Goal: Task Accomplishment & Management: Use online tool/utility

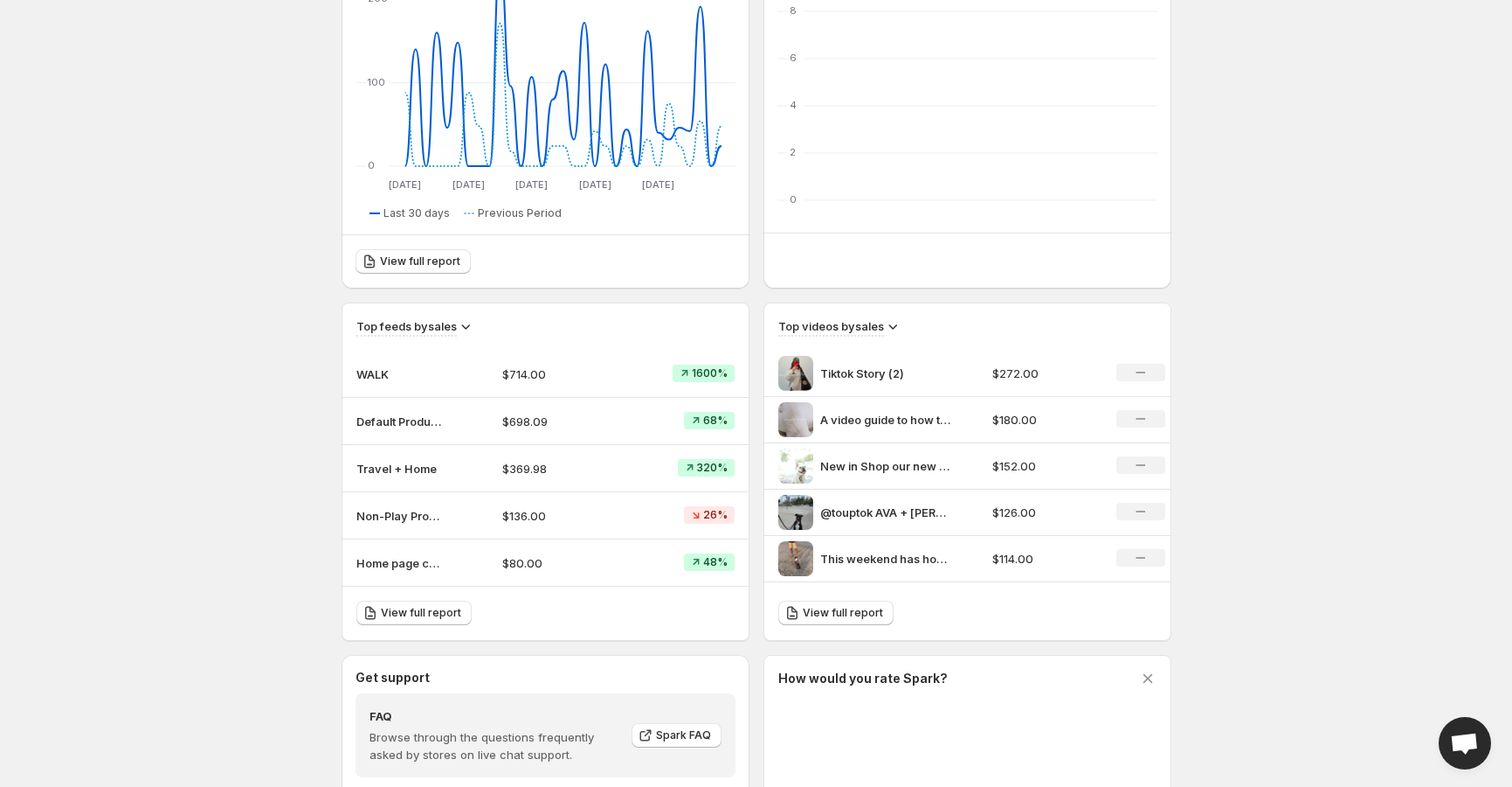
scroll to position [558, 0]
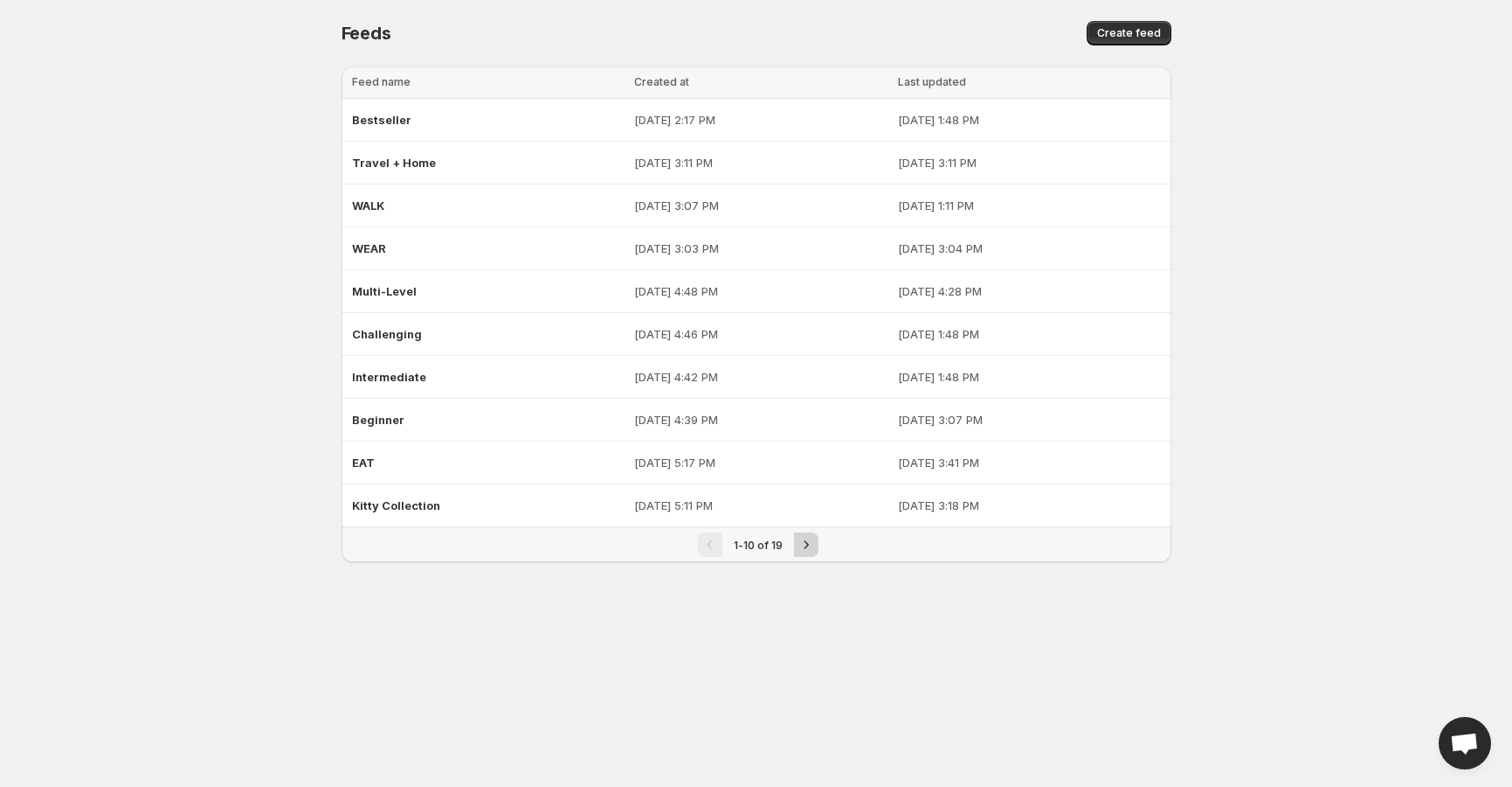
click at [812, 545] on icon "Next" at bounding box center [807, 545] width 18 height 18
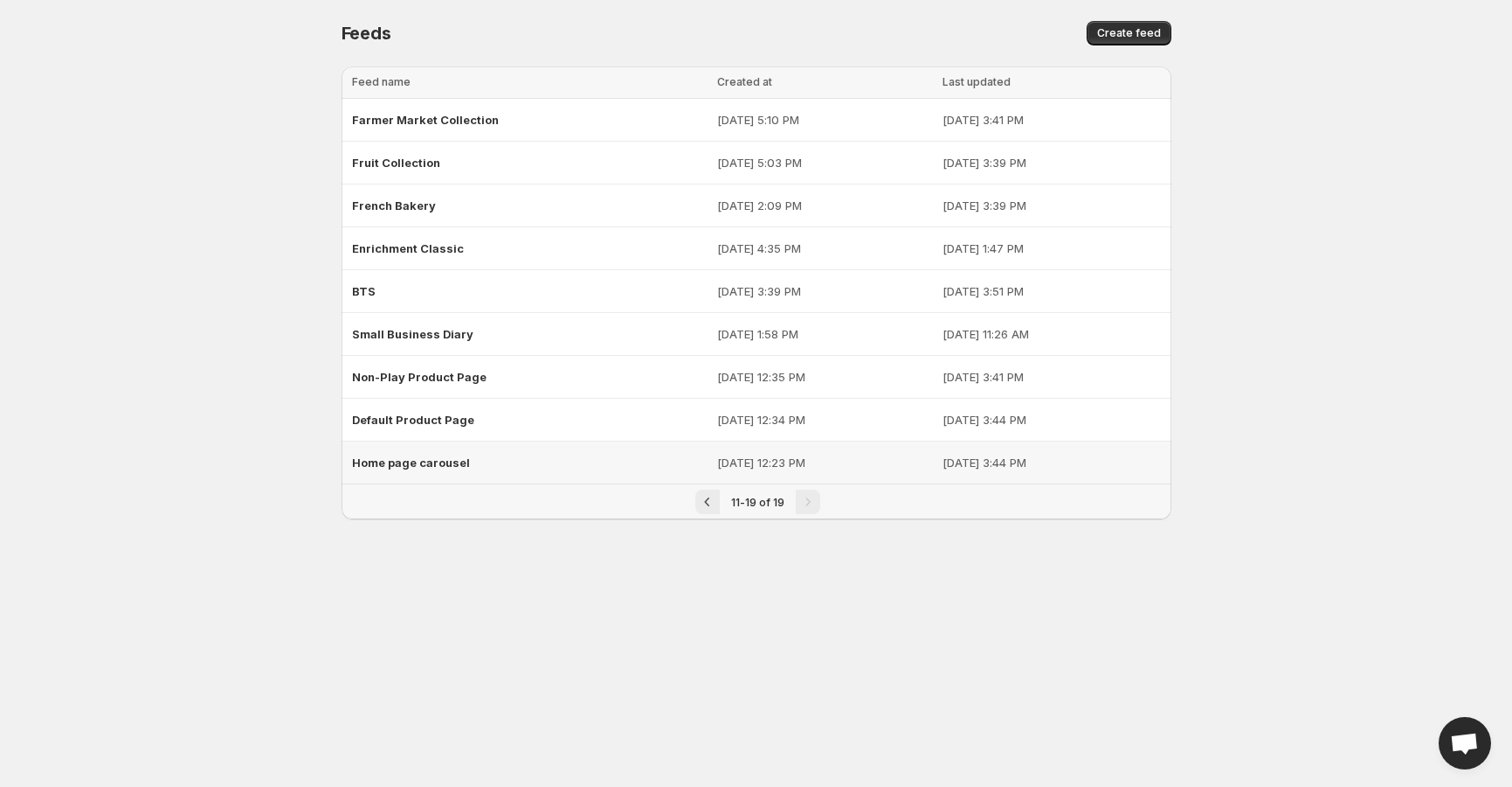
click at [412, 461] on span "Home page carousel" at bounding box center [410, 462] width 118 height 14
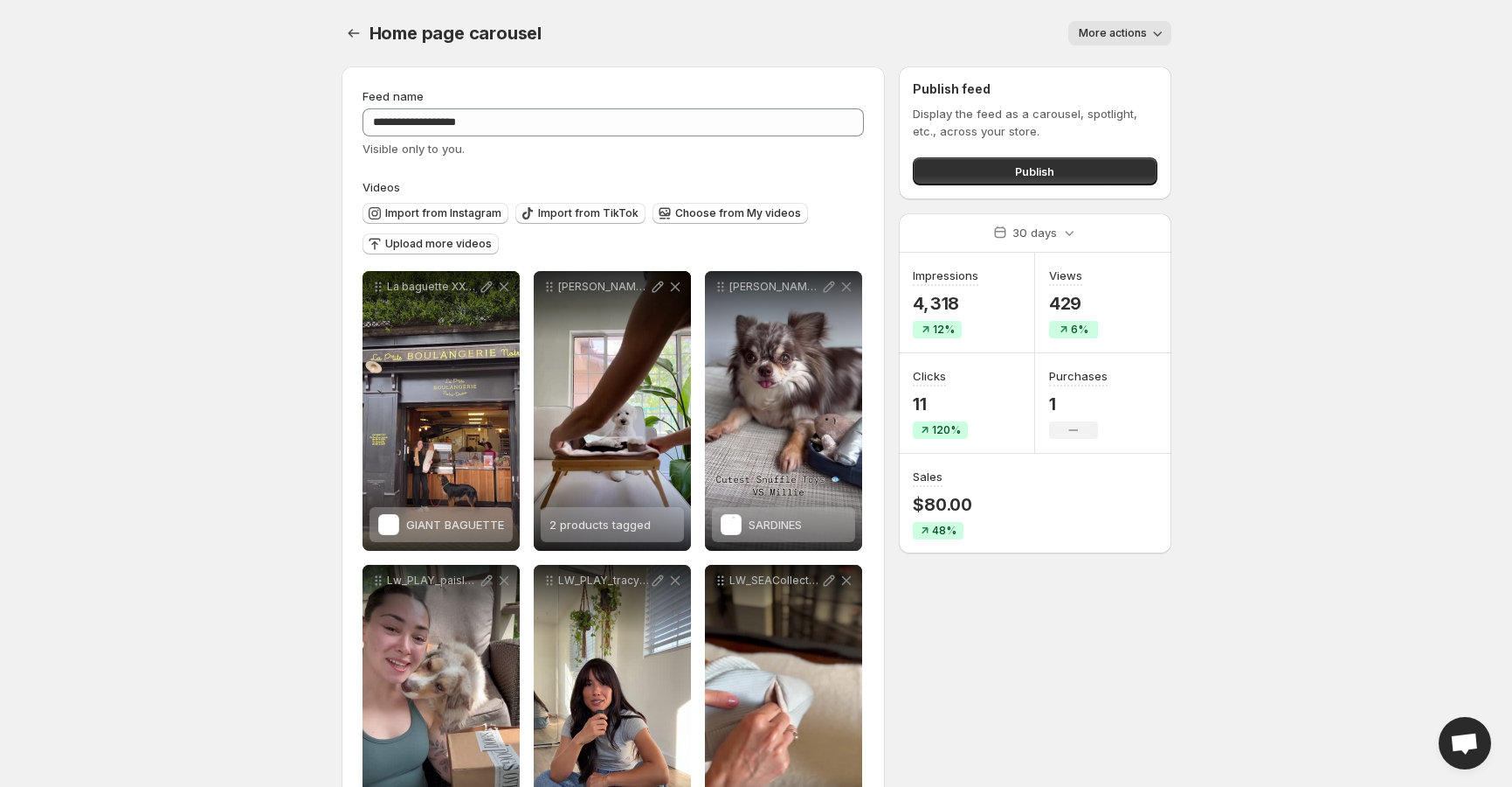
scroll to position [19, 0]
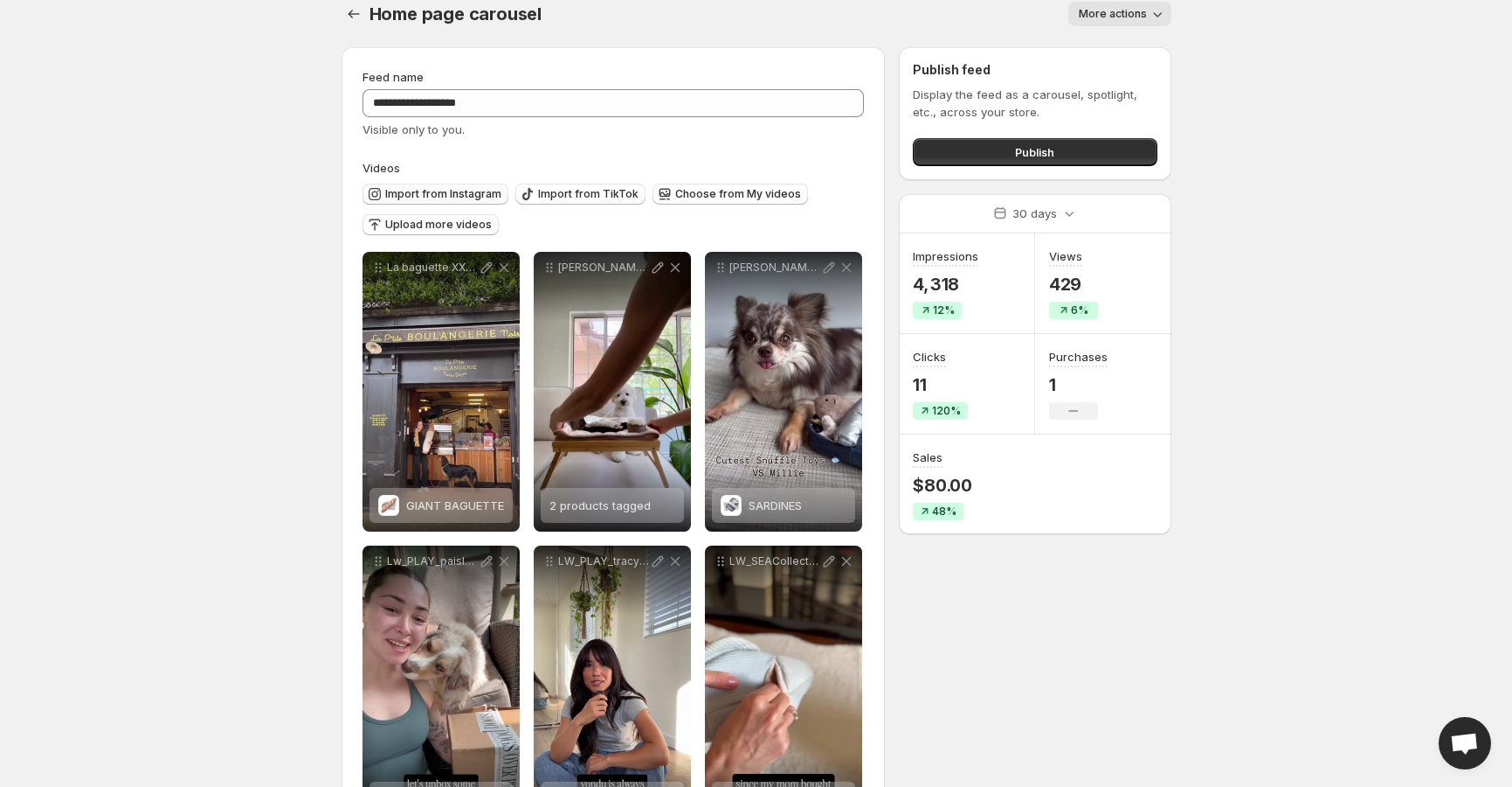
click at [444, 196] on span "Import from Instagram" at bounding box center [443, 194] width 116 height 14
click at [463, 200] on button "Import from Instagram" at bounding box center [435, 194] width 146 height 21
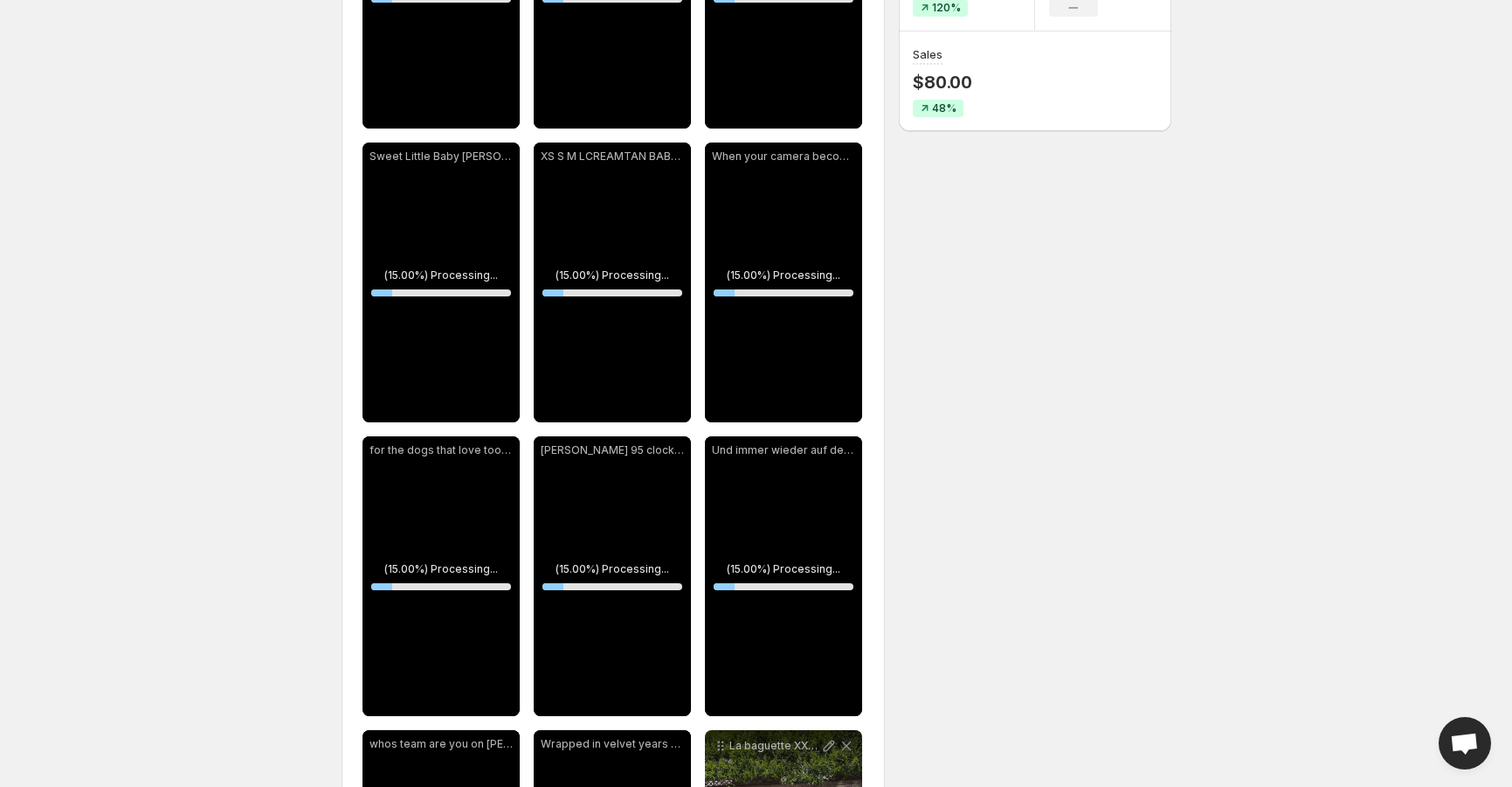
scroll to position [0, 0]
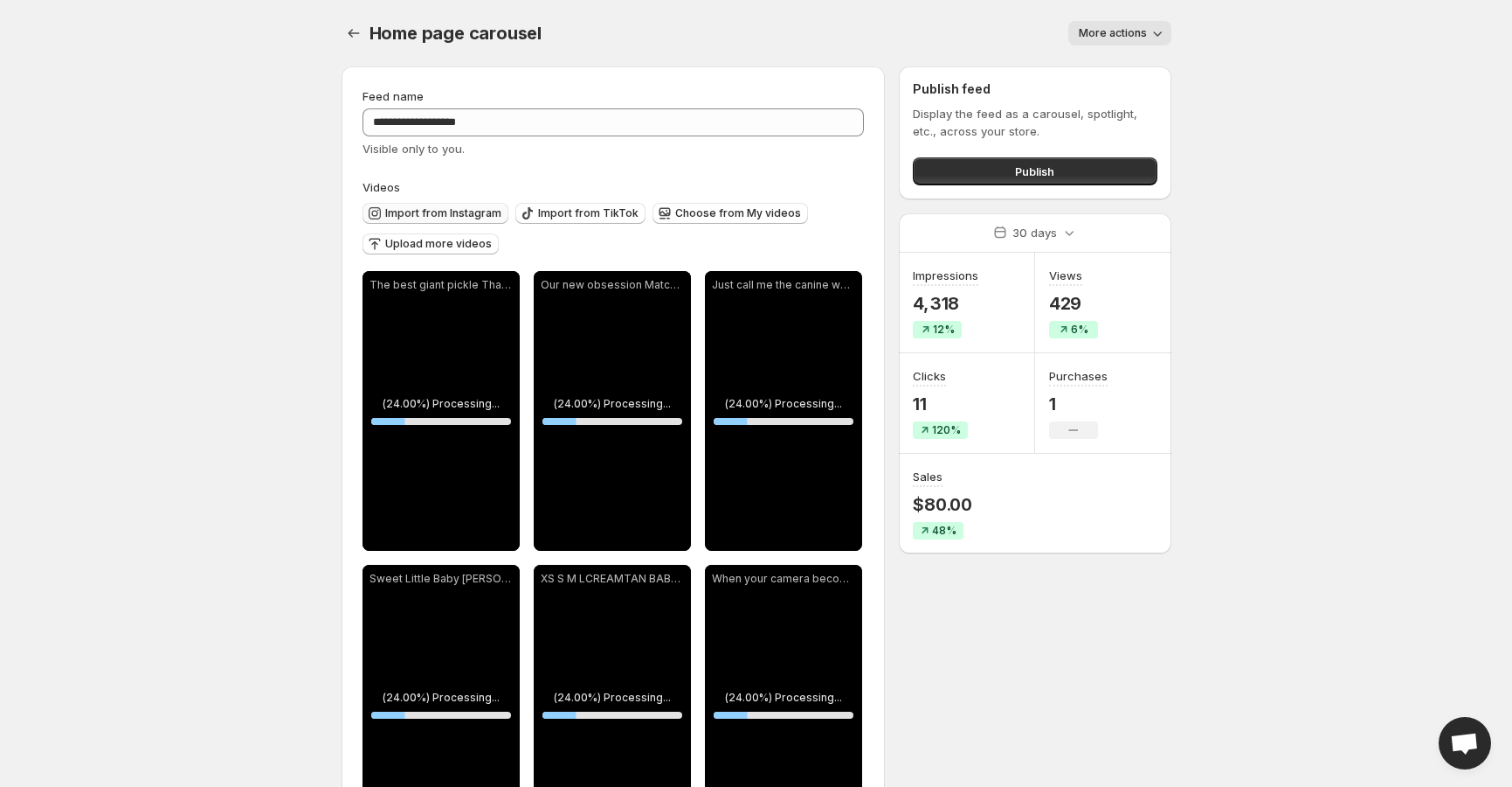
click at [449, 216] on span "Import from Instagram" at bounding box center [443, 214] width 116 height 14
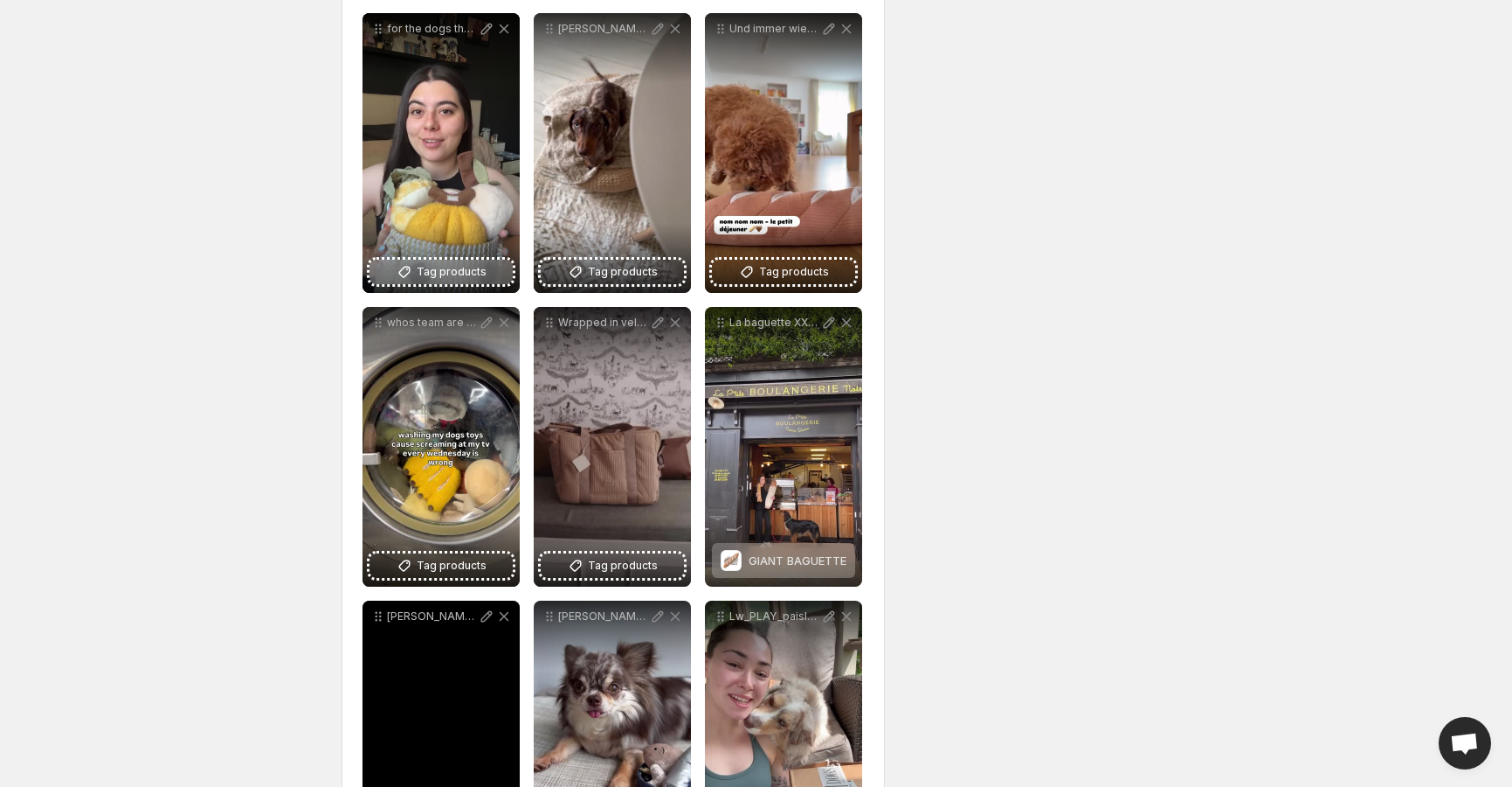
scroll to position [2043, 0]
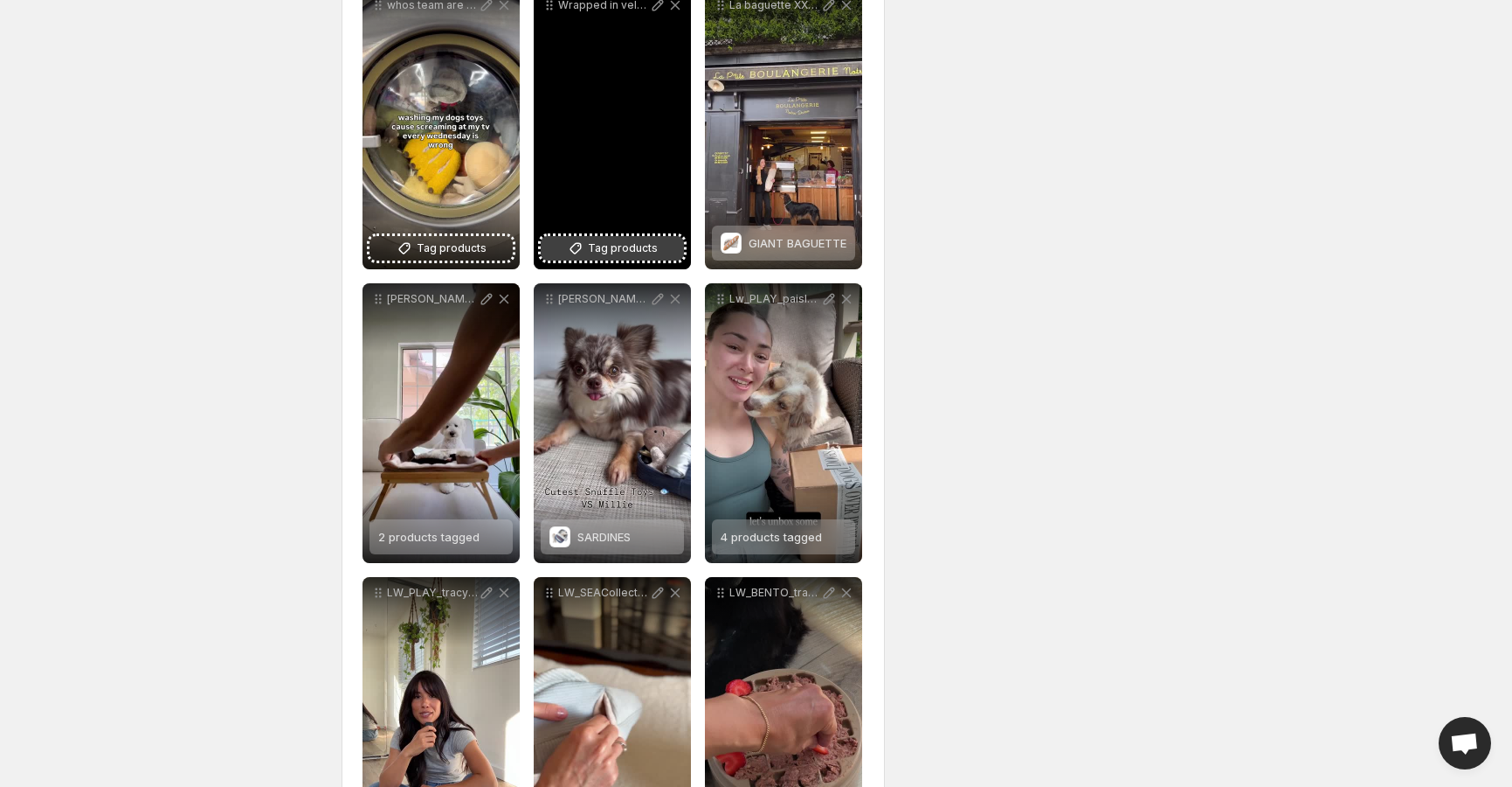
click at [610, 244] on span "Tag products" at bounding box center [623, 249] width 70 height 18
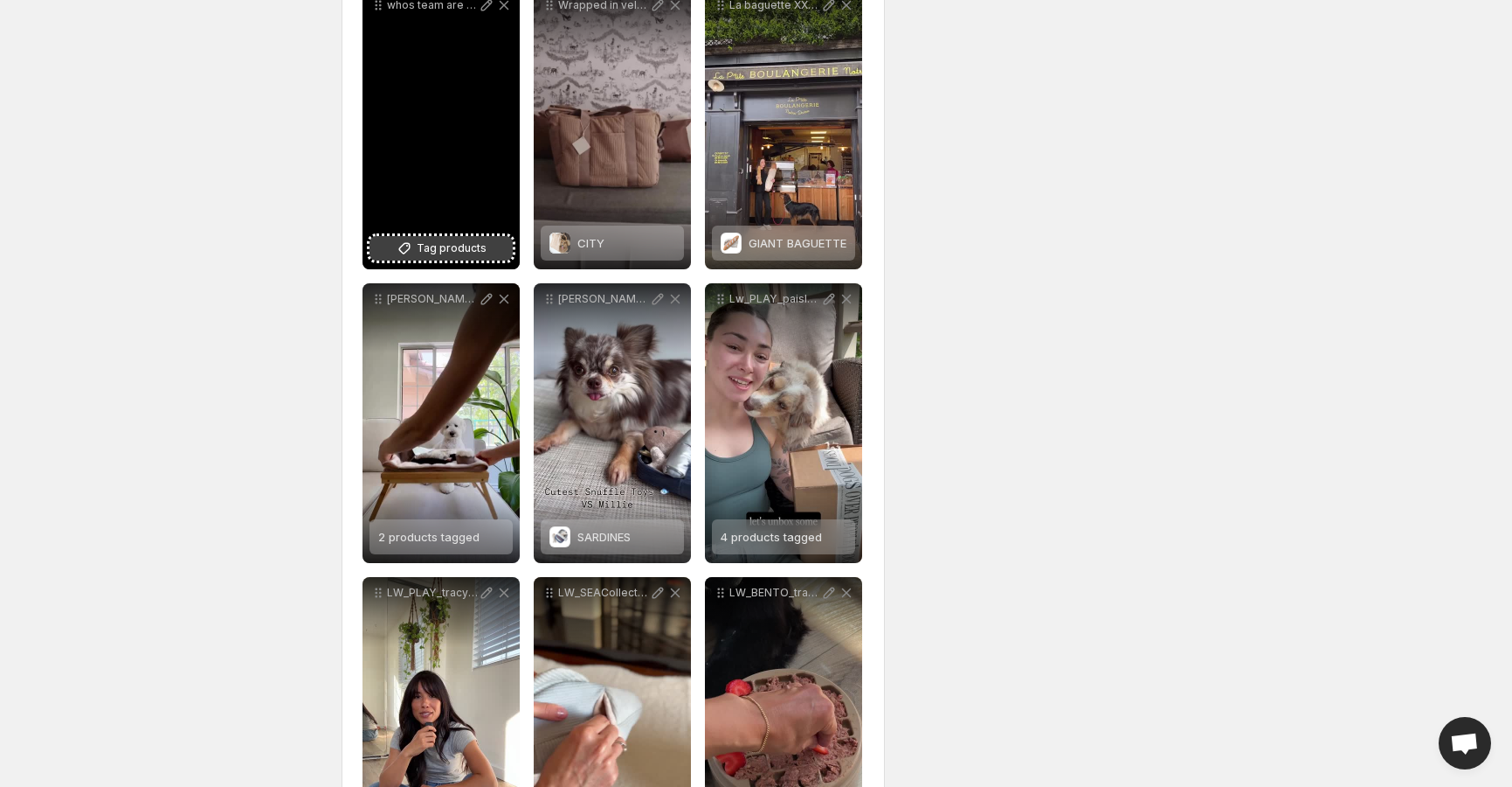
click at [458, 250] on span "Tag products" at bounding box center [452, 249] width 70 height 18
drag, startPoint x: 449, startPoint y: 185, endPoint x: 448, endPoint y: 236, distance: 51.0
click at [451, 236] on div "whos team are you on [PERSON_NAME] or [PERSON_NAME] cause were team [PERSON_NAM…" at bounding box center [441, 130] width 158 height 280
click at [448, 252] on div "2 products tagged" at bounding box center [429, 243] width 102 height 35
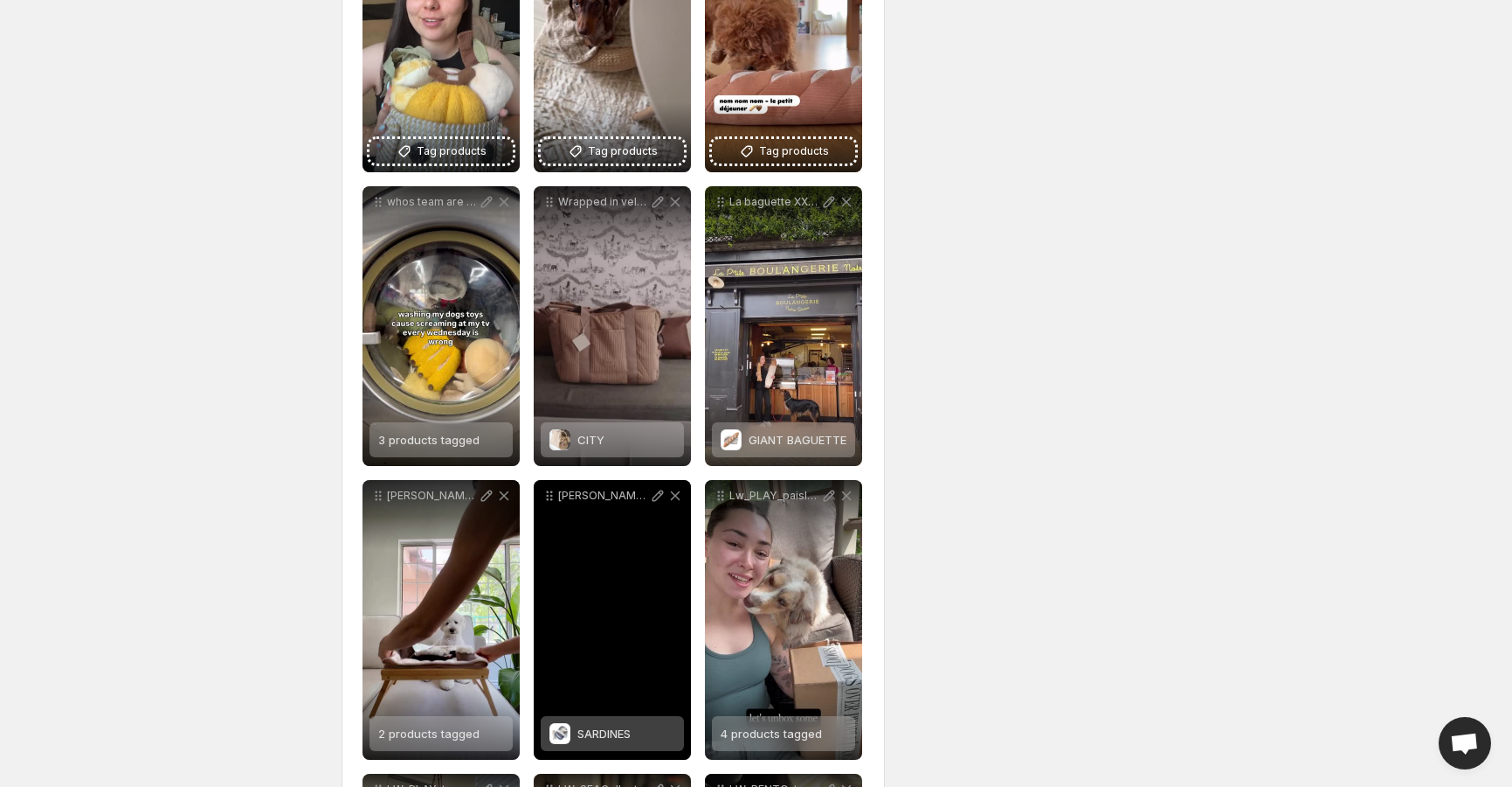
scroll to position [1732, 0]
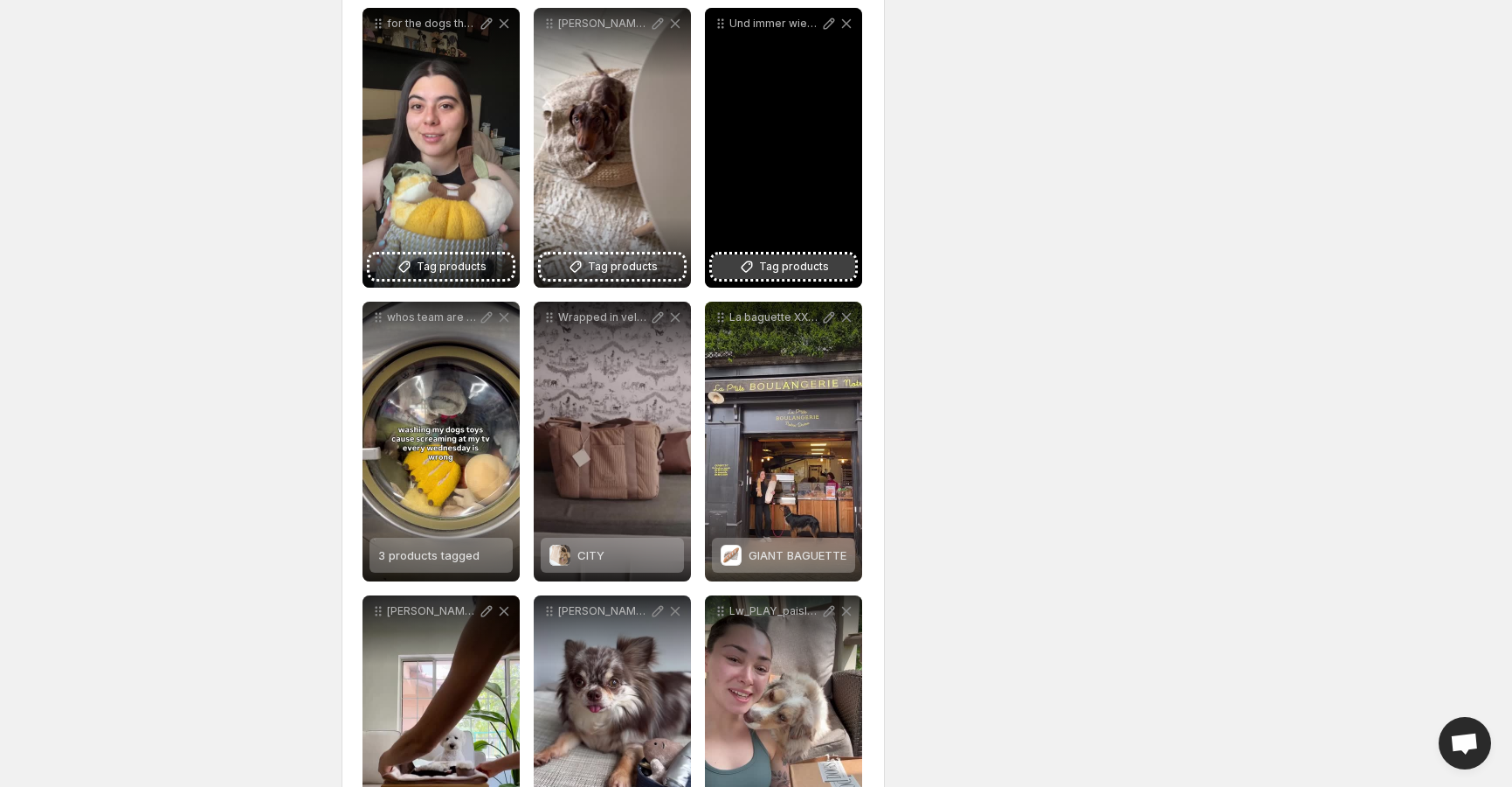
click at [772, 270] on span "Tag products" at bounding box center [794, 267] width 70 height 18
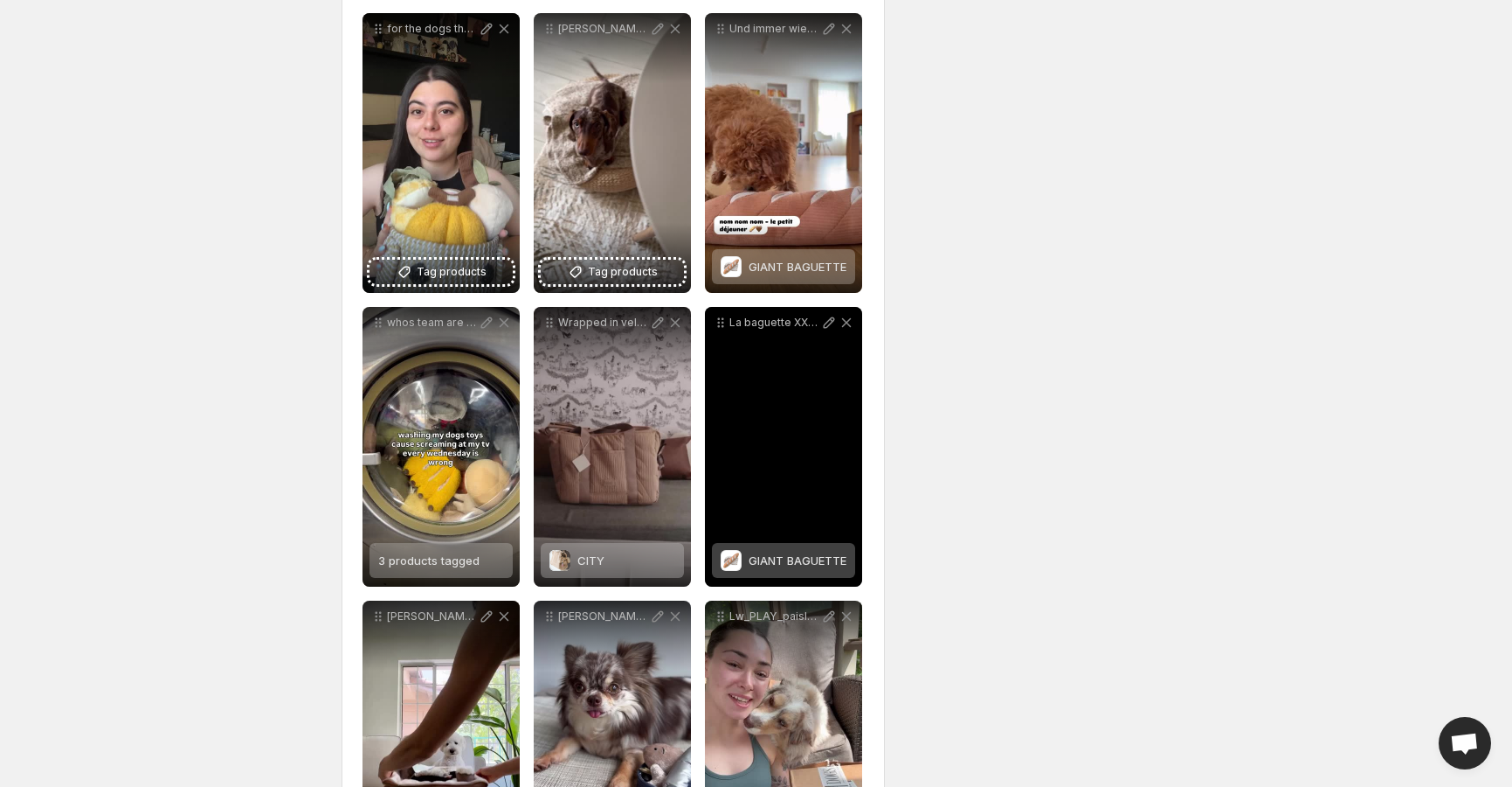
scroll to position [1627, 0]
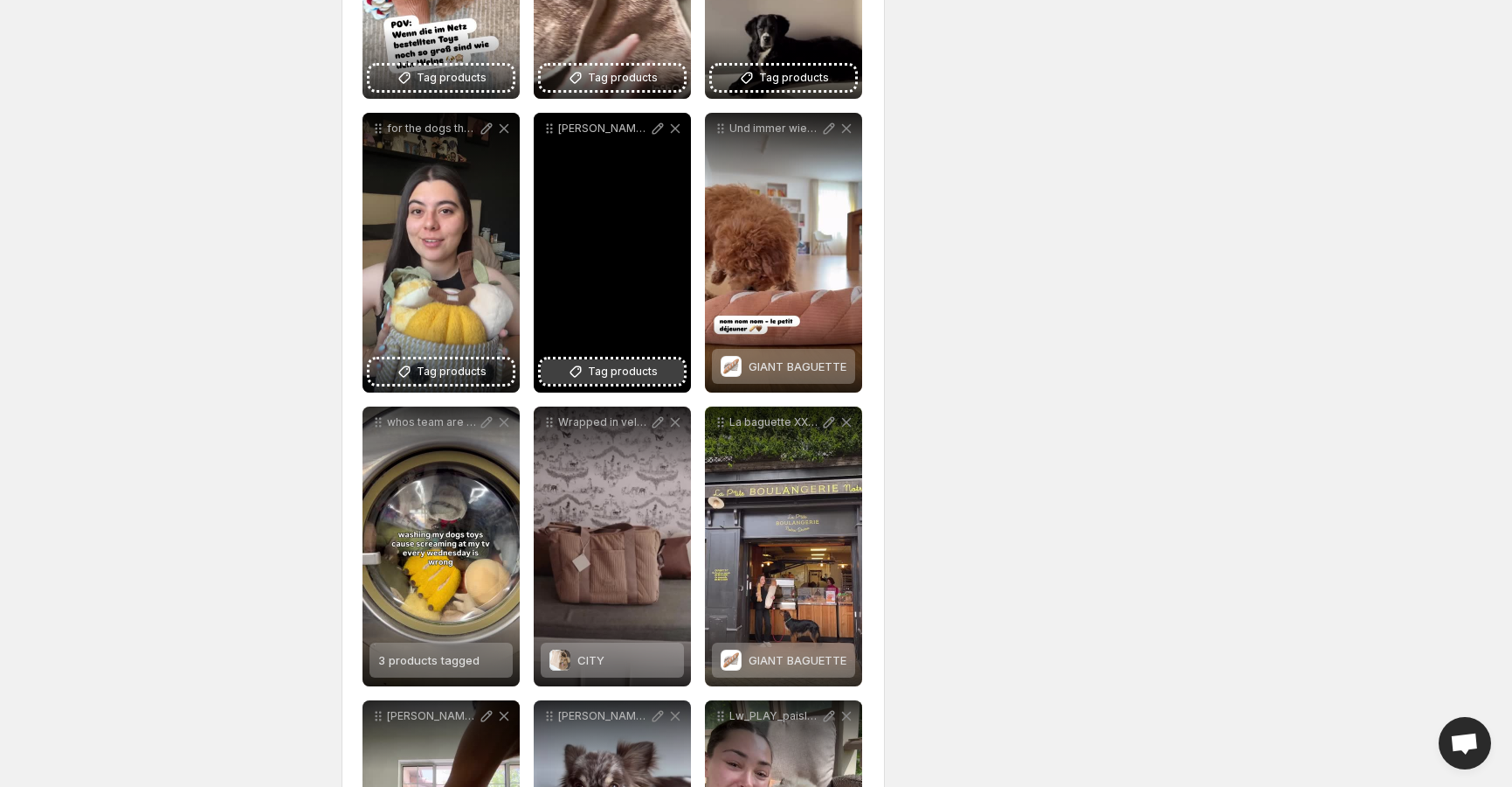
click at [609, 372] on span "Tag products" at bounding box center [623, 371] width 70 height 18
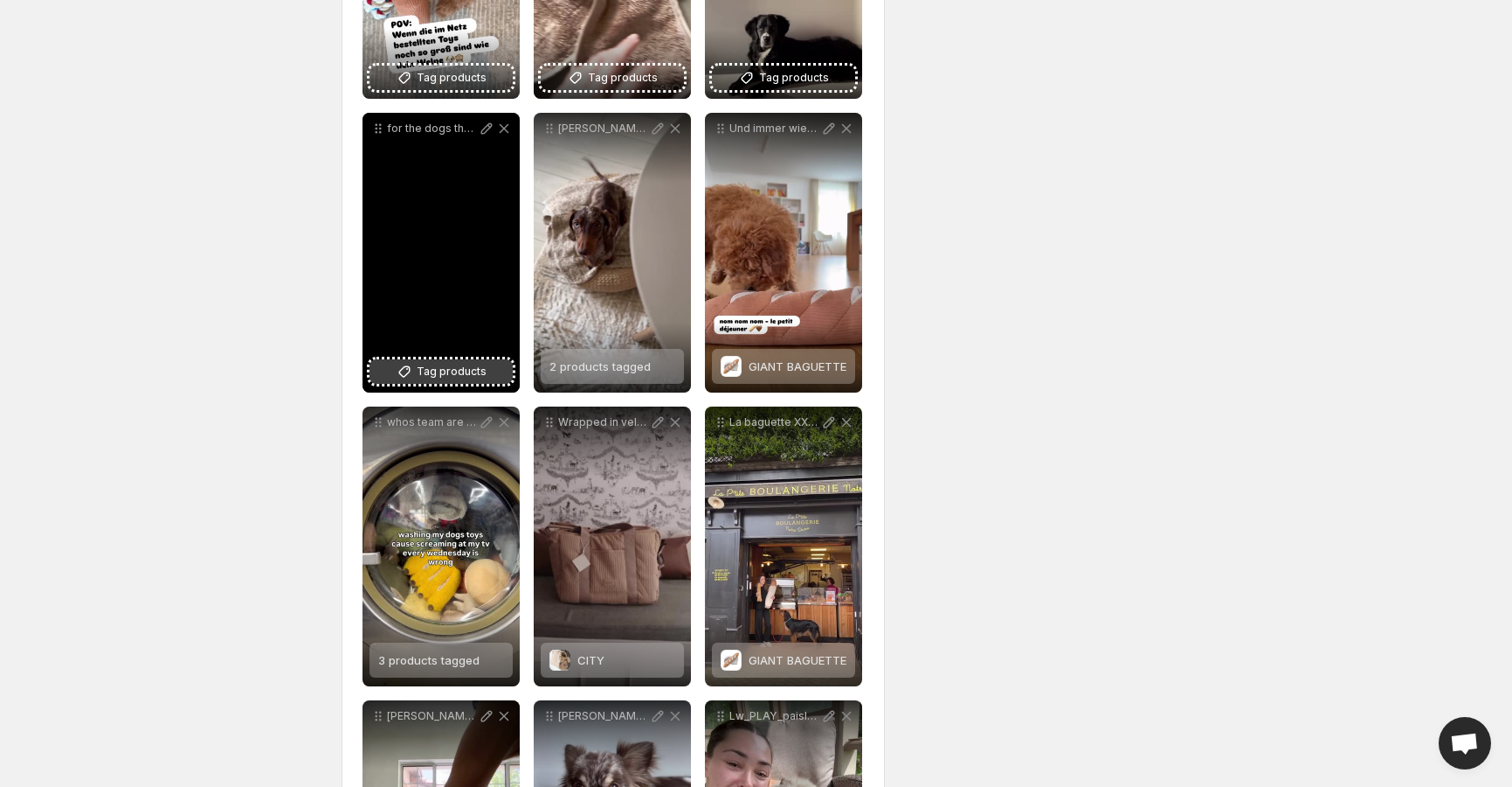
click at [452, 362] on span "Tag products" at bounding box center [452, 371] width 70 height 18
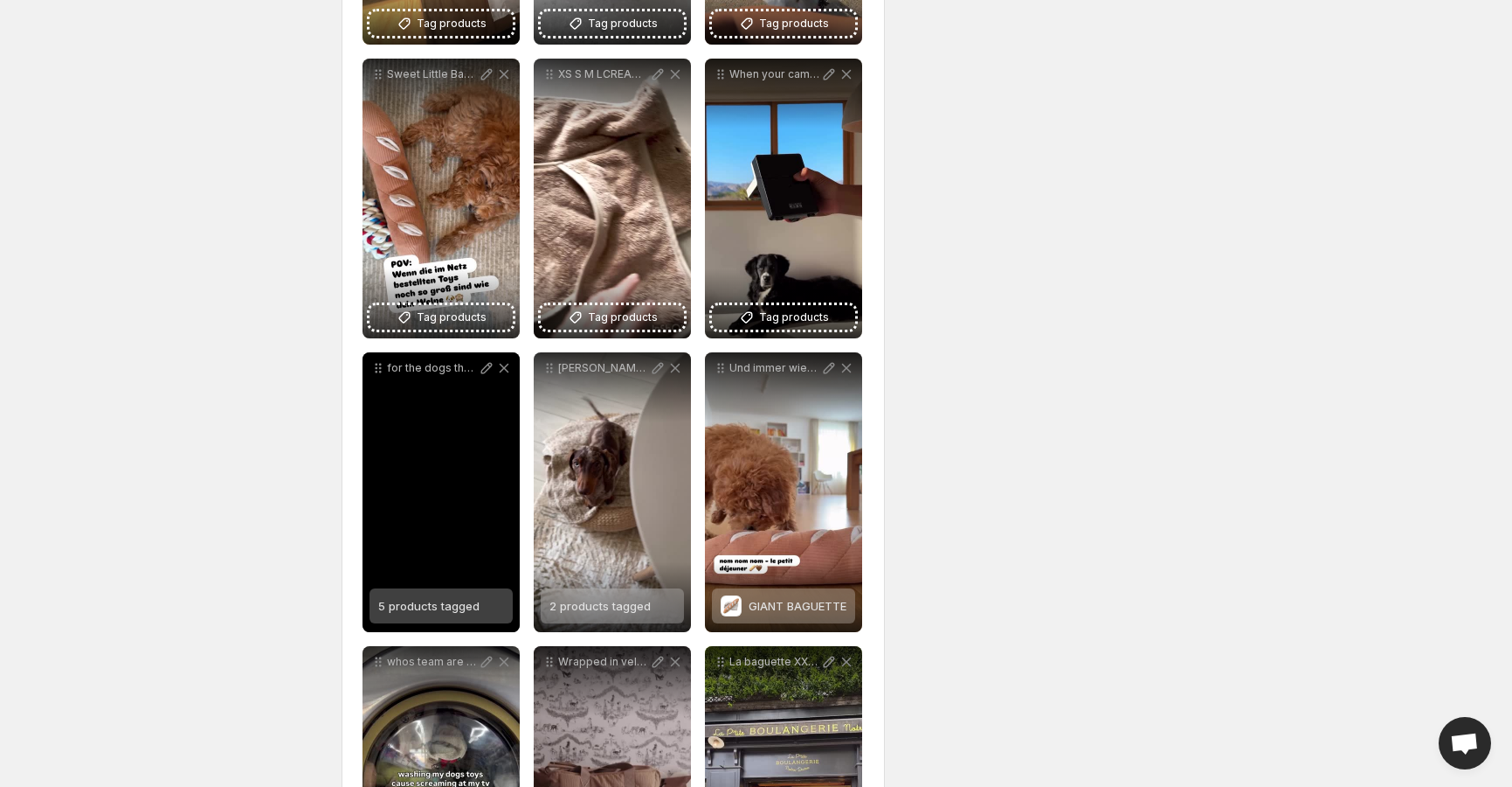
scroll to position [1388, 0]
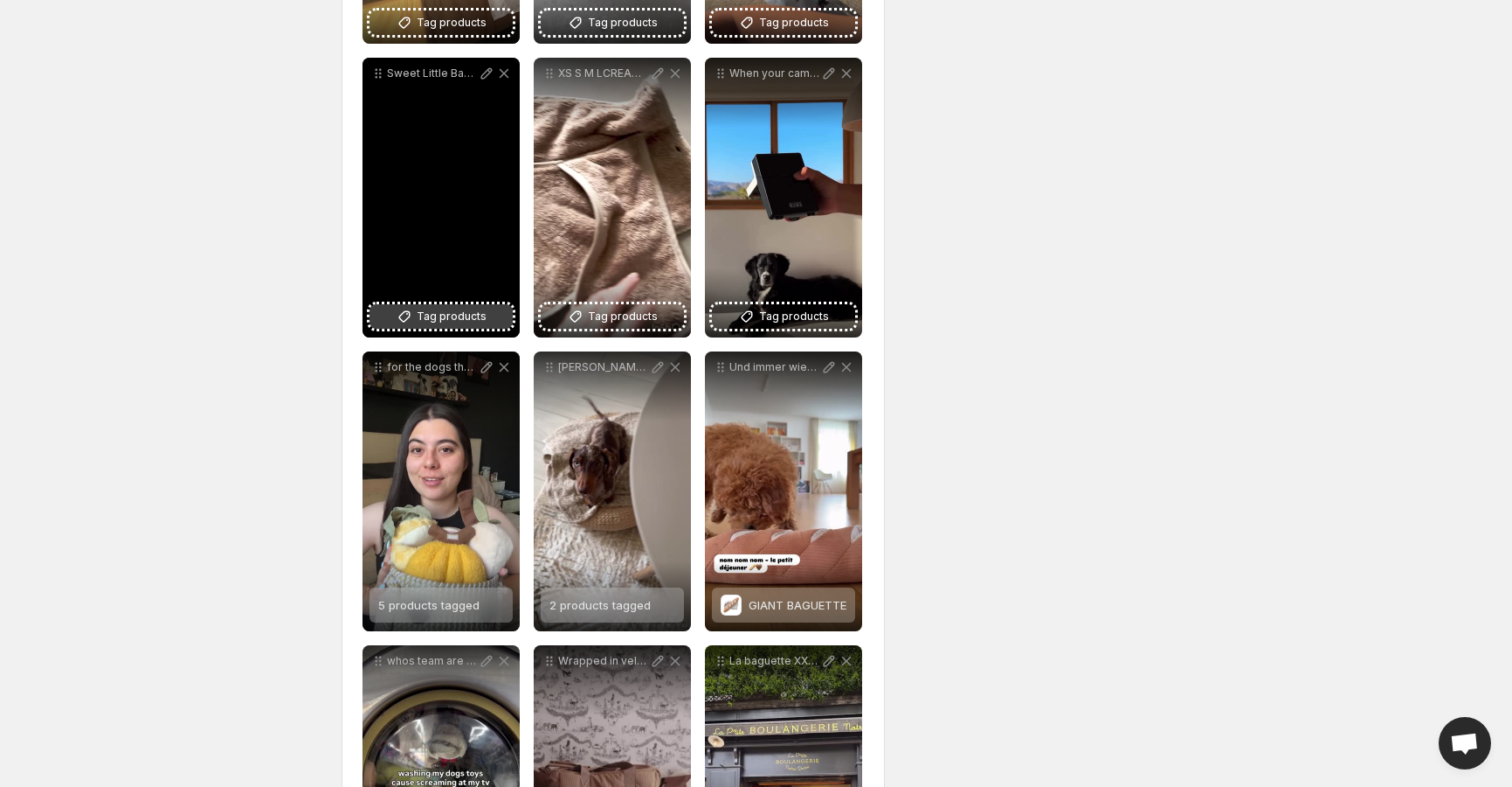
click at [462, 315] on span "Tag products" at bounding box center [452, 316] width 70 height 18
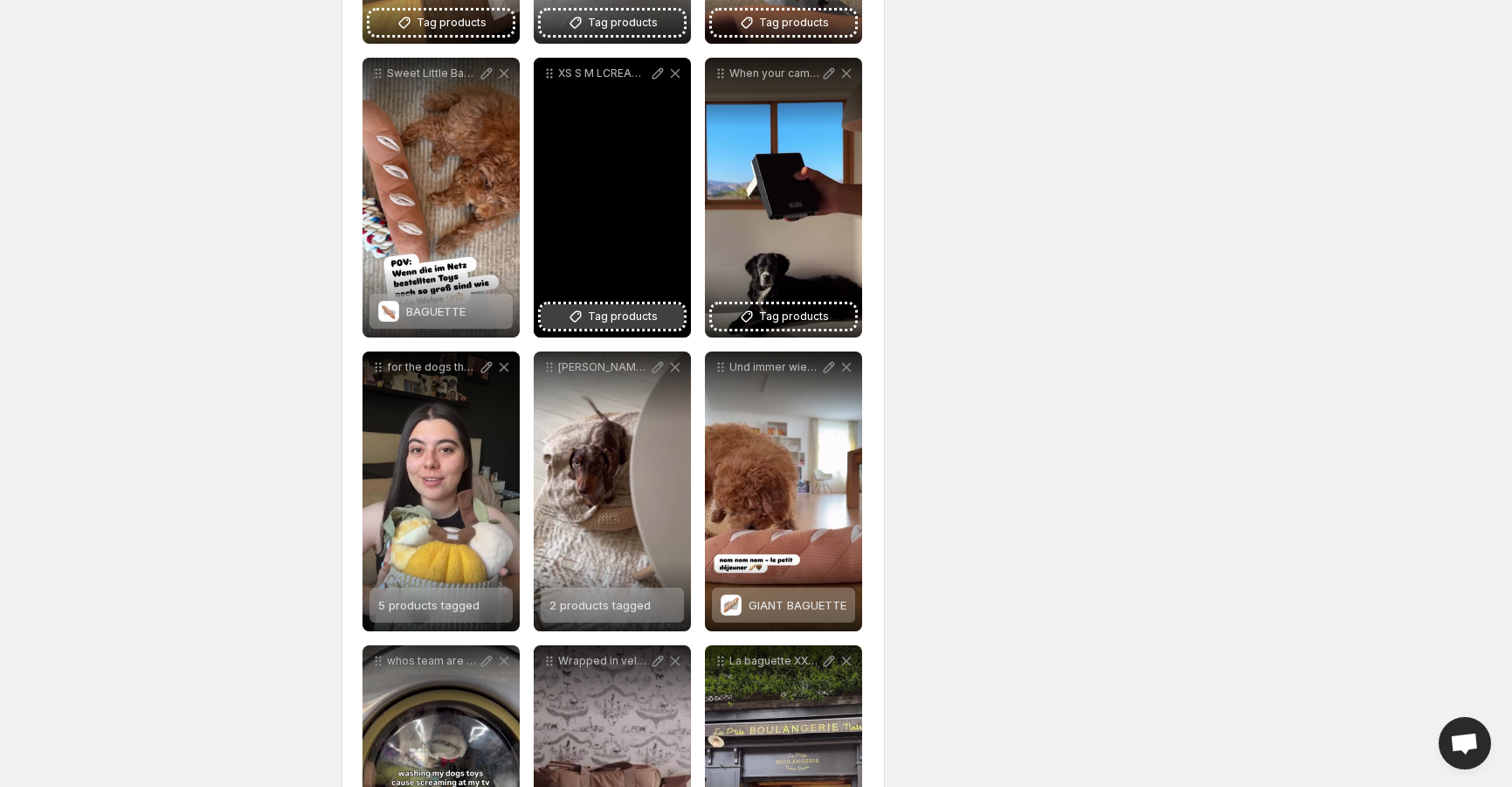
click at [630, 307] on span "Tag products" at bounding box center [623, 316] width 70 height 18
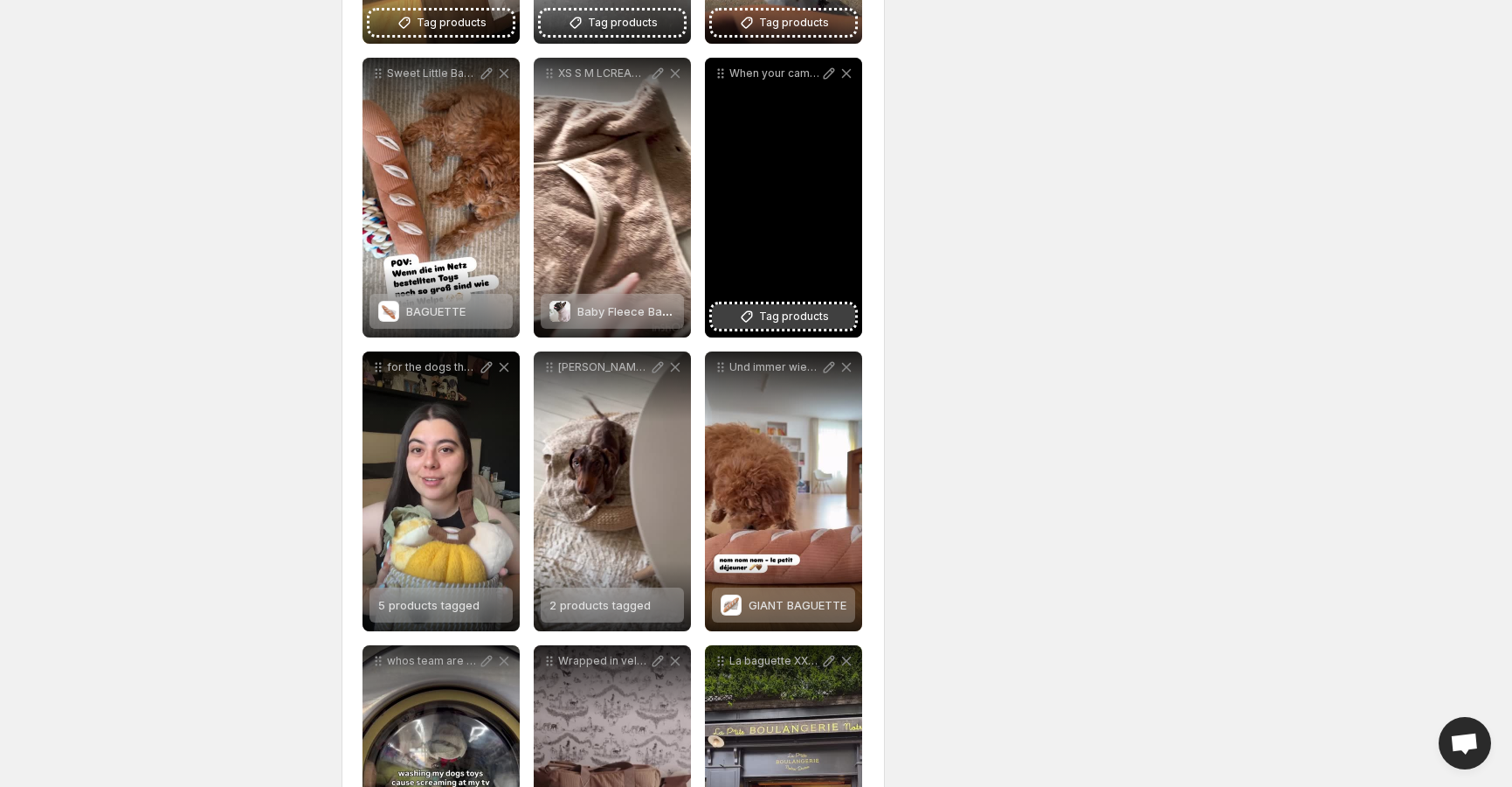
click at [795, 309] on span "Tag products" at bounding box center [794, 316] width 70 height 18
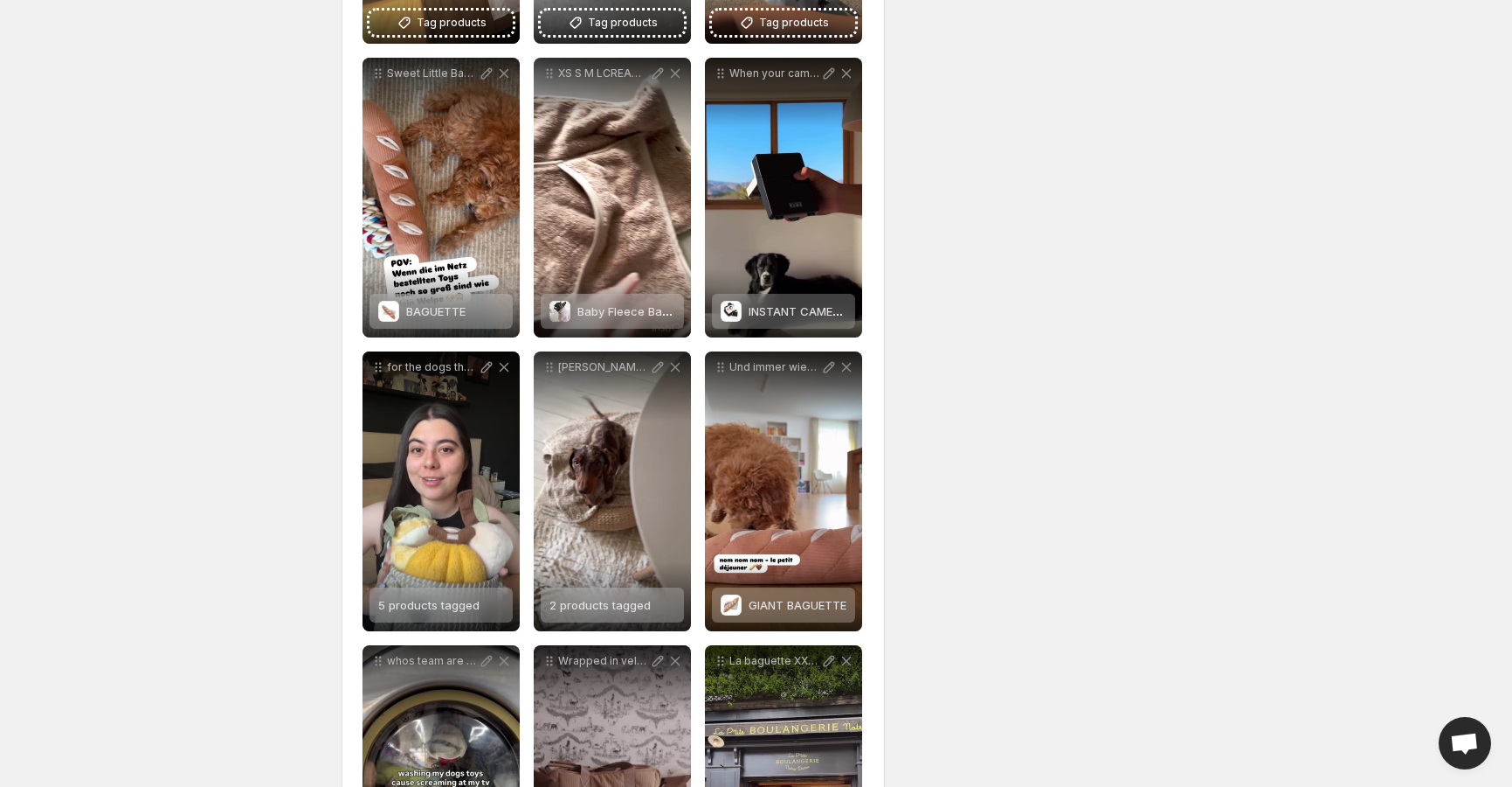
scroll to position [1036, 0]
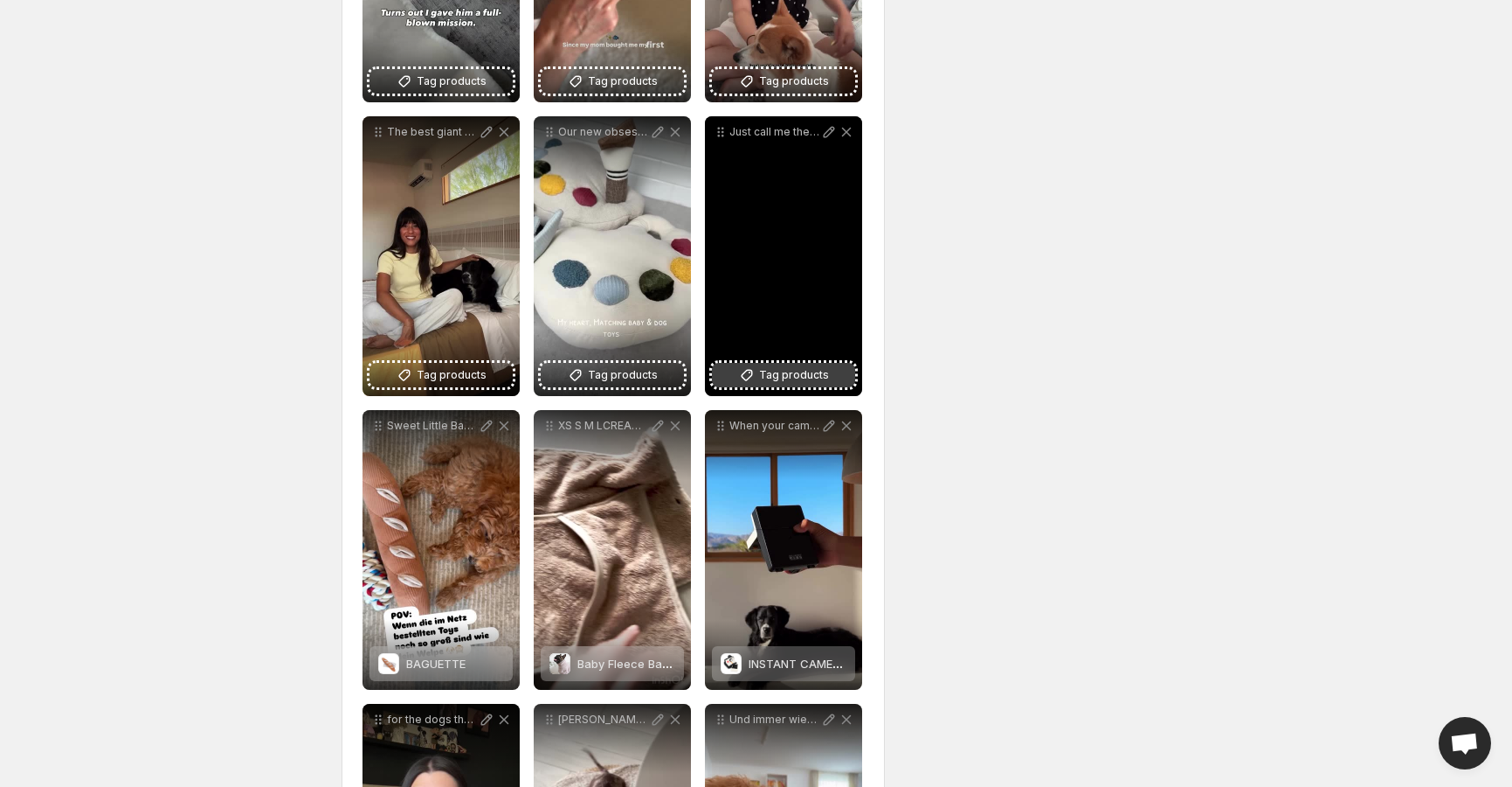
click at [784, 376] on span "Tag products" at bounding box center [794, 375] width 70 height 18
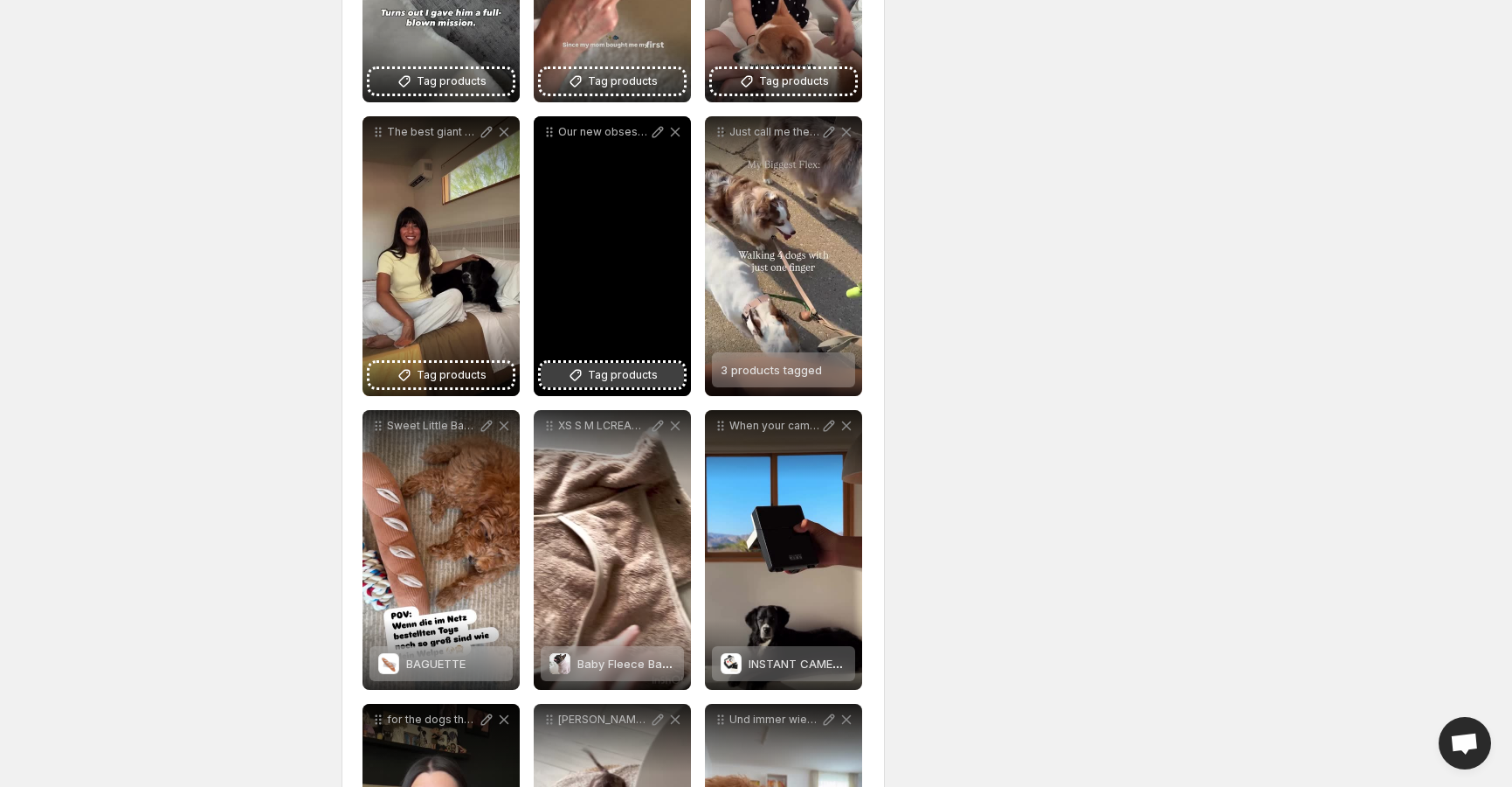
click at [621, 372] on span "Tag products" at bounding box center [623, 375] width 70 height 18
click at [608, 373] on span "Color Palette Set" at bounding box center [623, 369] width 92 height 14
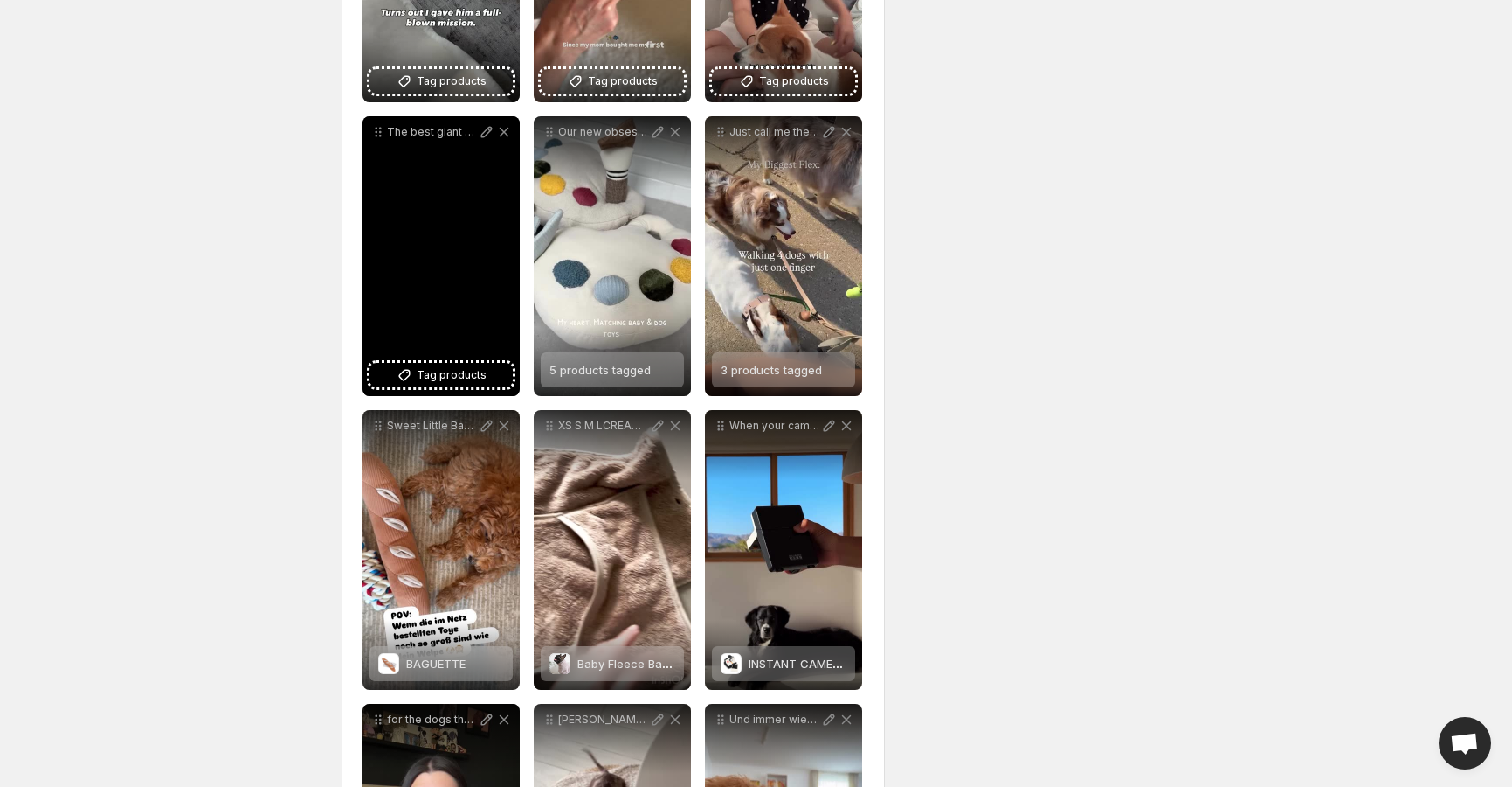
click at [453, 390] on div "The best giant pickle Thank you lambwolfco for creating the cutest and most ent…" at bounding box center [441, 256] width 158 height 280
click at [462, 361] on div "The best giant pickle Thank you lambwolfco for creating the cutest and most ent…" at bounding box center [441, 256] width 158 height 280
click at [468, 380] on span "Tag products" at bounding box center [452, 375] width 70 height 18
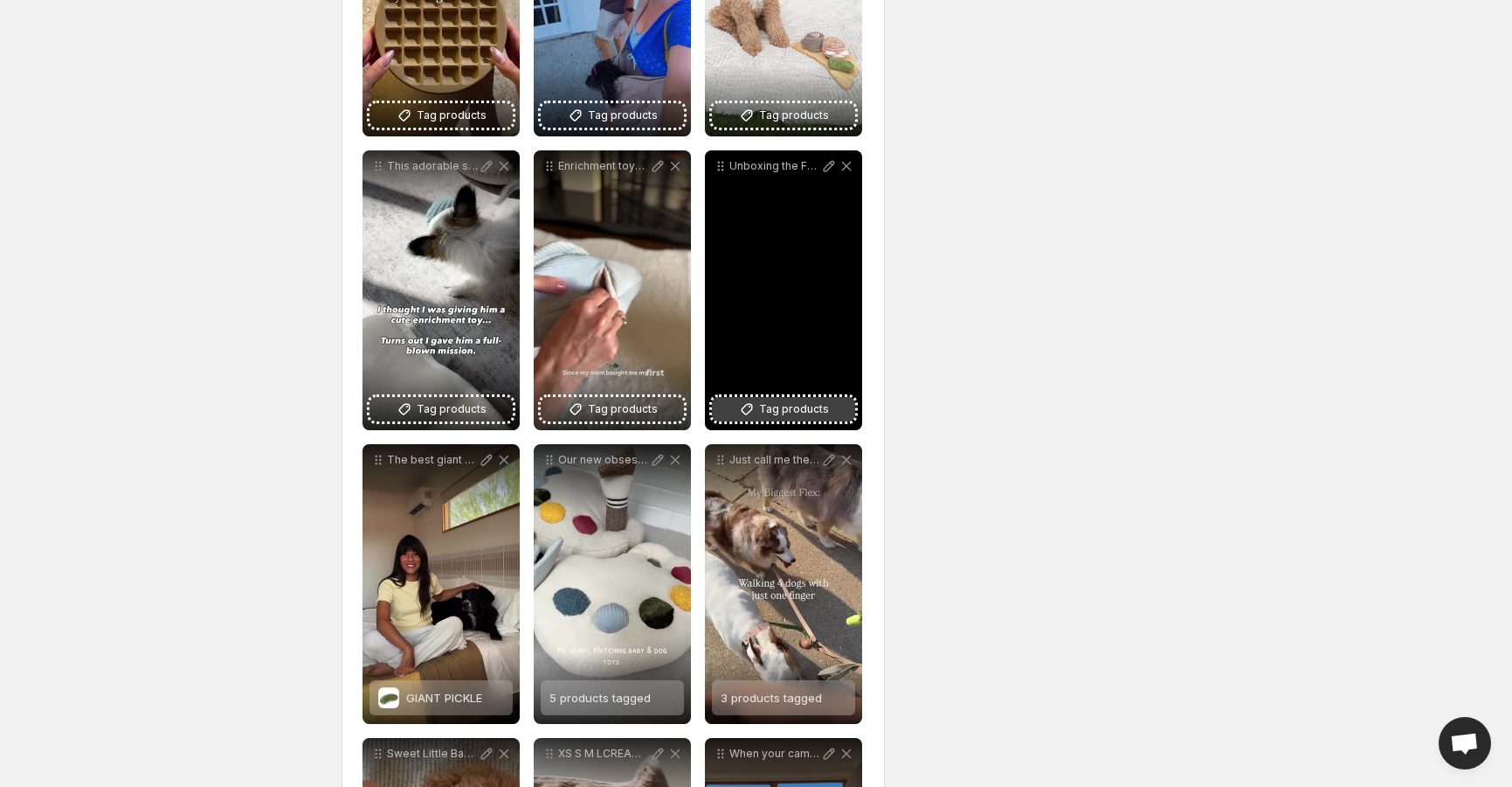
scroll to position [700, 0]
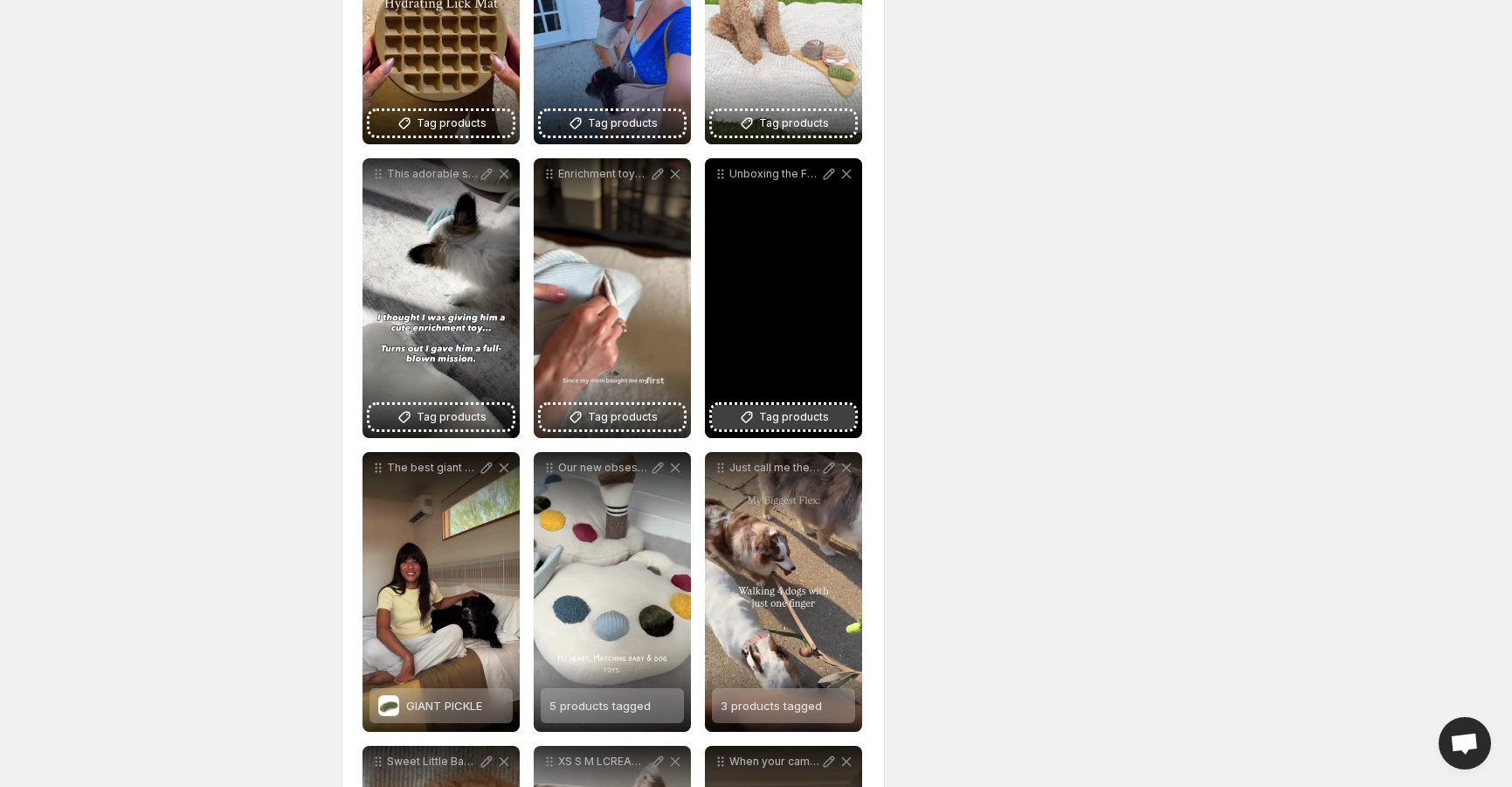
click at [793, 418] on span "Tag products" at bounding box center [794, 417] width 70 height 18
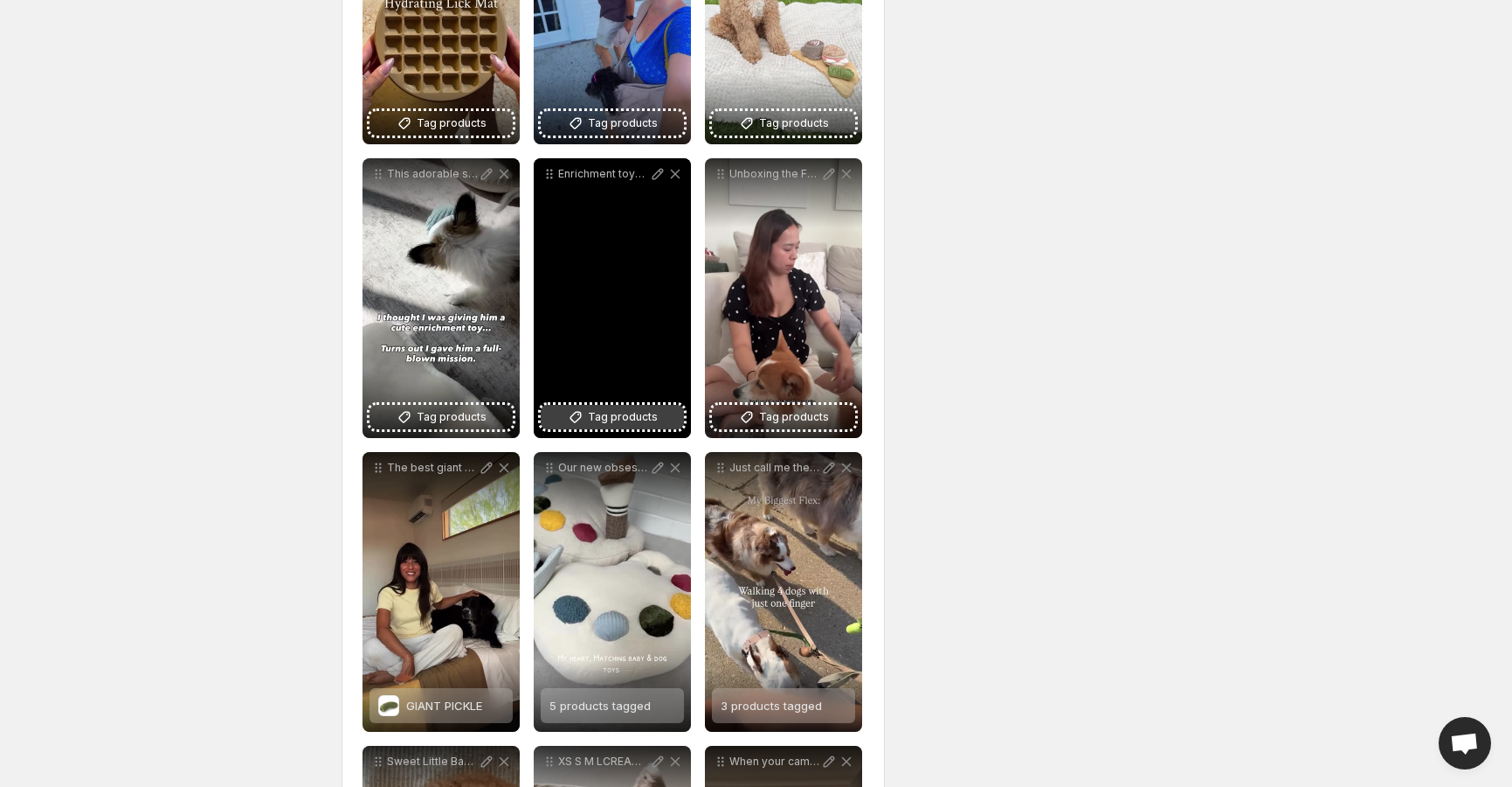
click at [607, 424] on span "Tag products" at bounding box center [623, 417] width 70 height 18
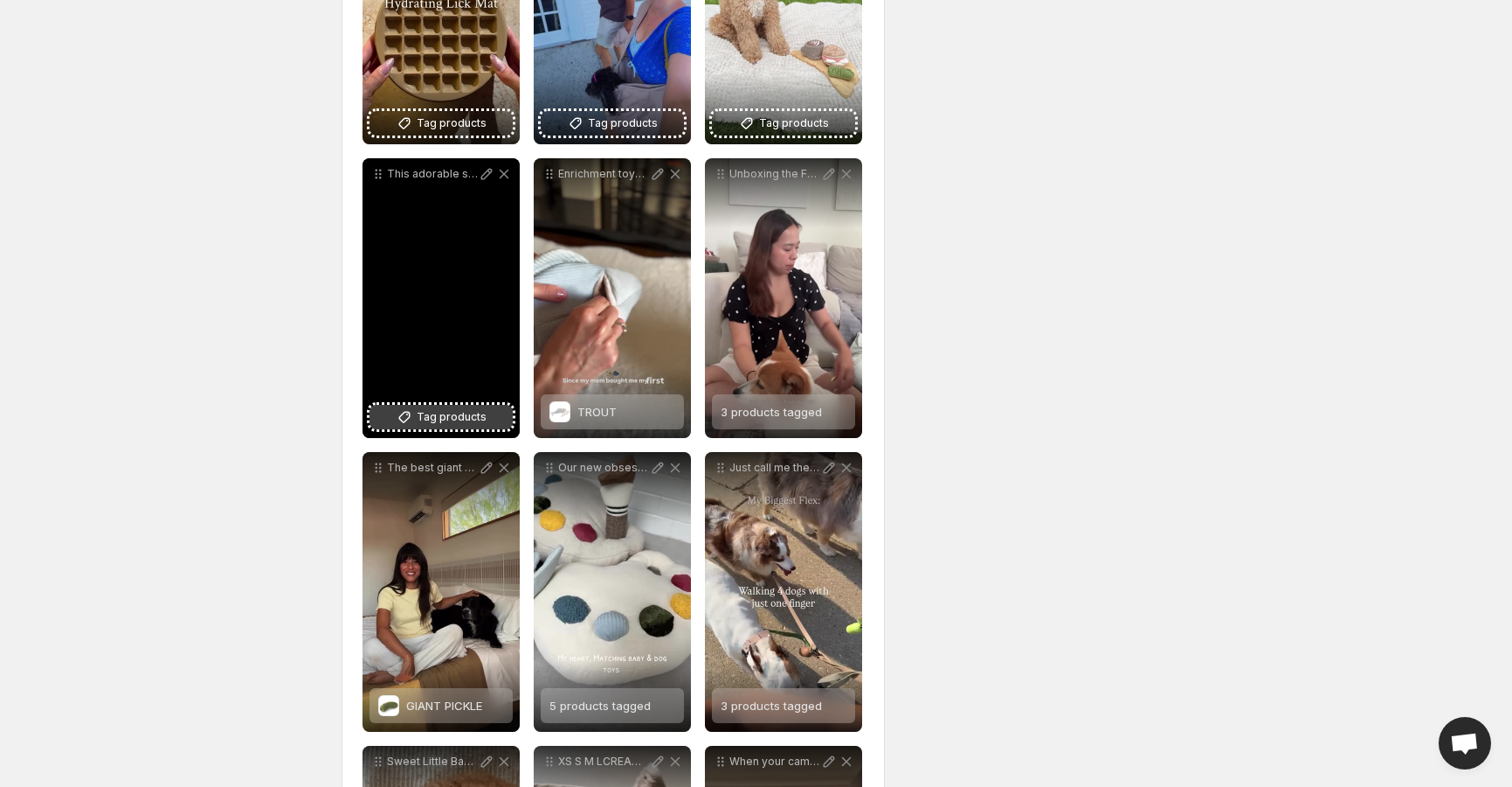
click at [430, 422] on span "Tag products" at bounding box center [452, 417] width 70 height 18
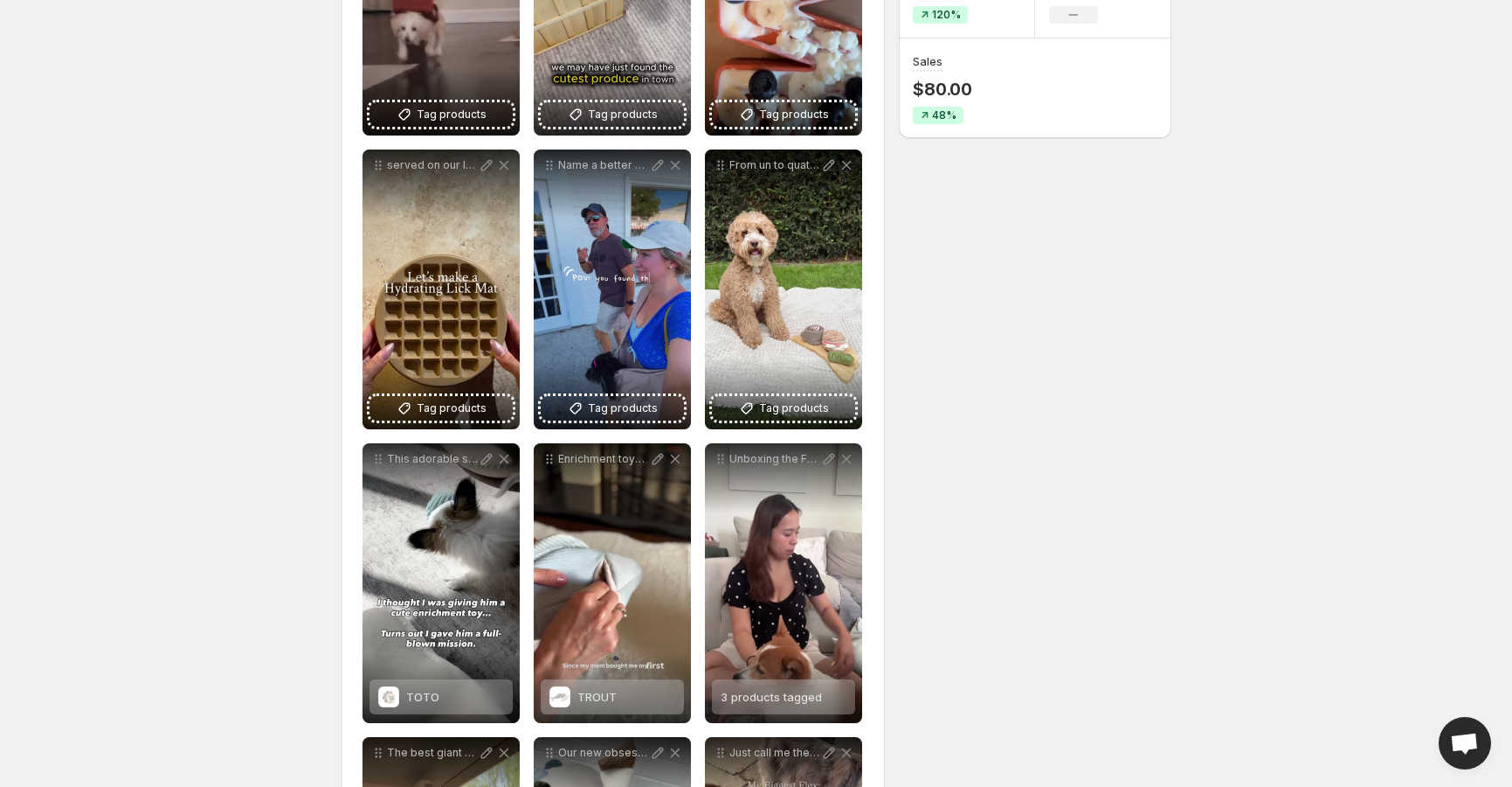
scroll to position [404, 0]
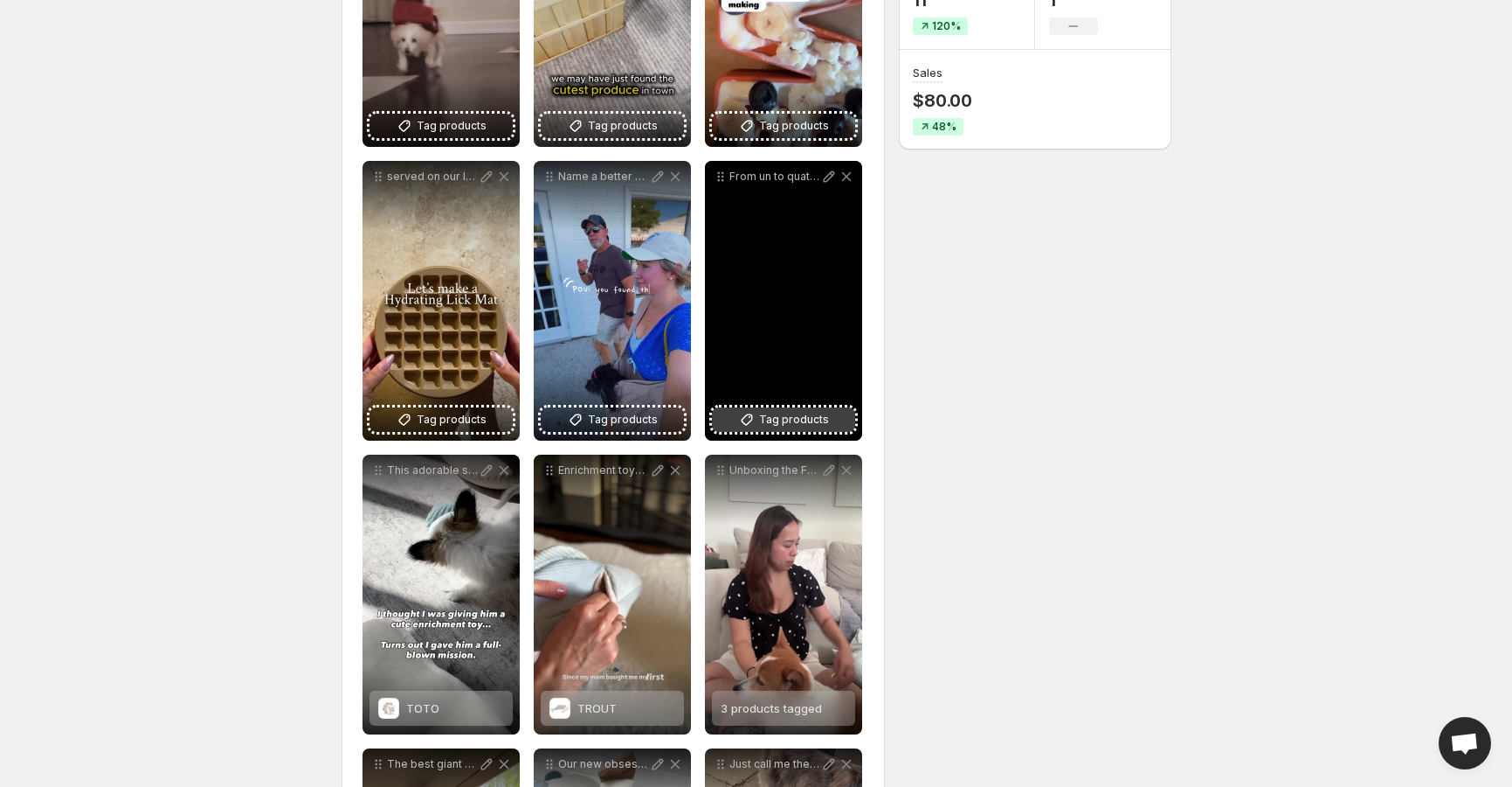
click at [780, 421] on span "Tag products" at bounding box center [794, 419] width 70 height 18
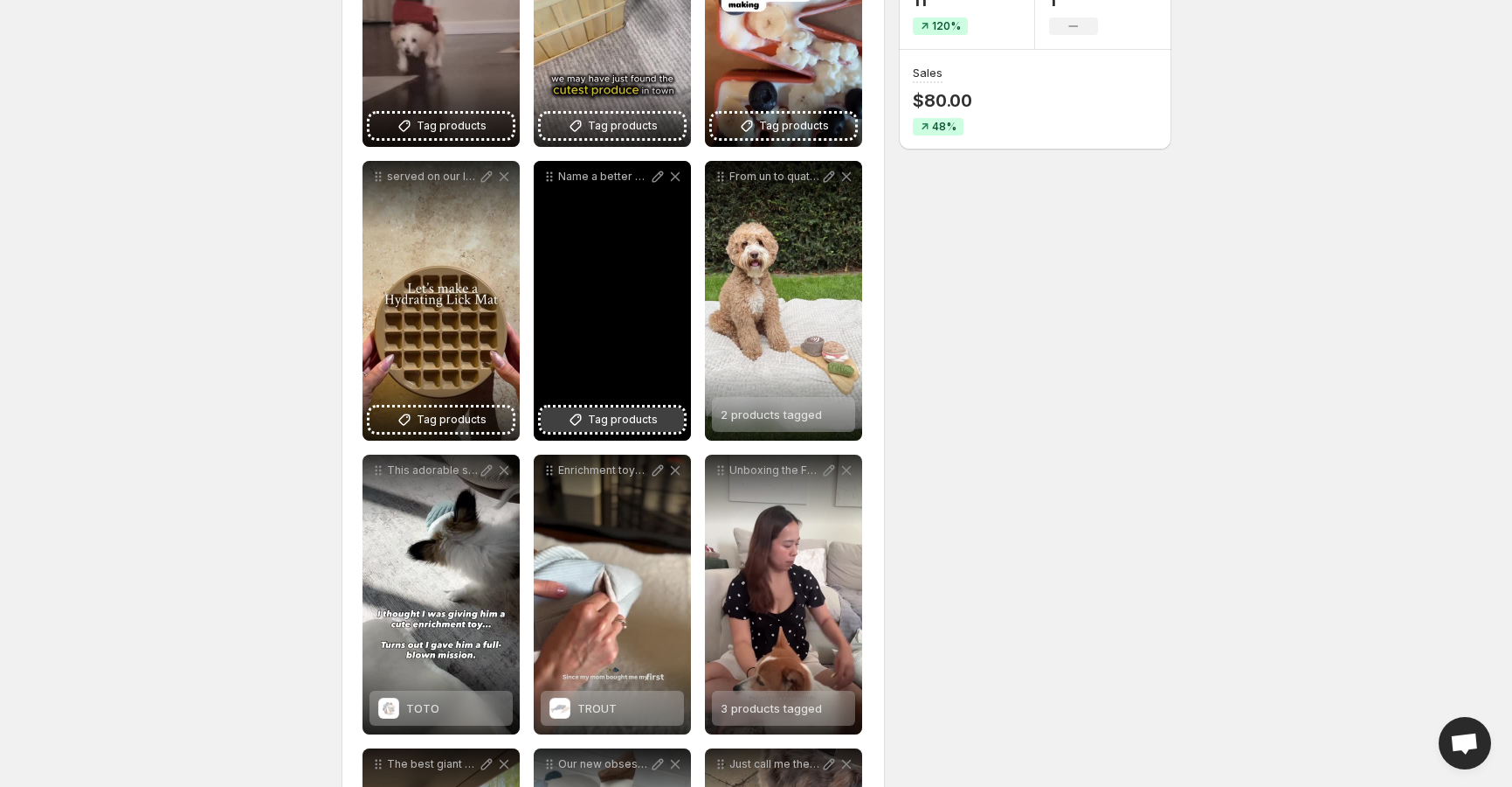
click at [611, 425] on span "Tag products" at bounding box center [623, 419] width 70 height 18
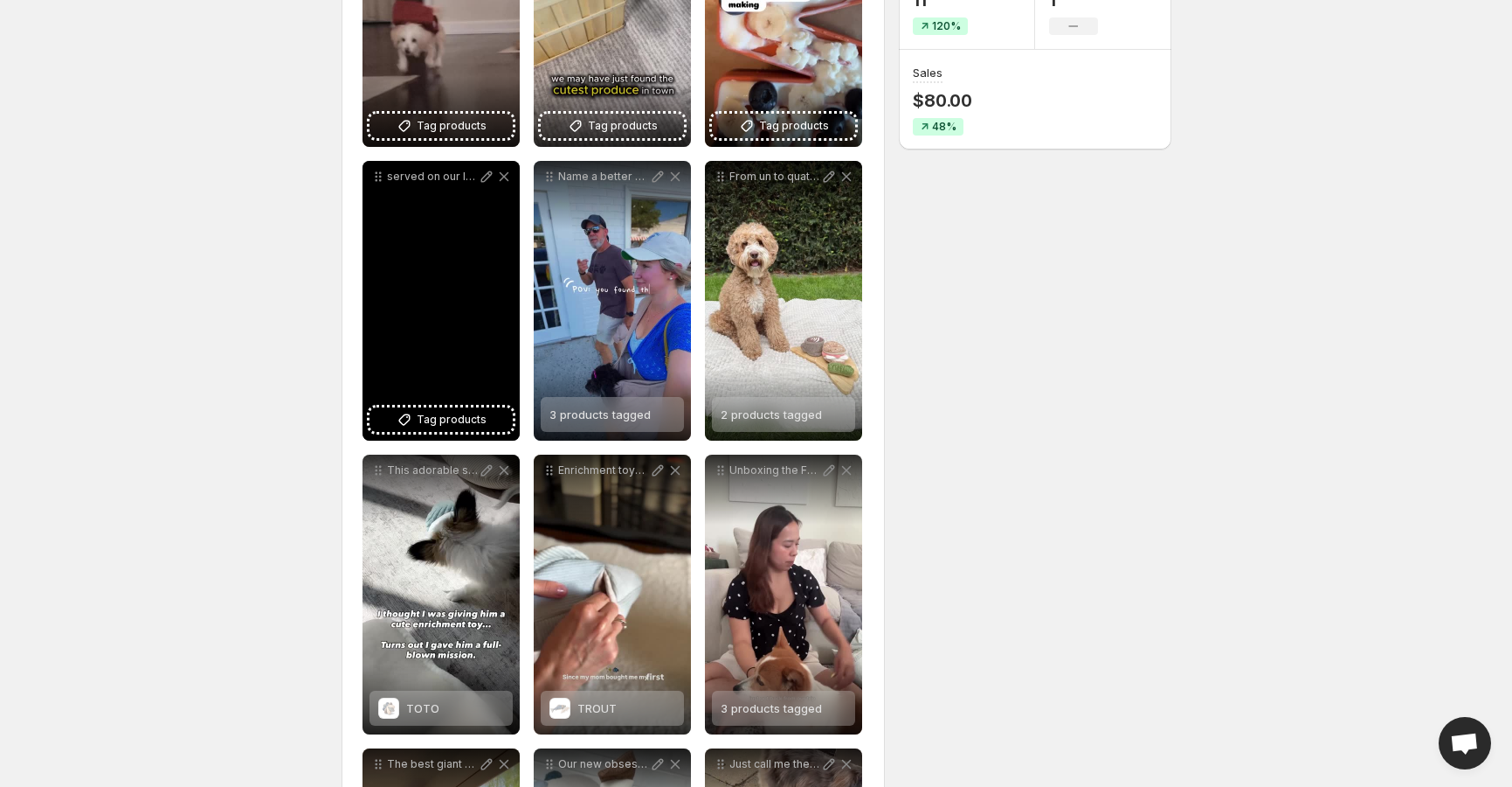
click at [429, 436] on div "served on our lambwolfco 3--1 thoughtfully designed for enrichment that tastes …" at bounding box center [441, 301] width 158 height 280
click at [447, 426] on span "Tag products" at bounding box center [452, 419] width 70 height 18
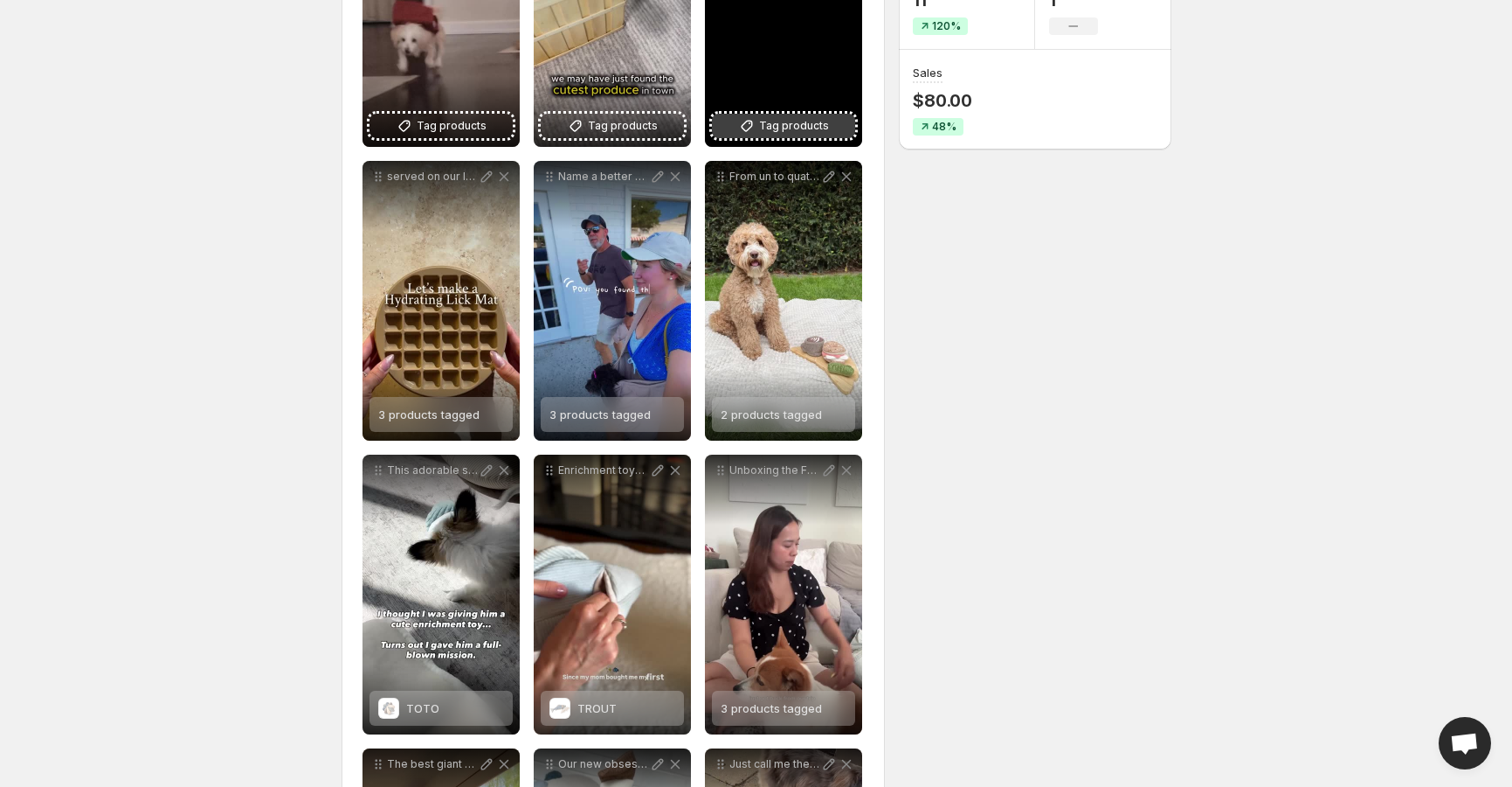
click at [809, 128] on span "Tag products" at bounding box center [794, 126] width 70 height 18
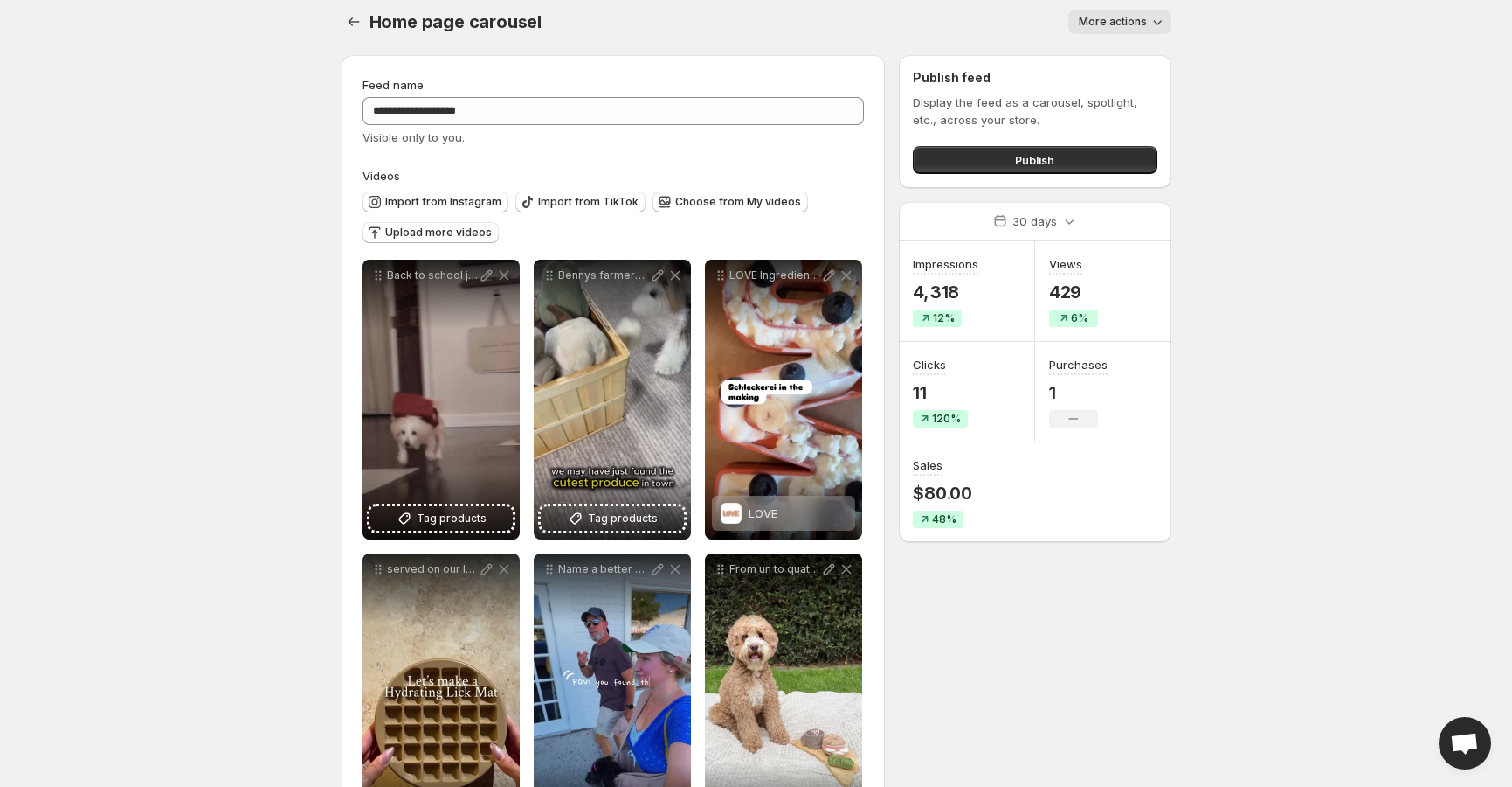
scroll to position [0, 0]
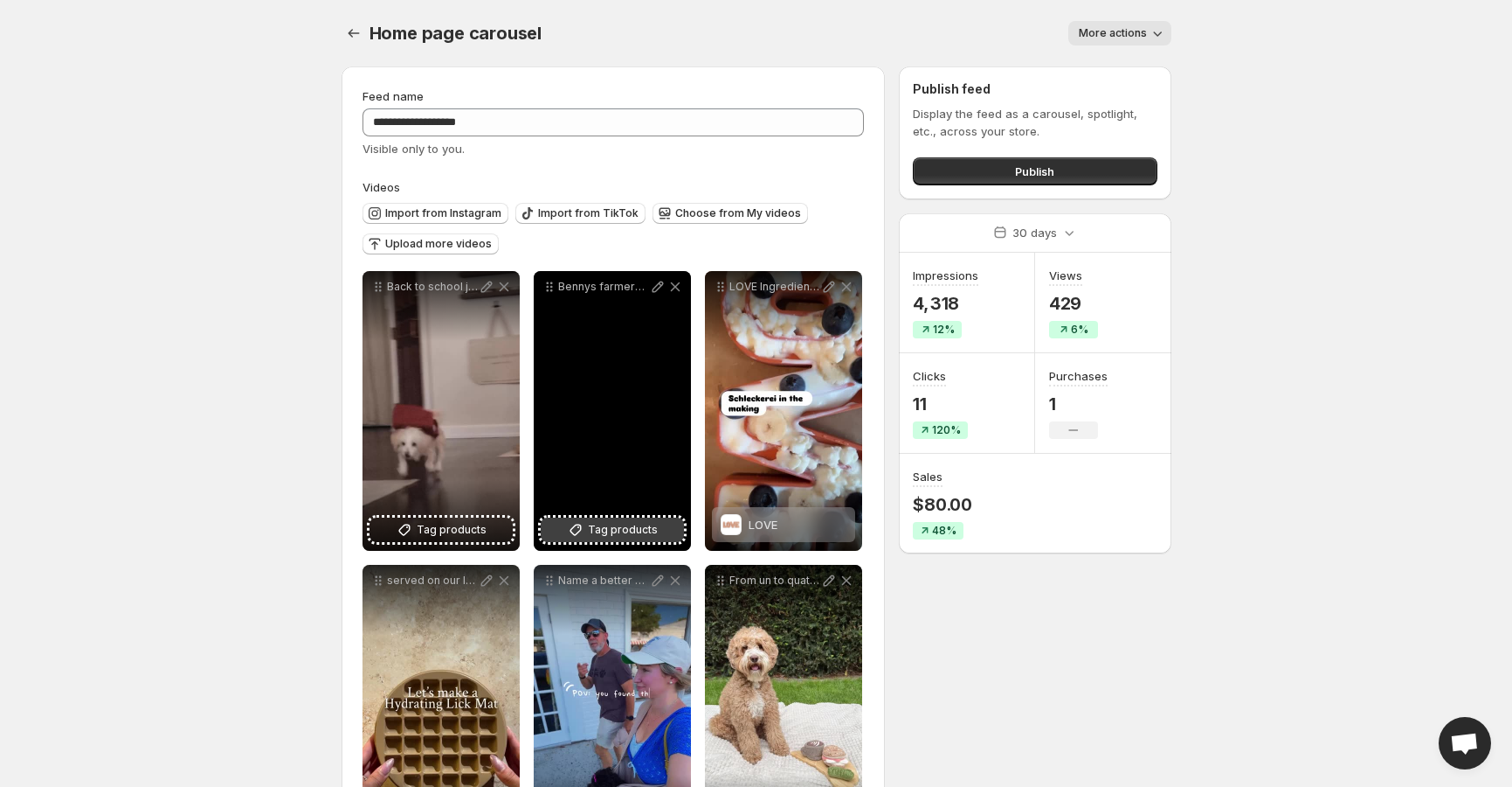
click at [640, 536] on span "Tag products" at bounding box center [623, 530] width 70 height 18
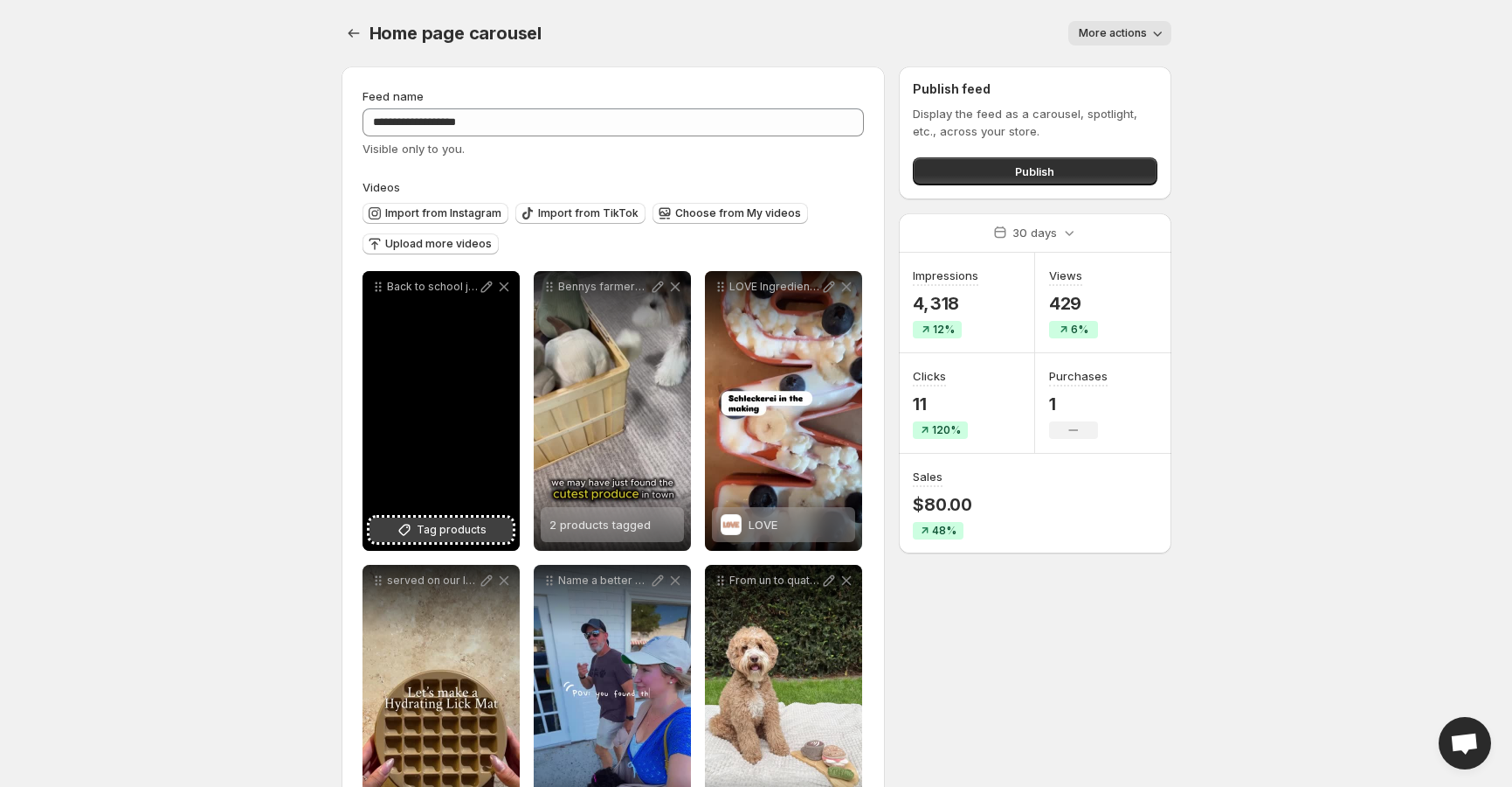
click at [438, 525] on span "Tag products" at bounding box center [452, 530] width 70 height 18
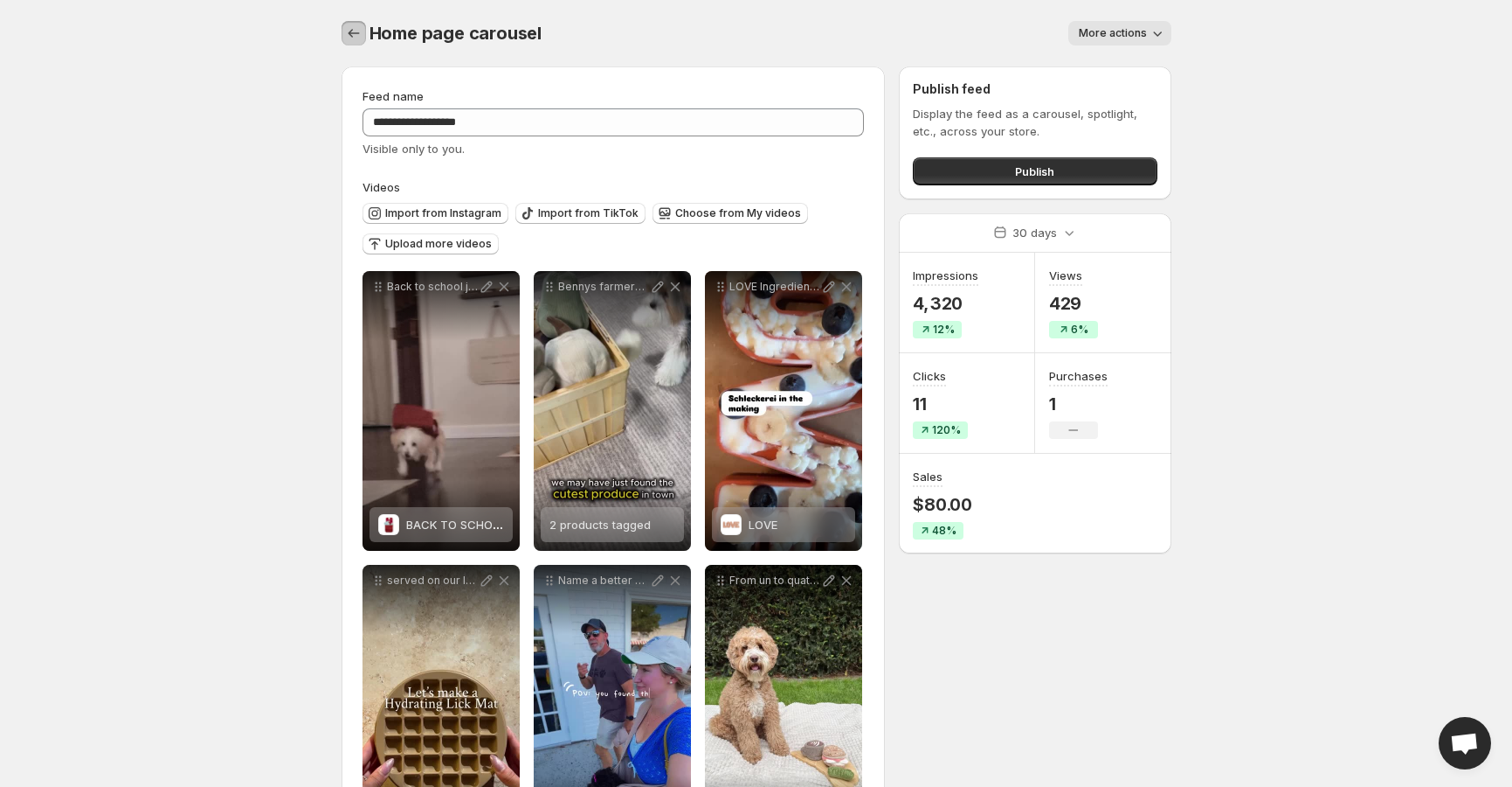
click at [359, 34] on icon "Settings" at bounding box center [354, 33] width 18 height 18
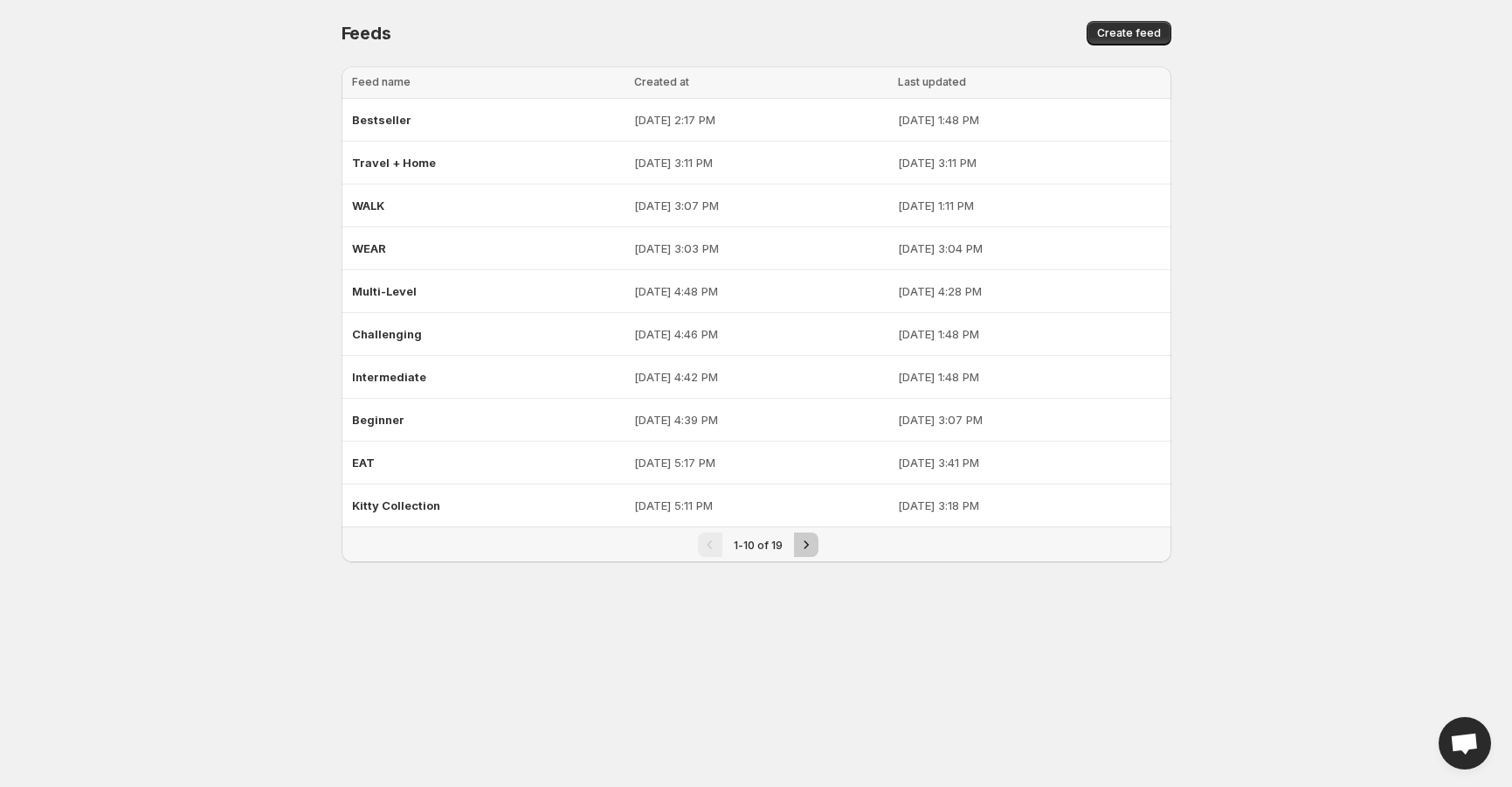
click at [808, 537] on icon "Next" at bounding box center [807, 545] width 18 height 18
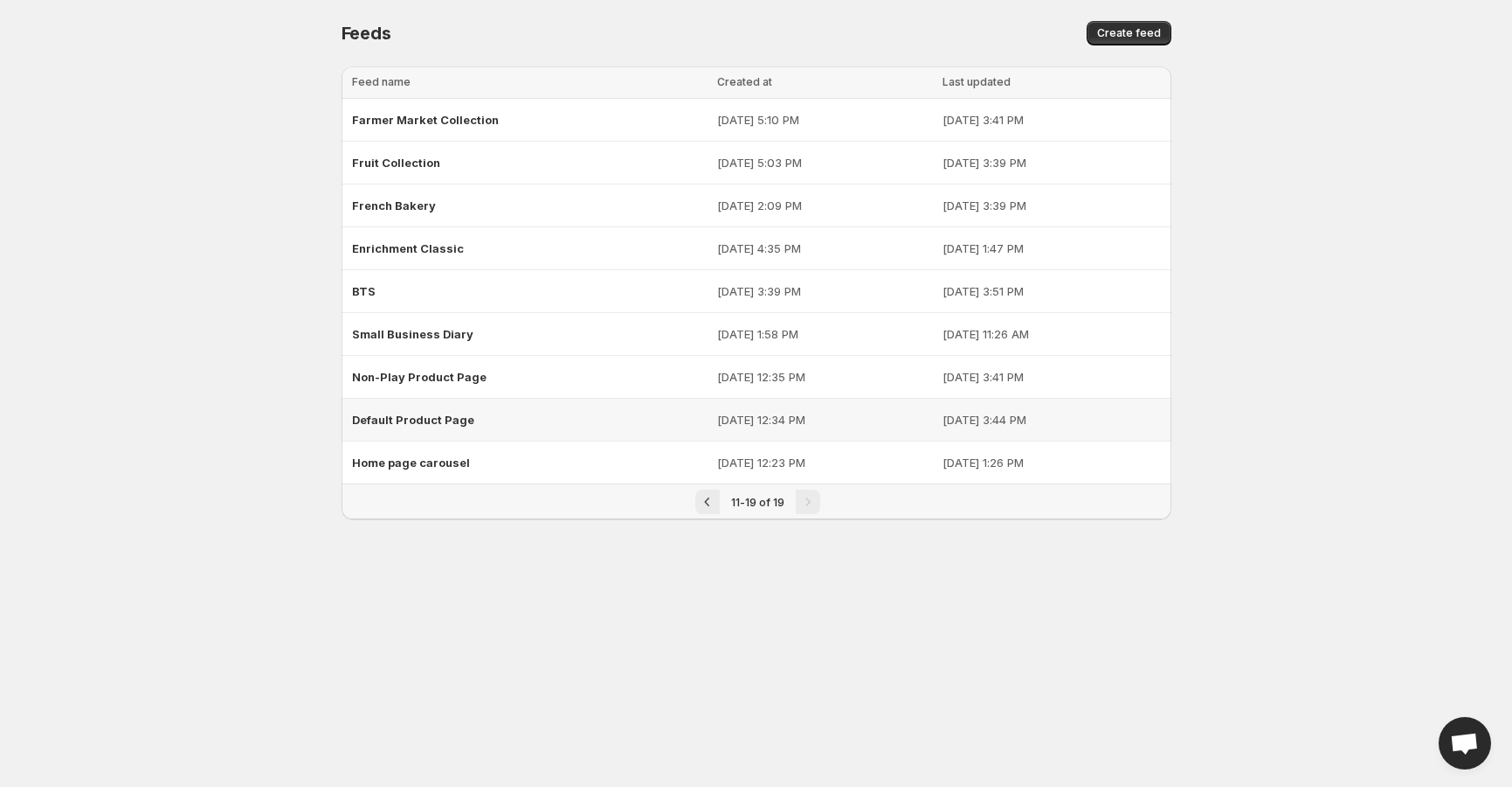
click at [417, 418] on span "Default Product Page" at bounding box center [413, 419] width 122 height 14
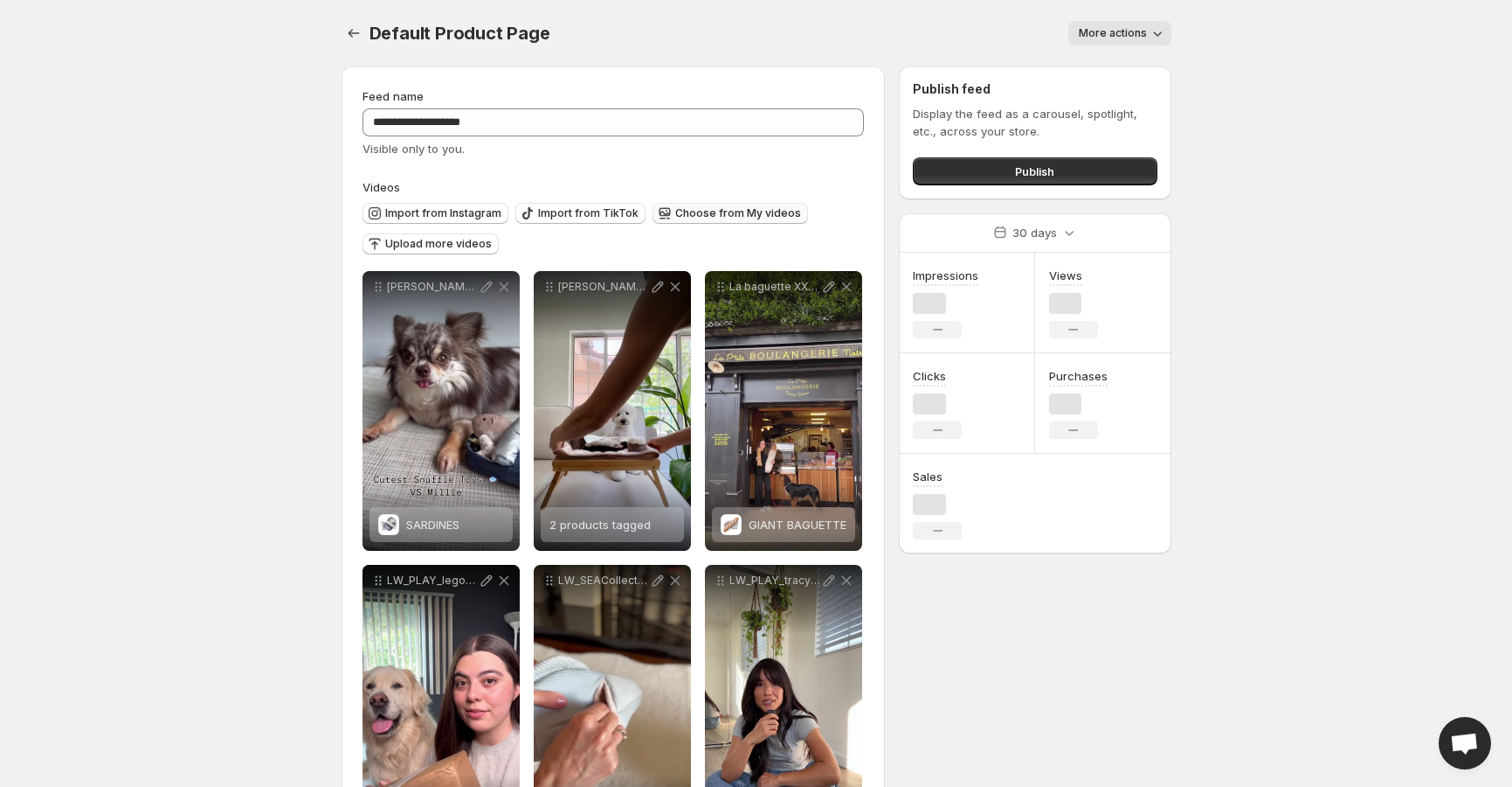
click at [733, 211] on span "Choose from My videos" at bounding box center [738, 214] width 126 height 14
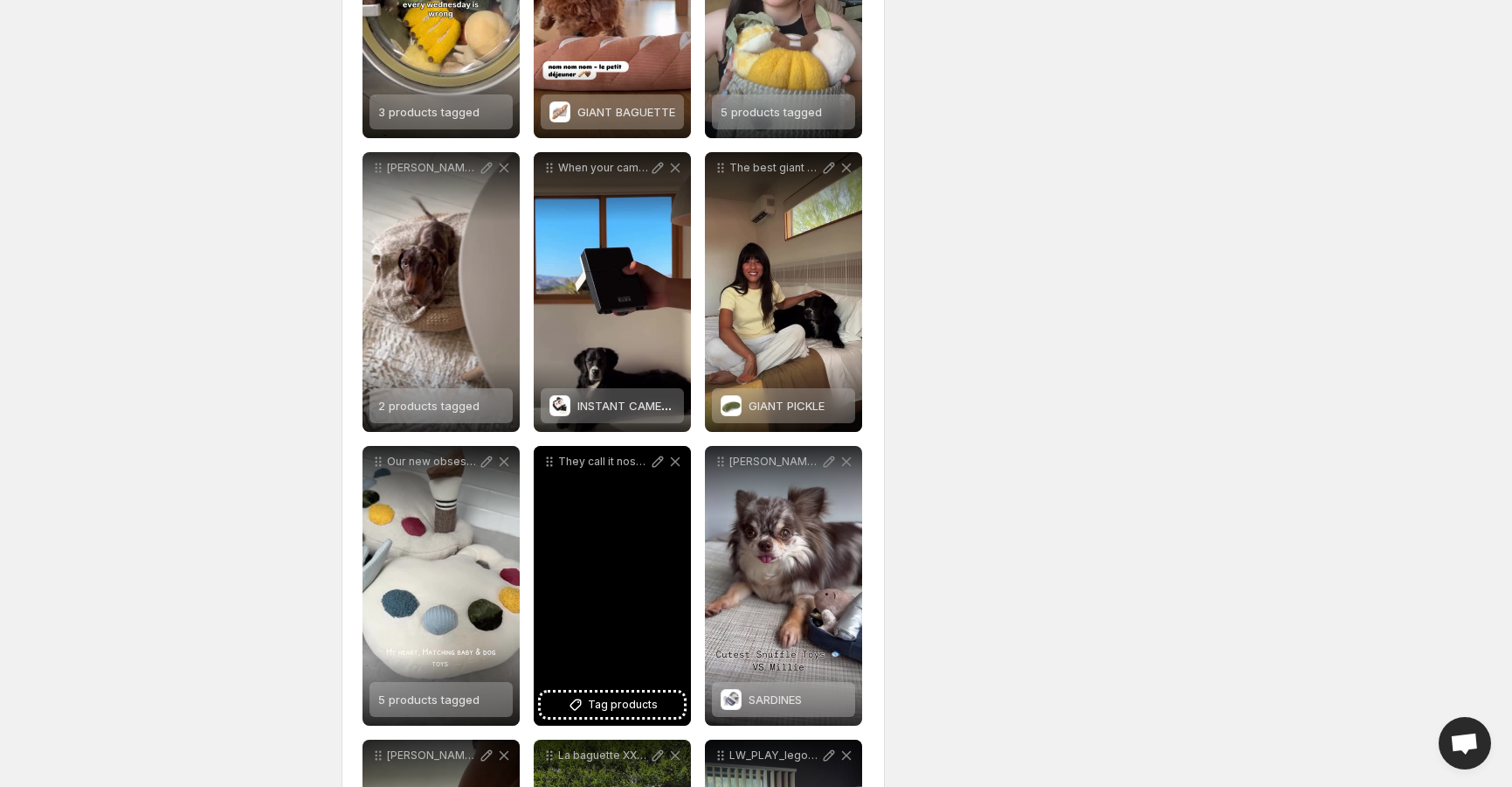
scroll to position [1415, 0]
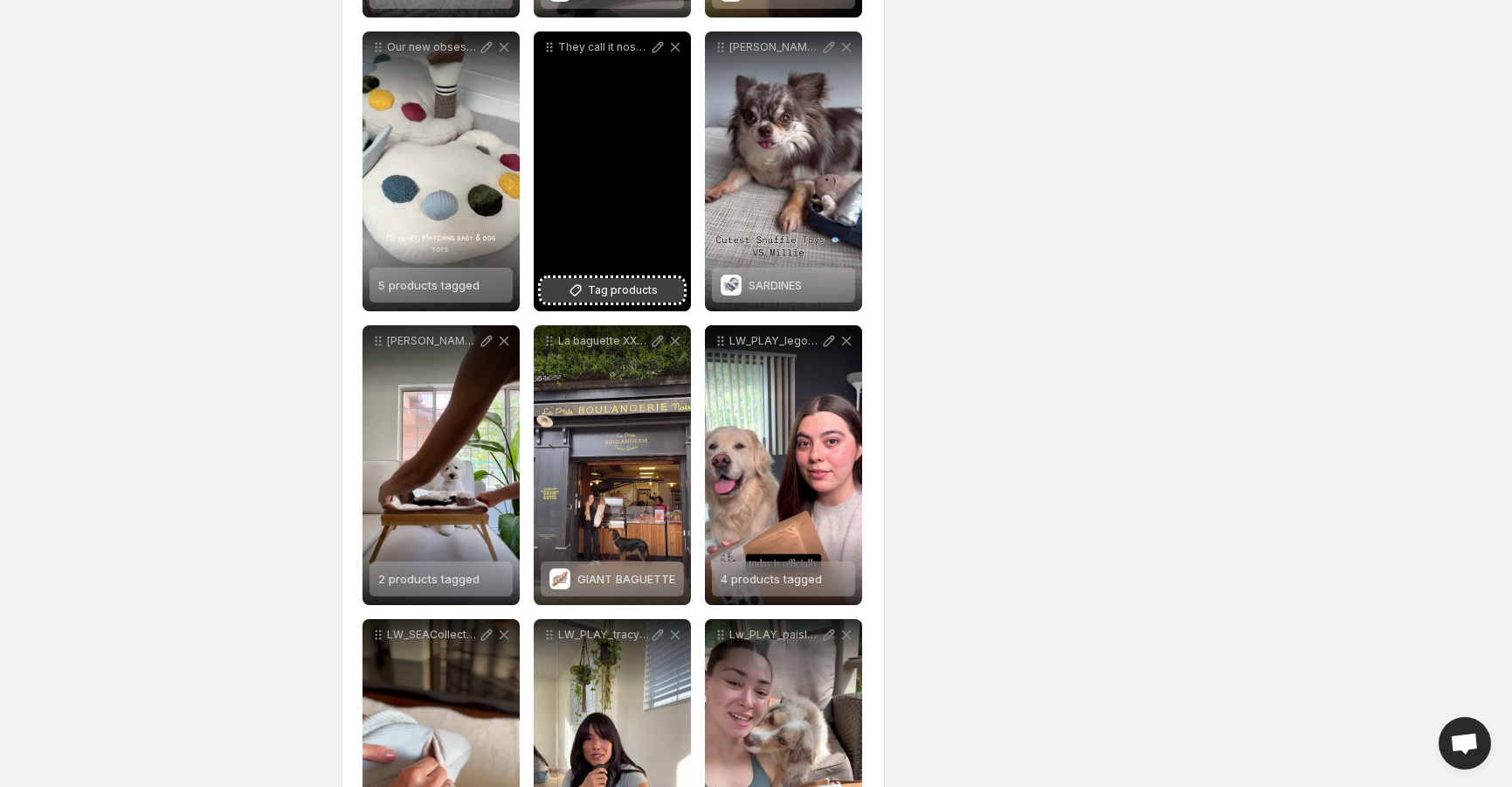
click at [620, 292] on span "Tag products" at bounding box center [623, 291] width 70 height 18
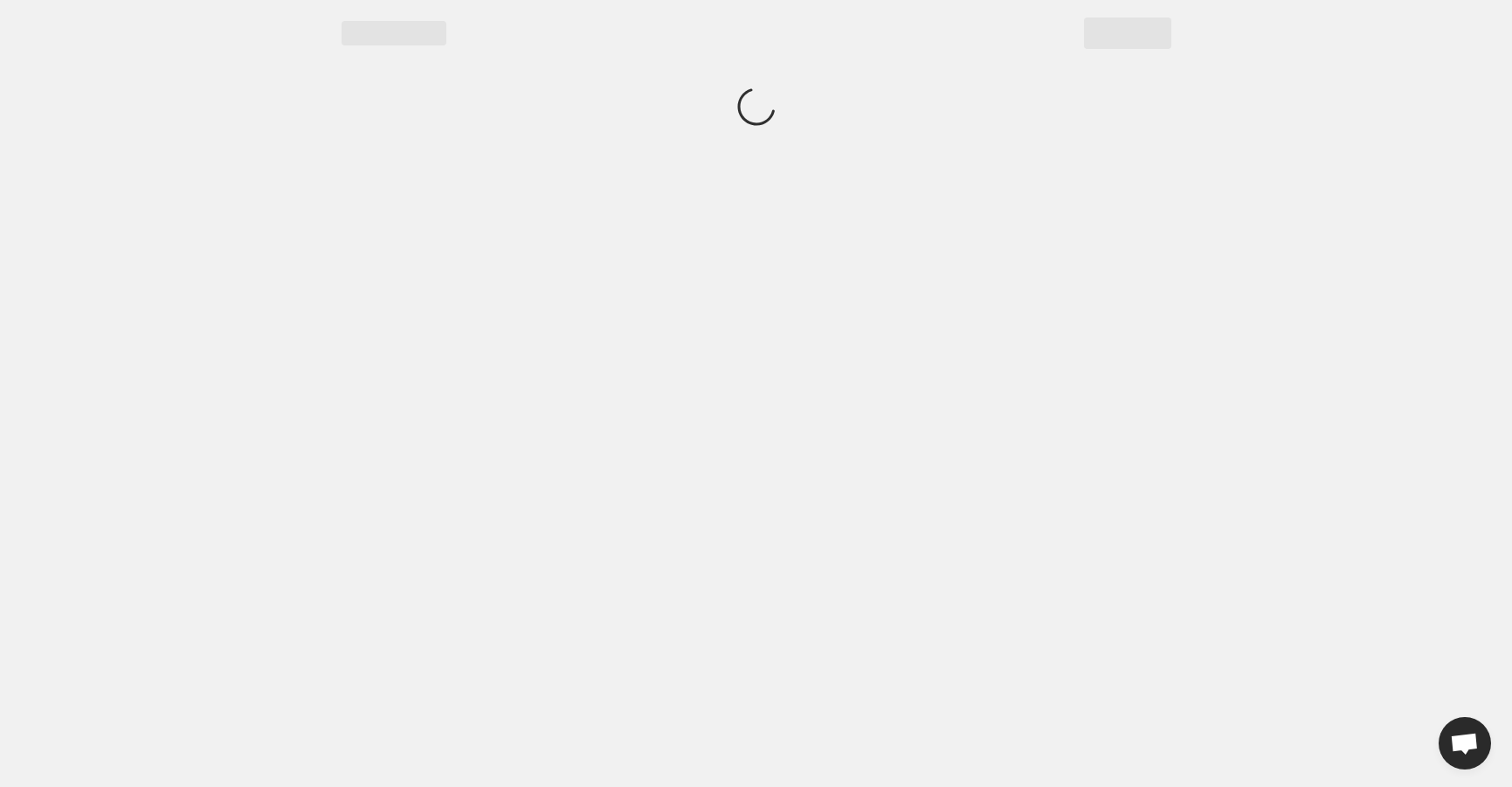
scroll to position [0, 0]
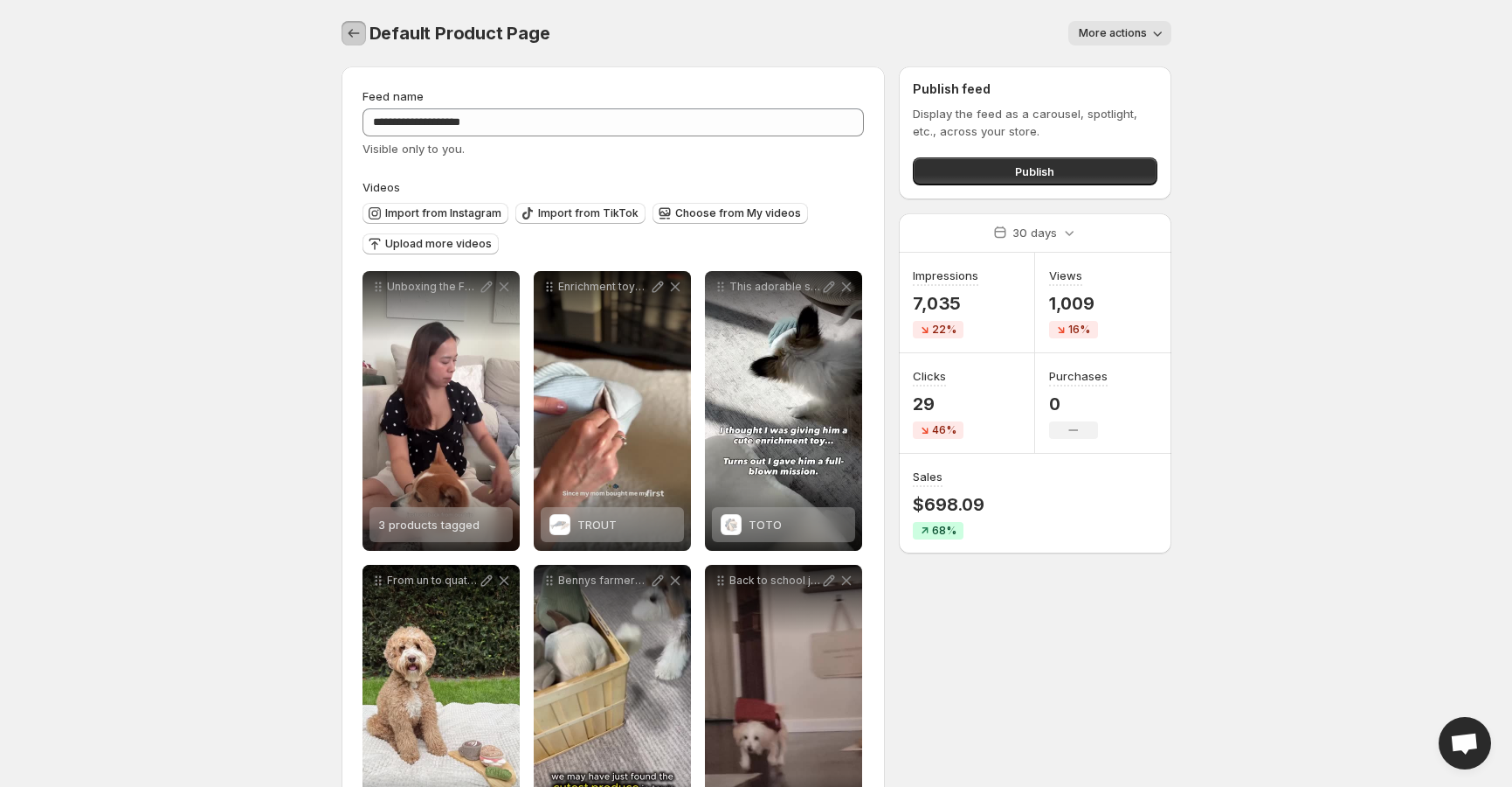
click at [355, 35] on icon "Settings" at bounding box center [354, 33] width 18 height 18
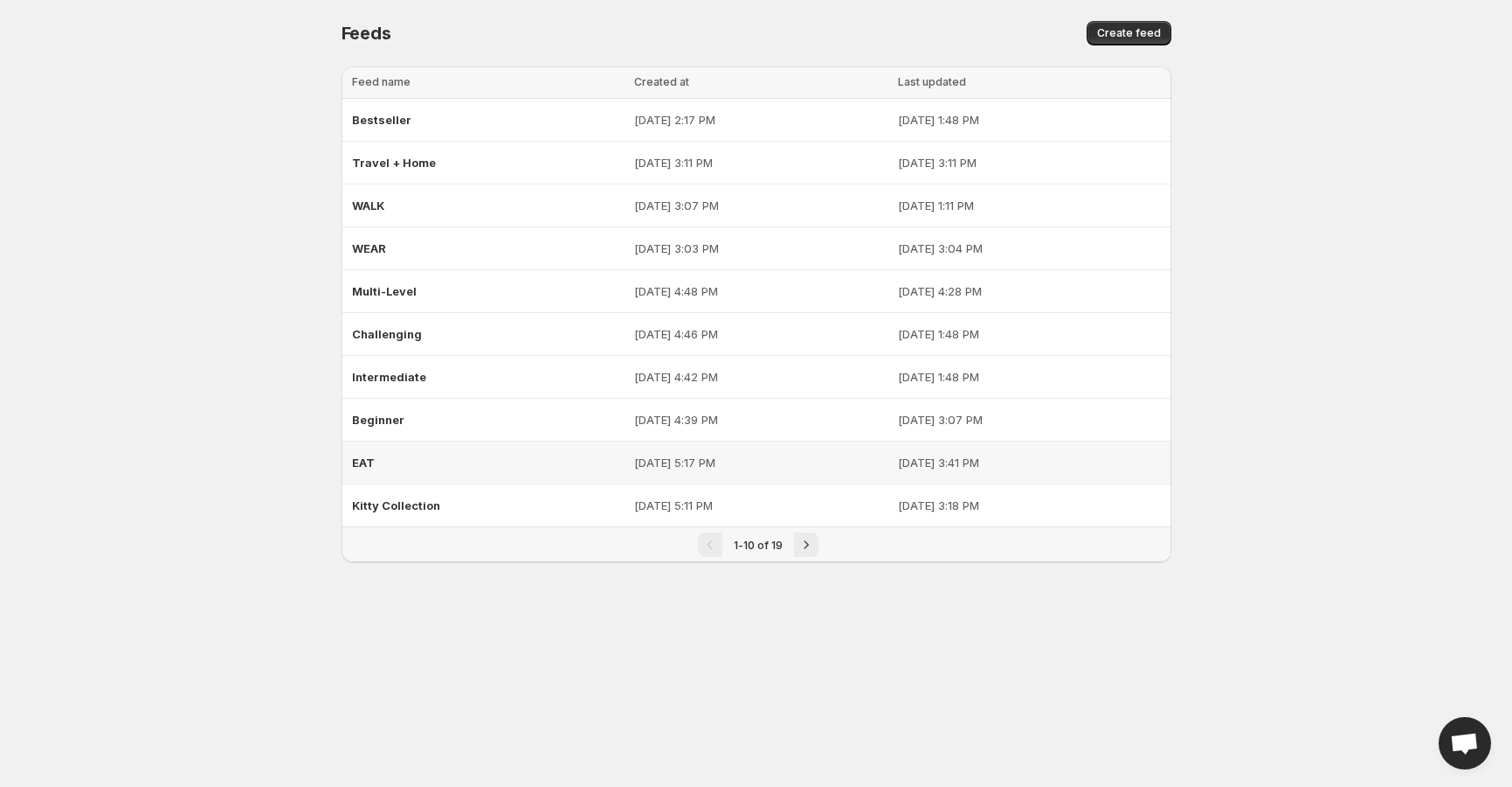
click at [366, 465] on span "EAT" at bounding box center [363, 462] width 23 height 14
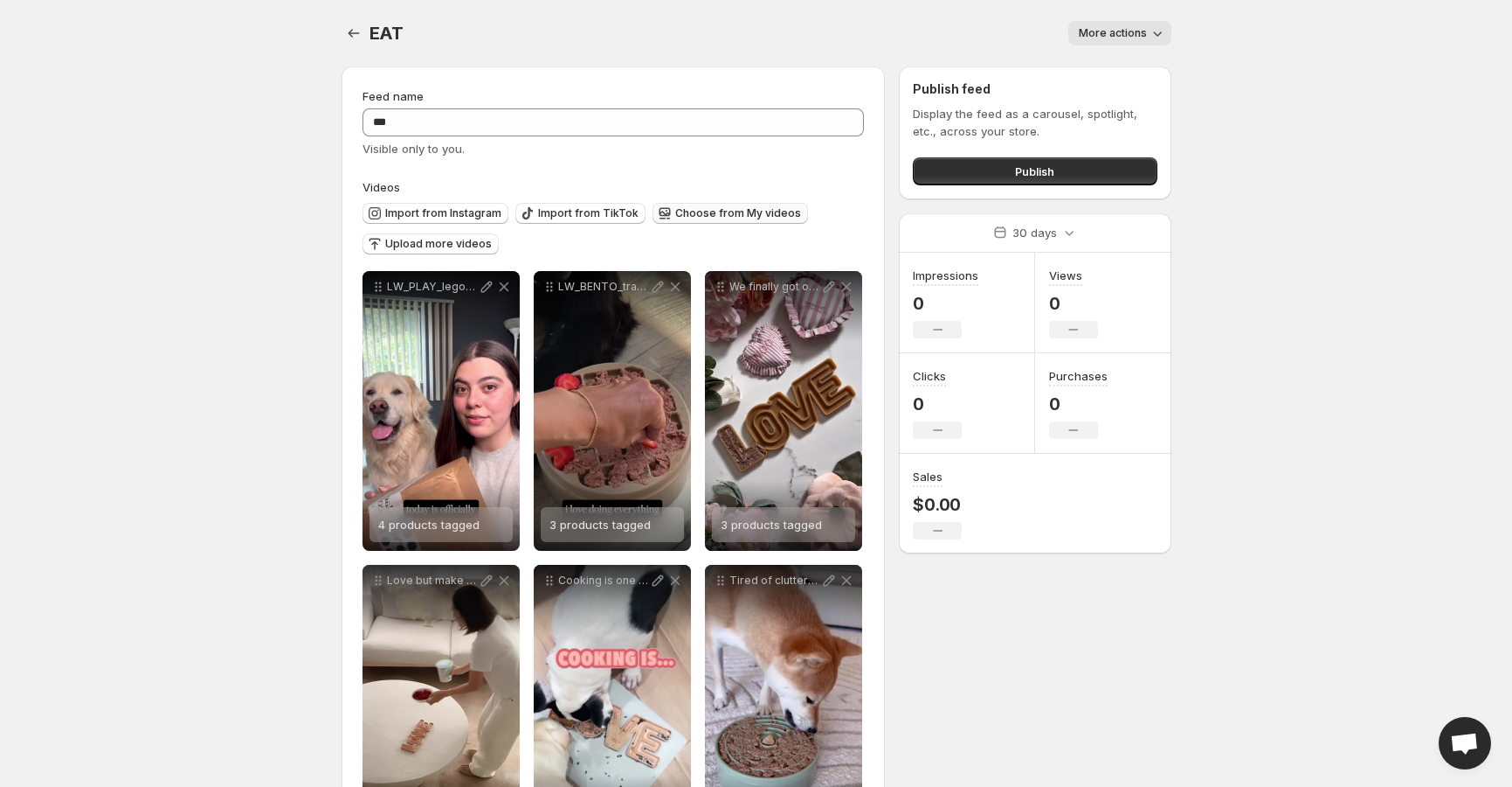
click at [721, 214] on span "Choose from My videos" at bounding box center [738, 214] width 126 height 14
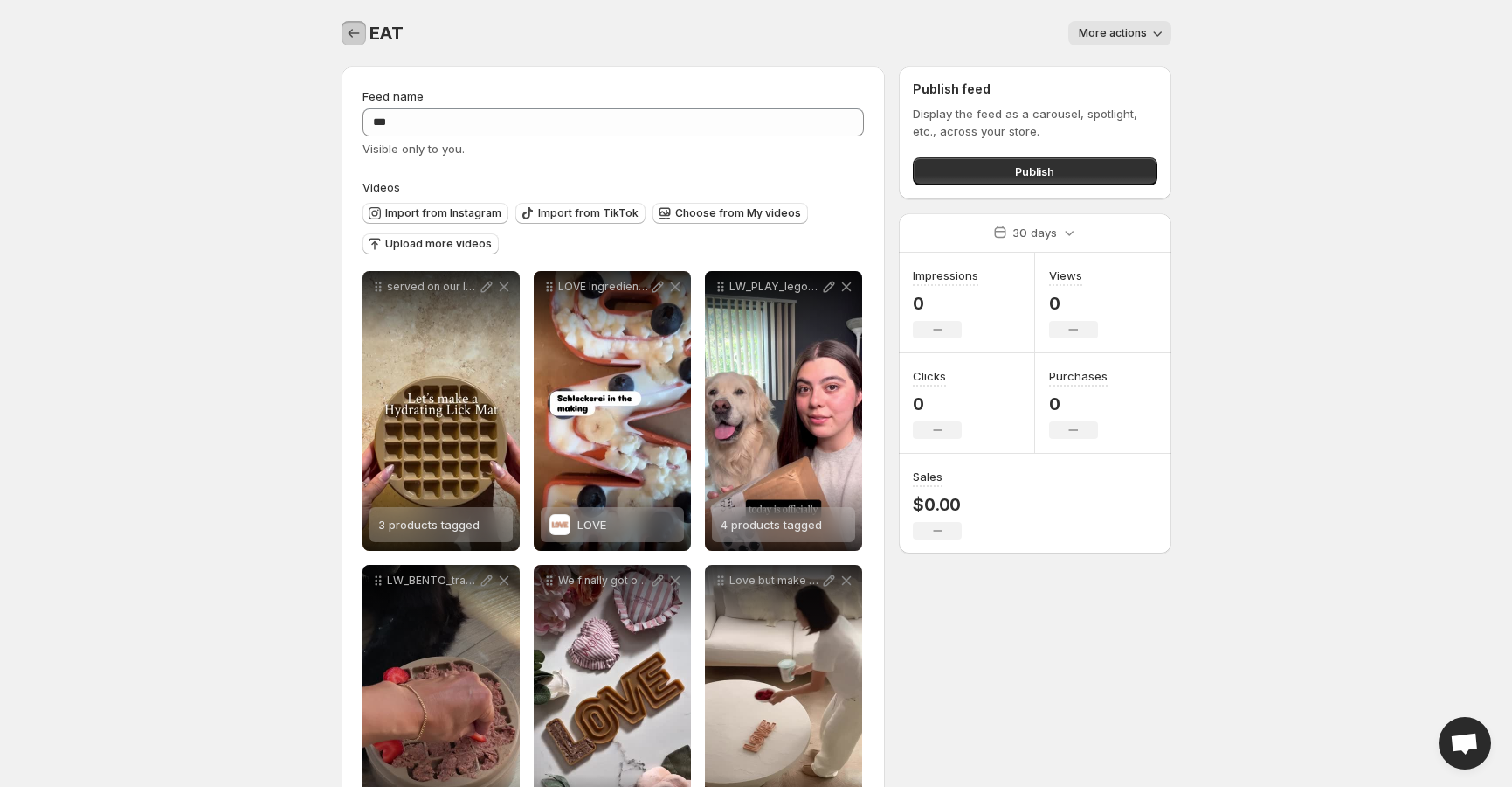
click at [353, 31] on icon "Settings" at bounding box center [354, 33] width 18 height 18
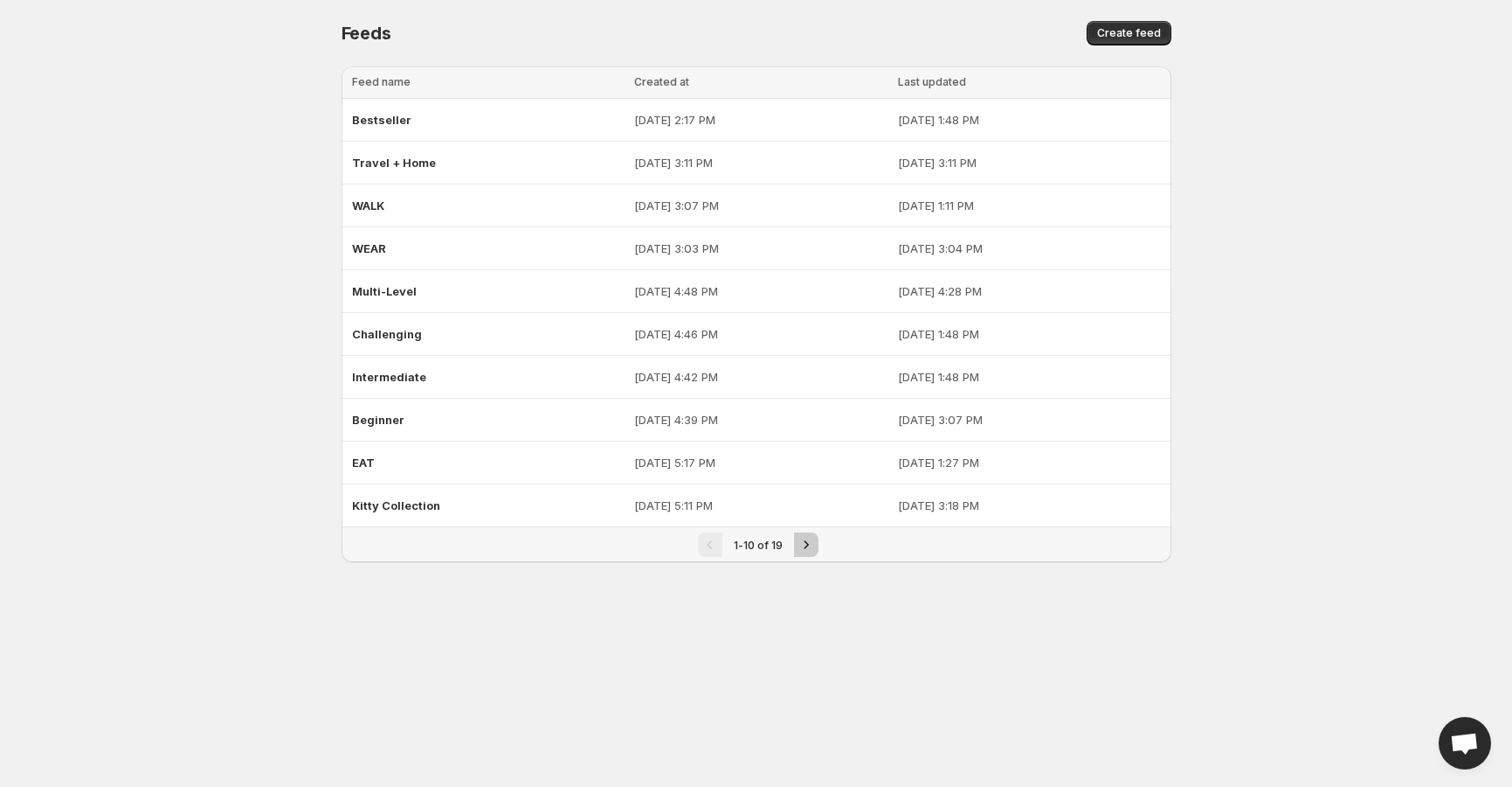
click at [803, 545] on icon "Next" at bounding box center [807, 545] width 18 height 18
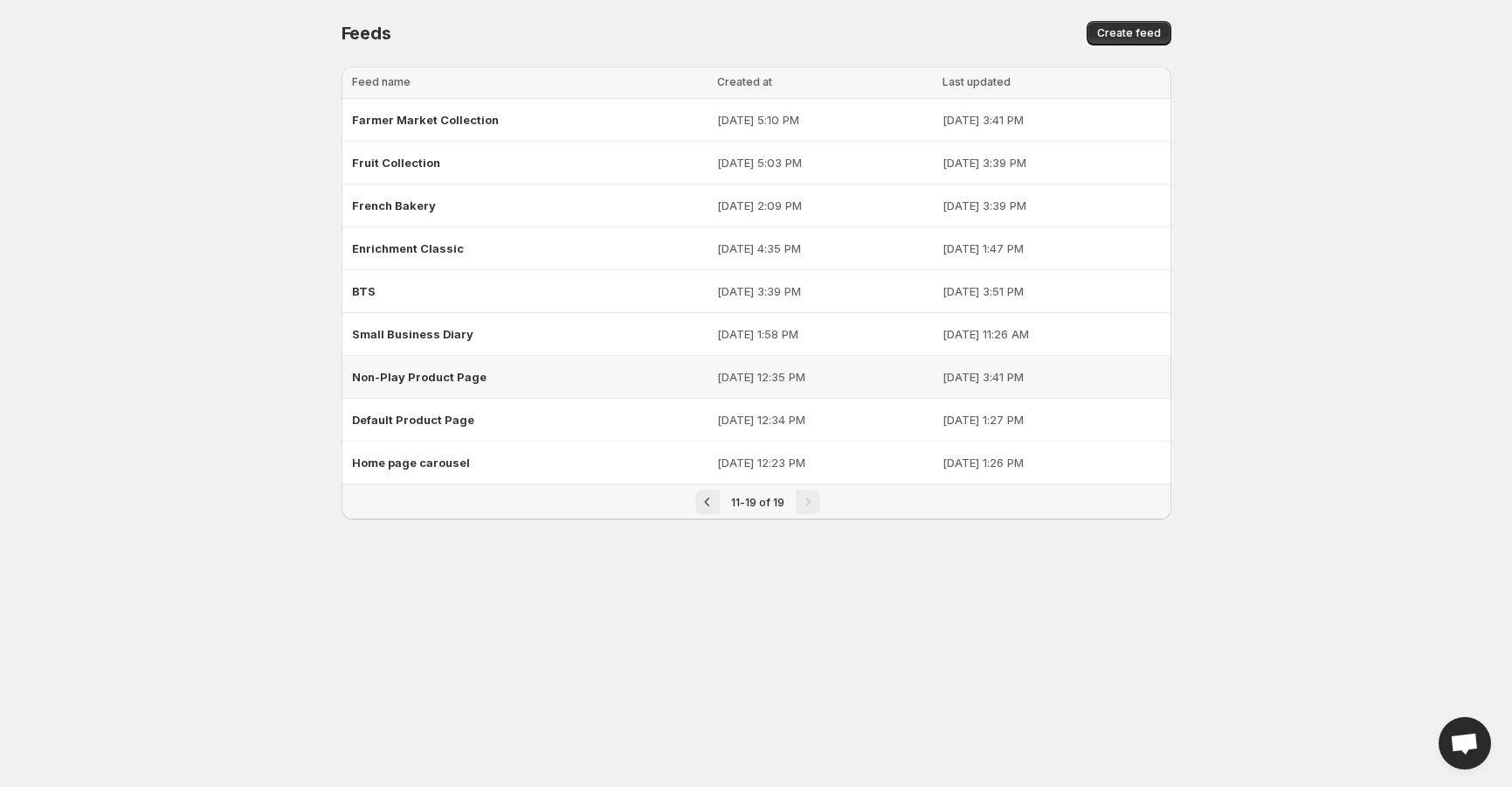
click at [405, 373] on span "Non-Play Product Page" at bounding box center [419, 376] width 135 height 14
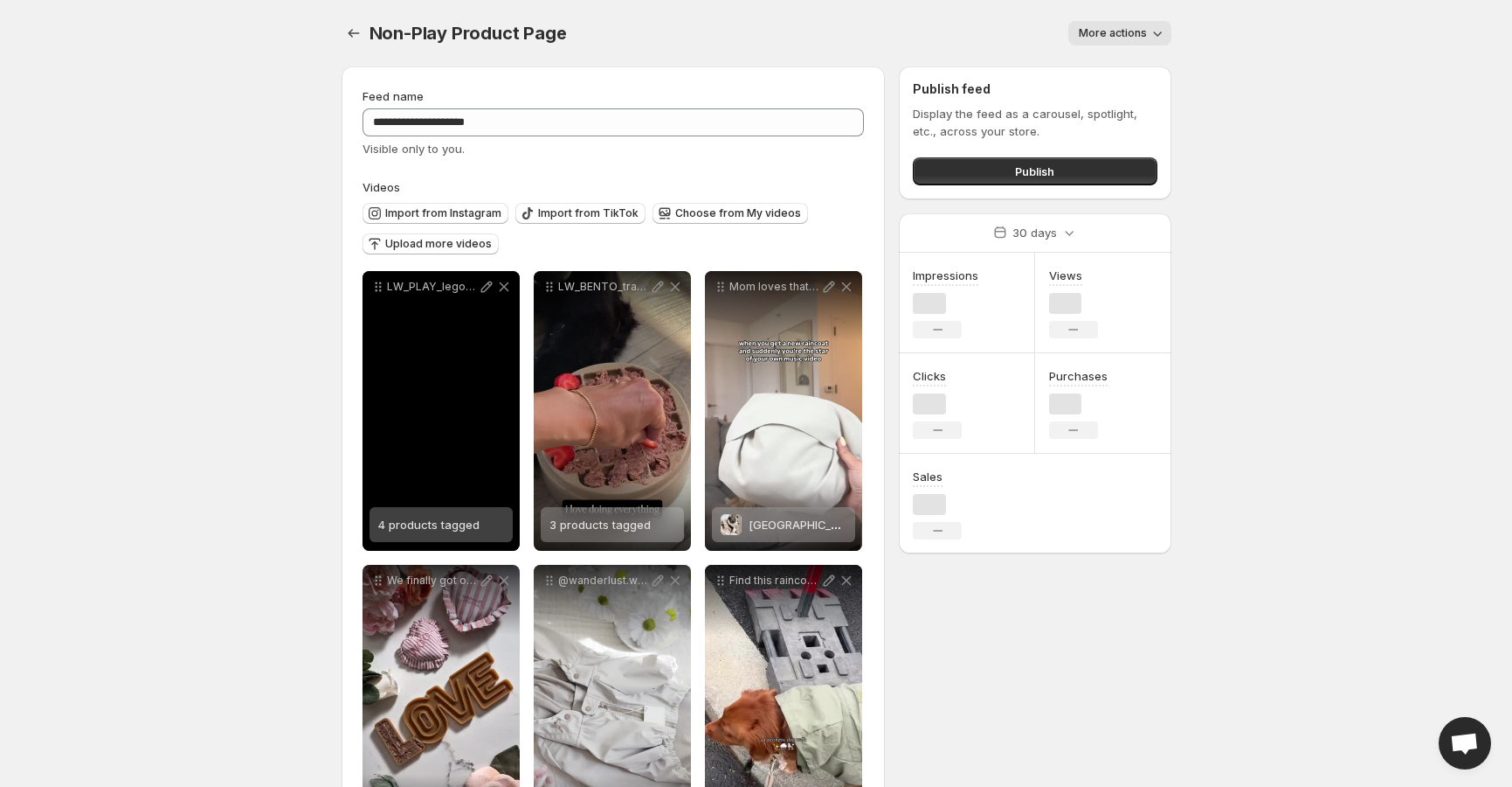
scroll to position [39, 0]
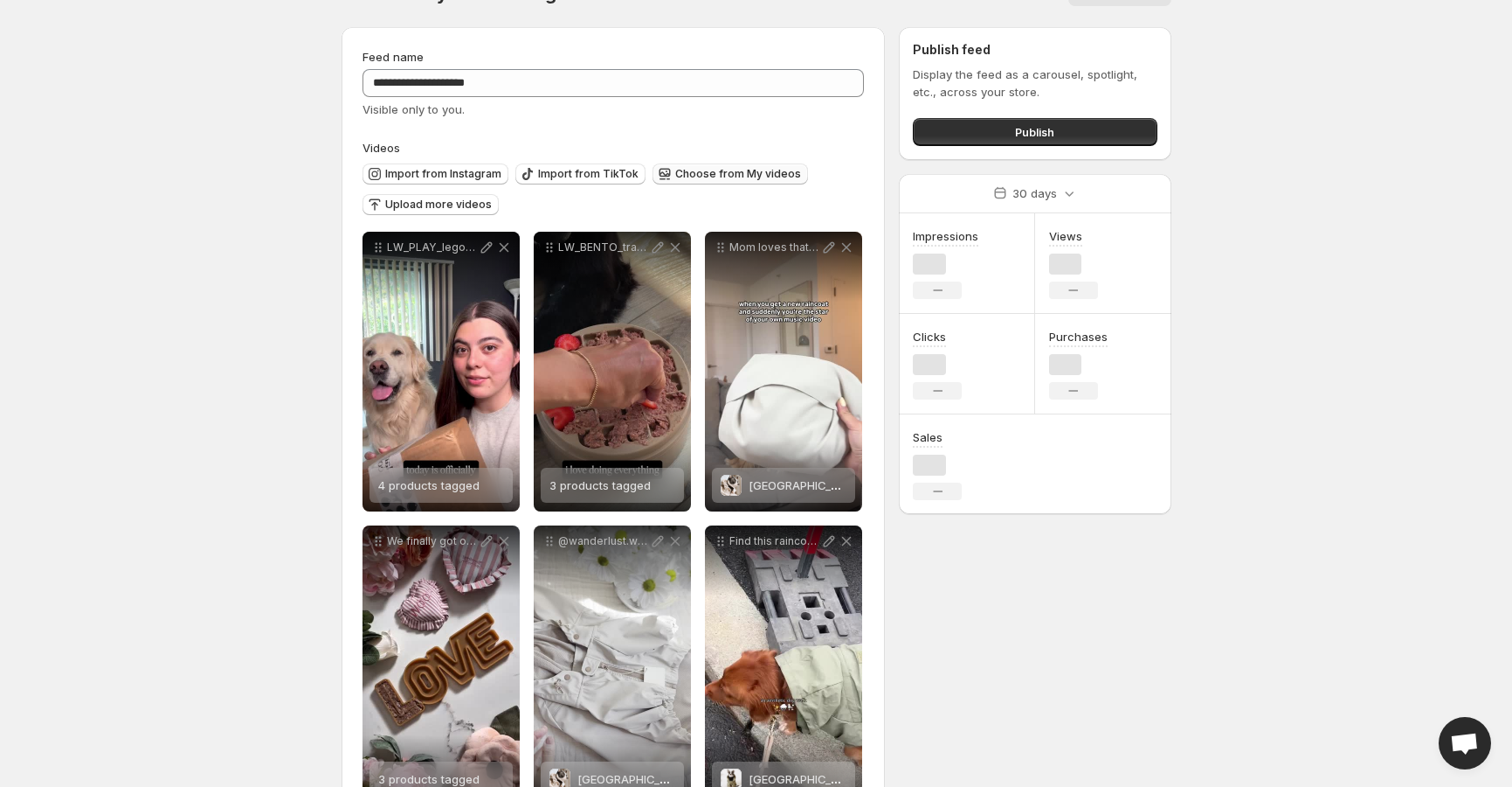
click at [732, 175] on span "Choose from My videos" at bounding box center [738, 174] width 126 height 14
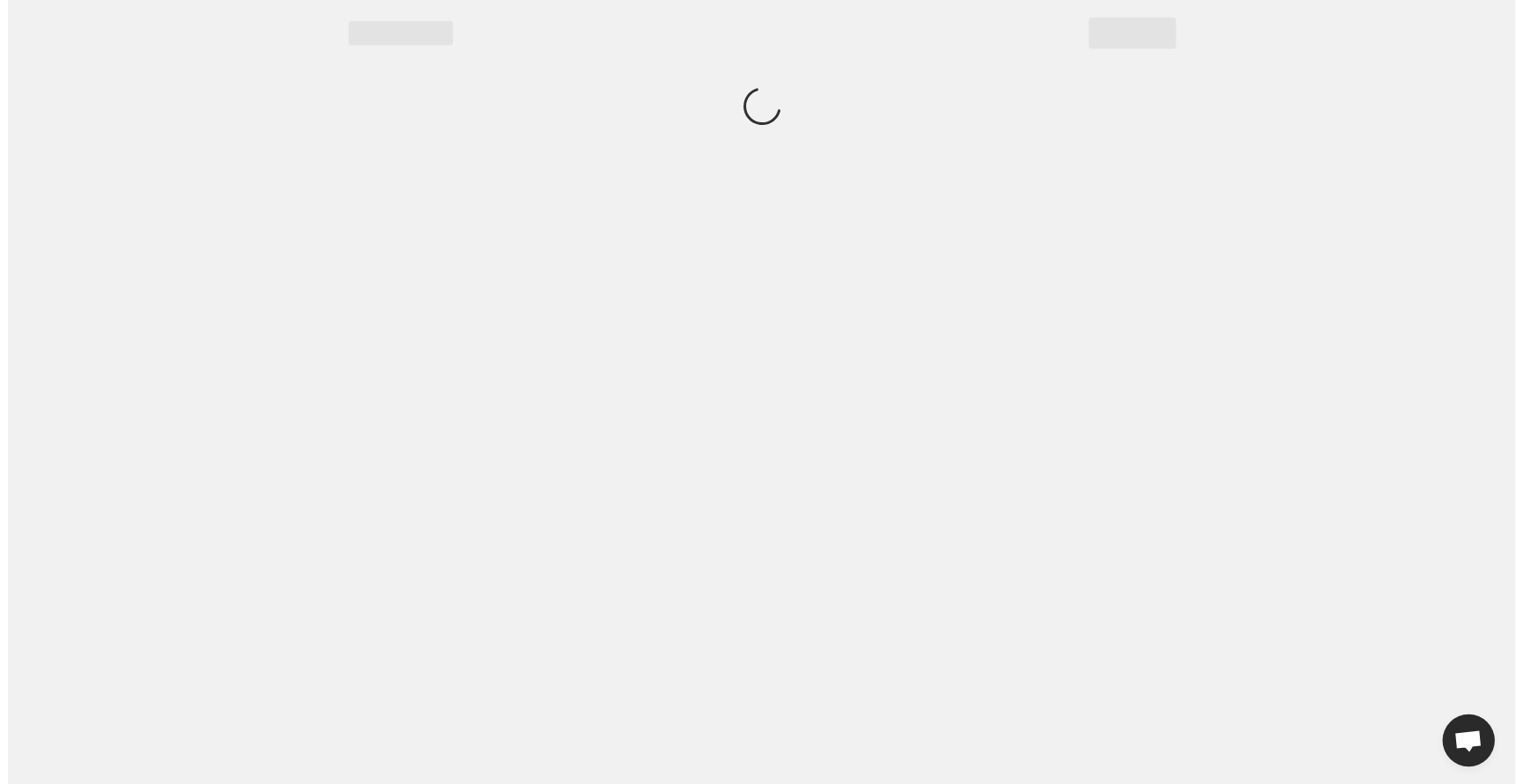
scroll to position [0, 0]
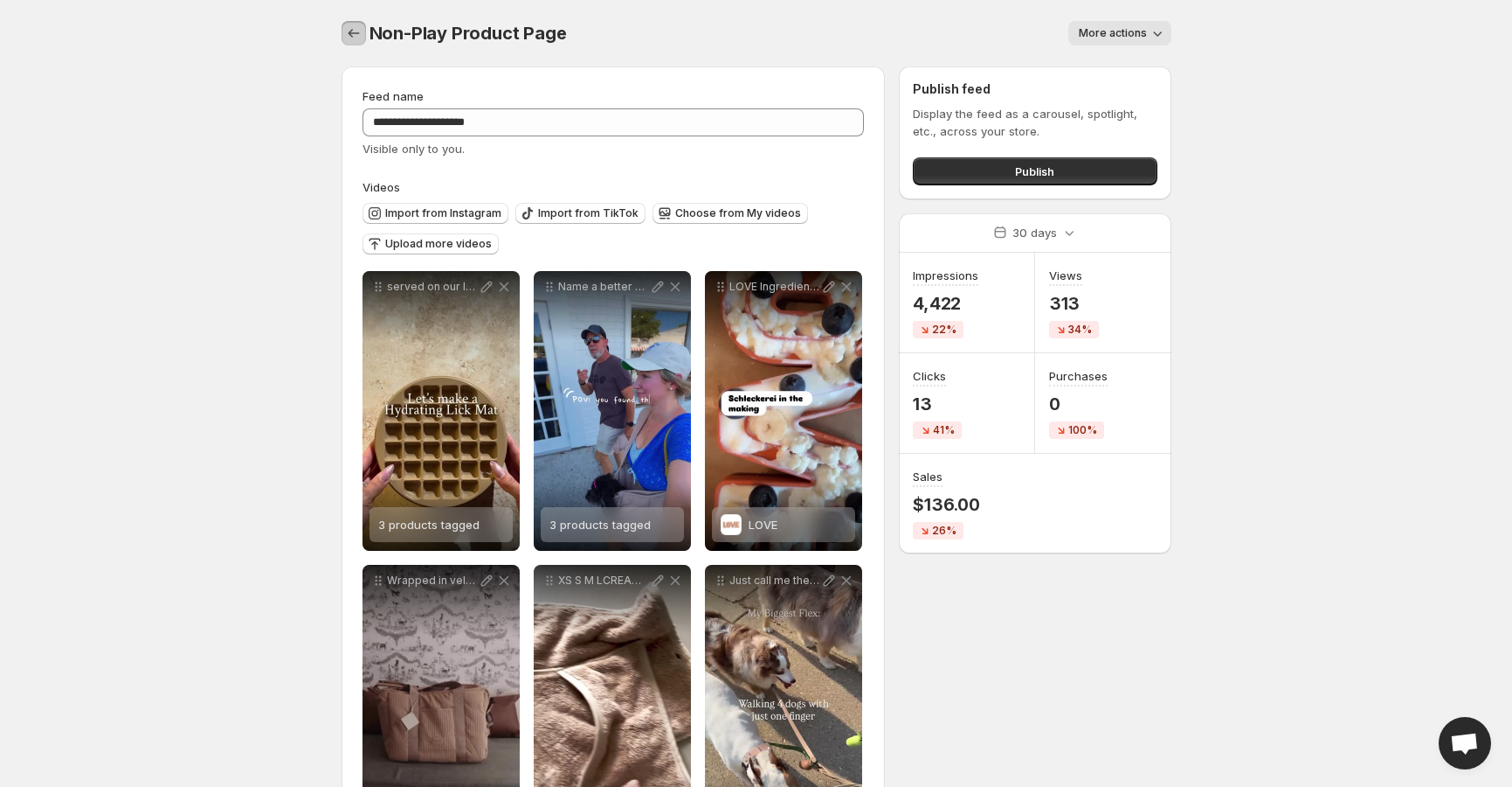
click at [355, 27] on icon "Settings" at bounding box center [354, 33] width 18 height 18
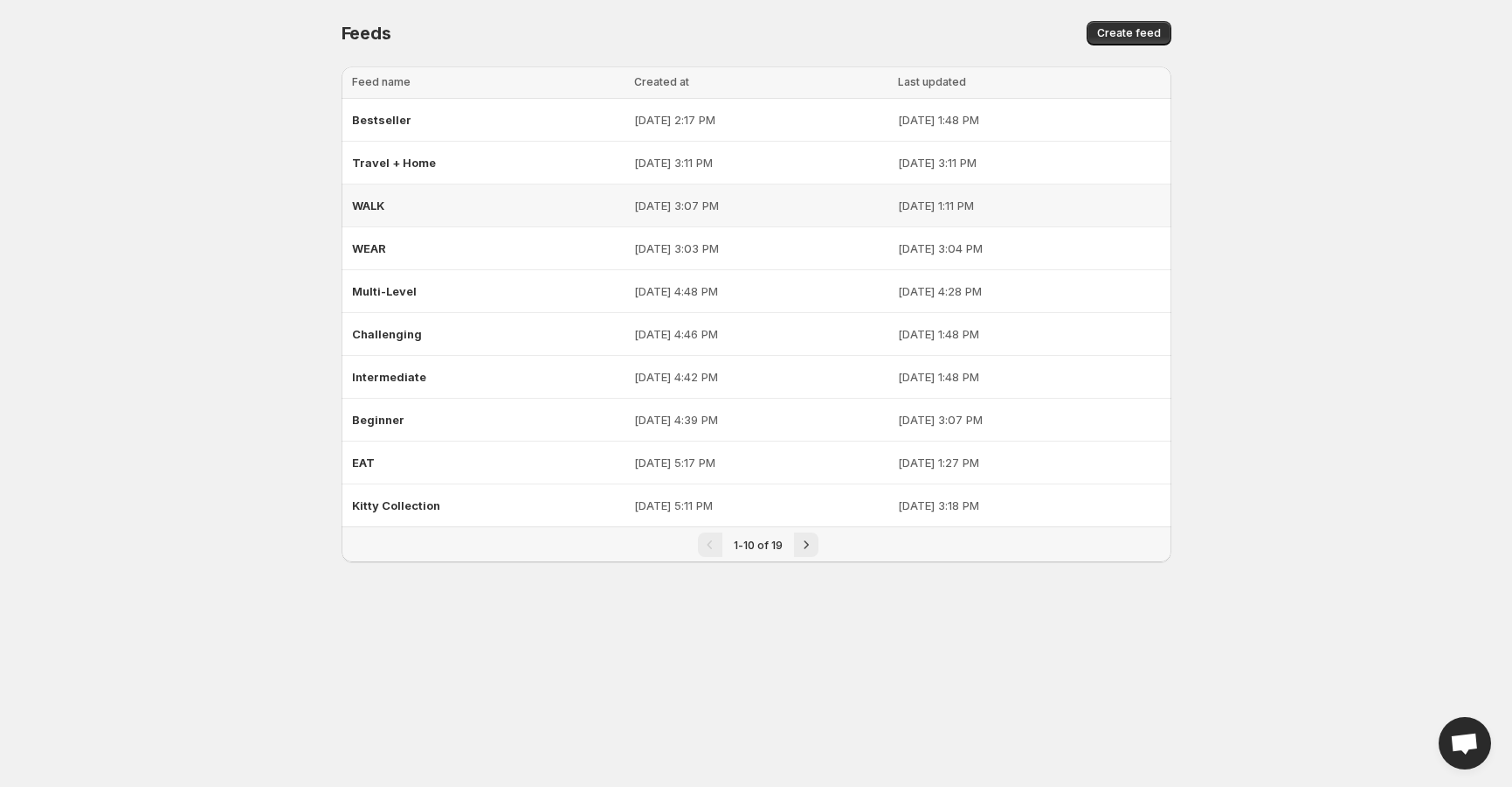
click at [365, 201] on span "WALK" at bounding box center [368, 206] width 32 height 14
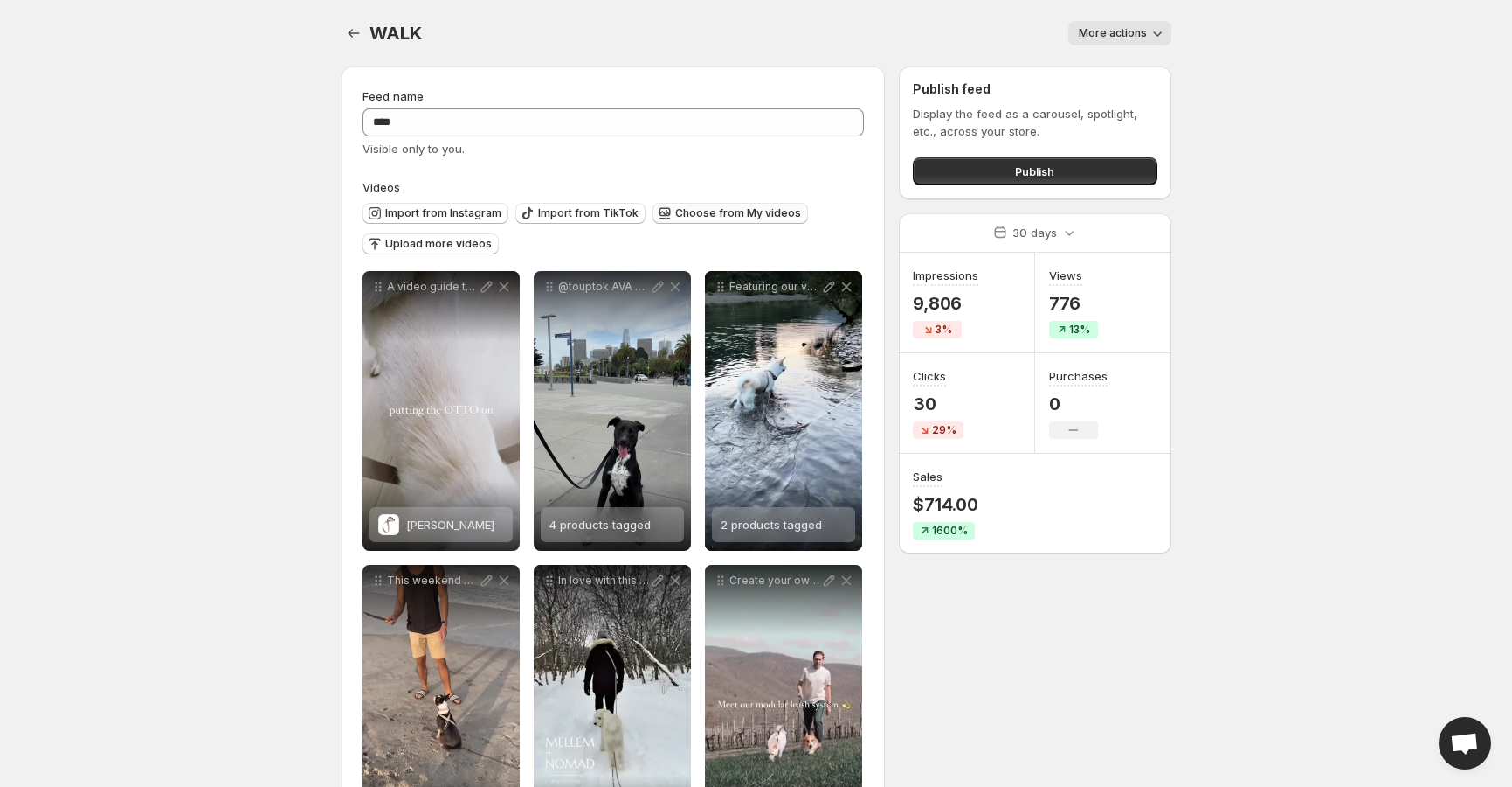
click at [718, 204] on button "Choose from My videos" at bounding box center [731, 214] width 156 height 21
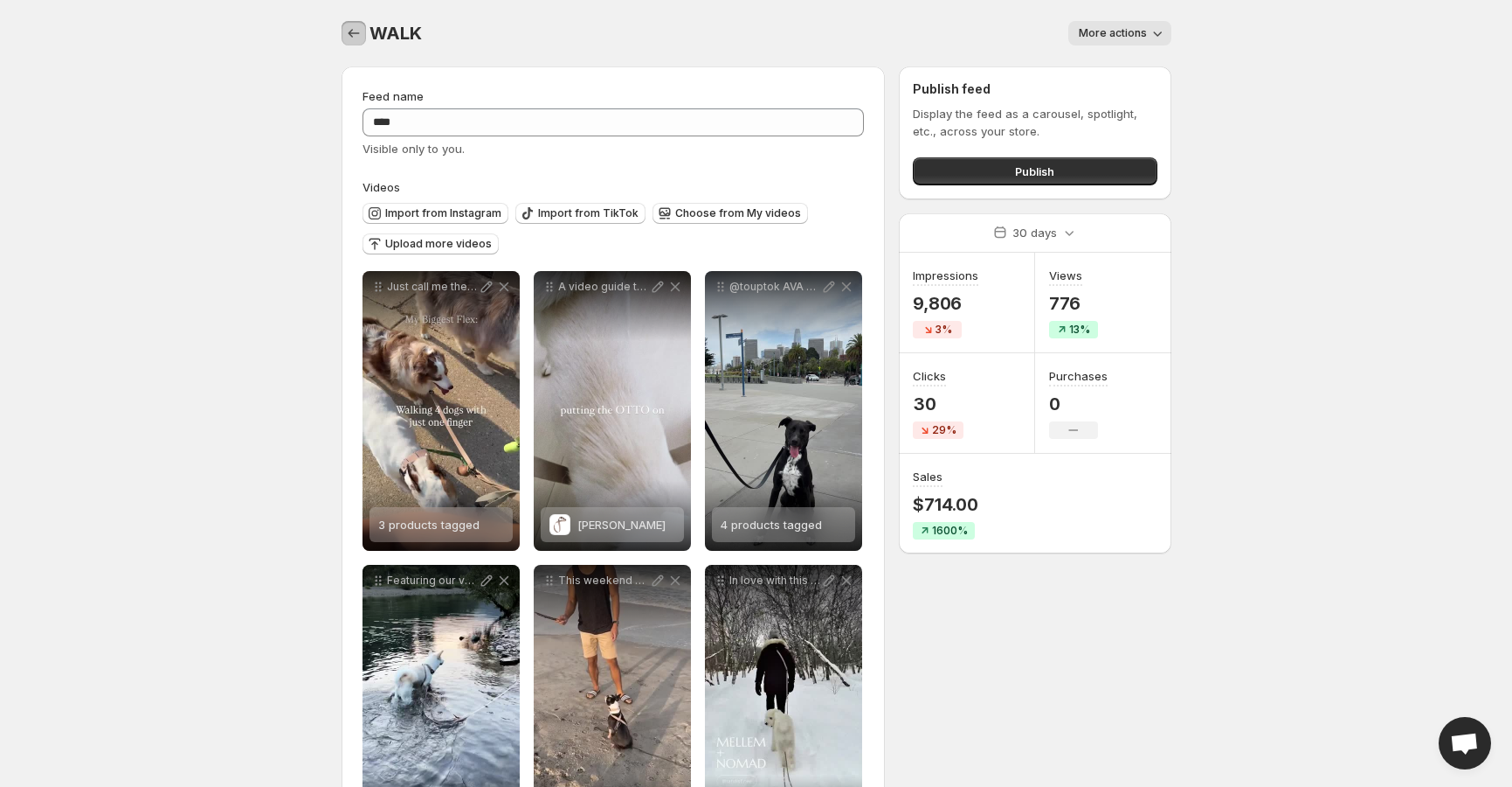
click at [346, 30] on icon "Settings" at bounding box center [354, 33] width 18 height 18
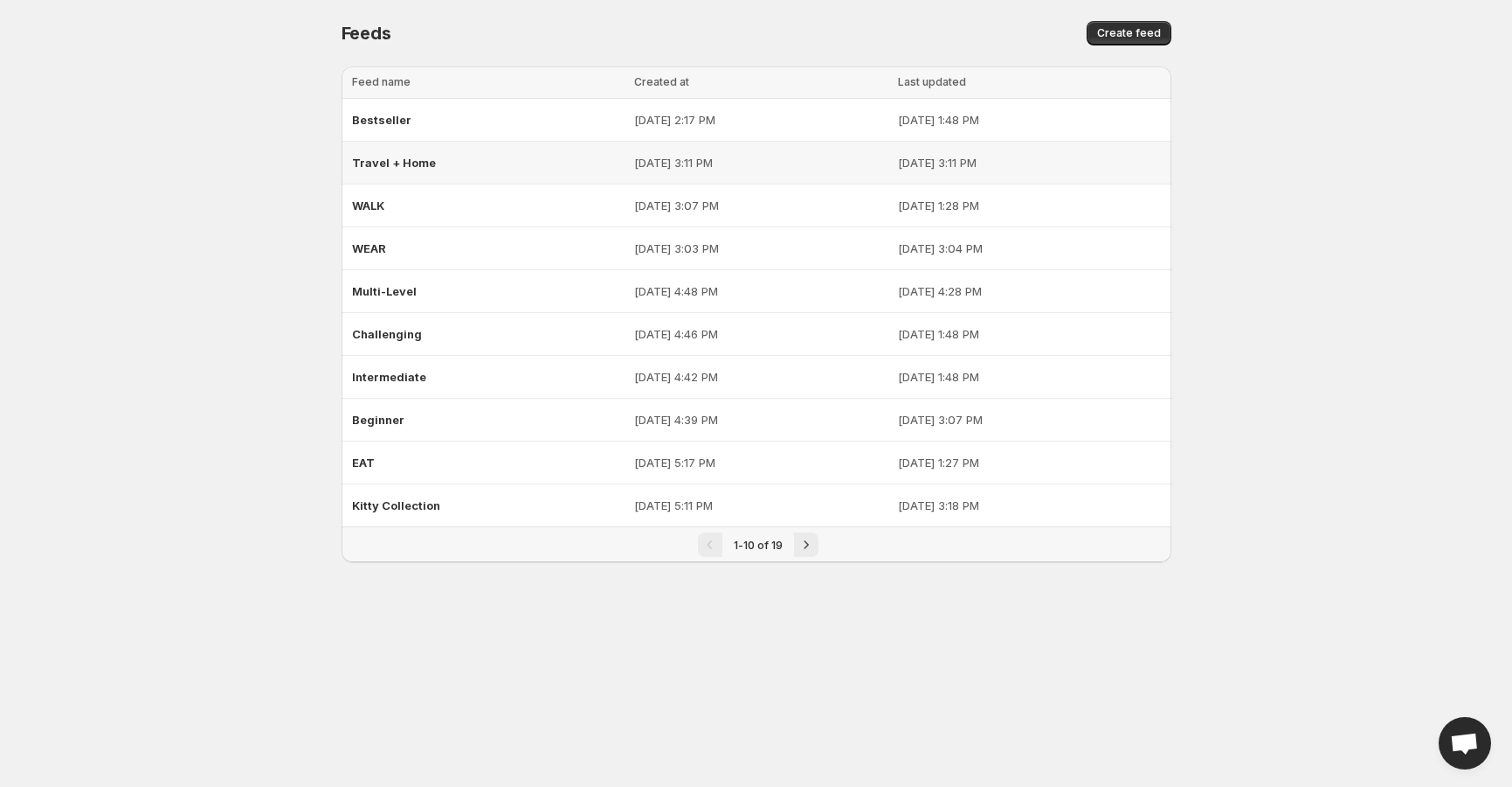
click at [382, 153] on div "Travel + Home" at bounding box center [488, 163] width 273 height 32
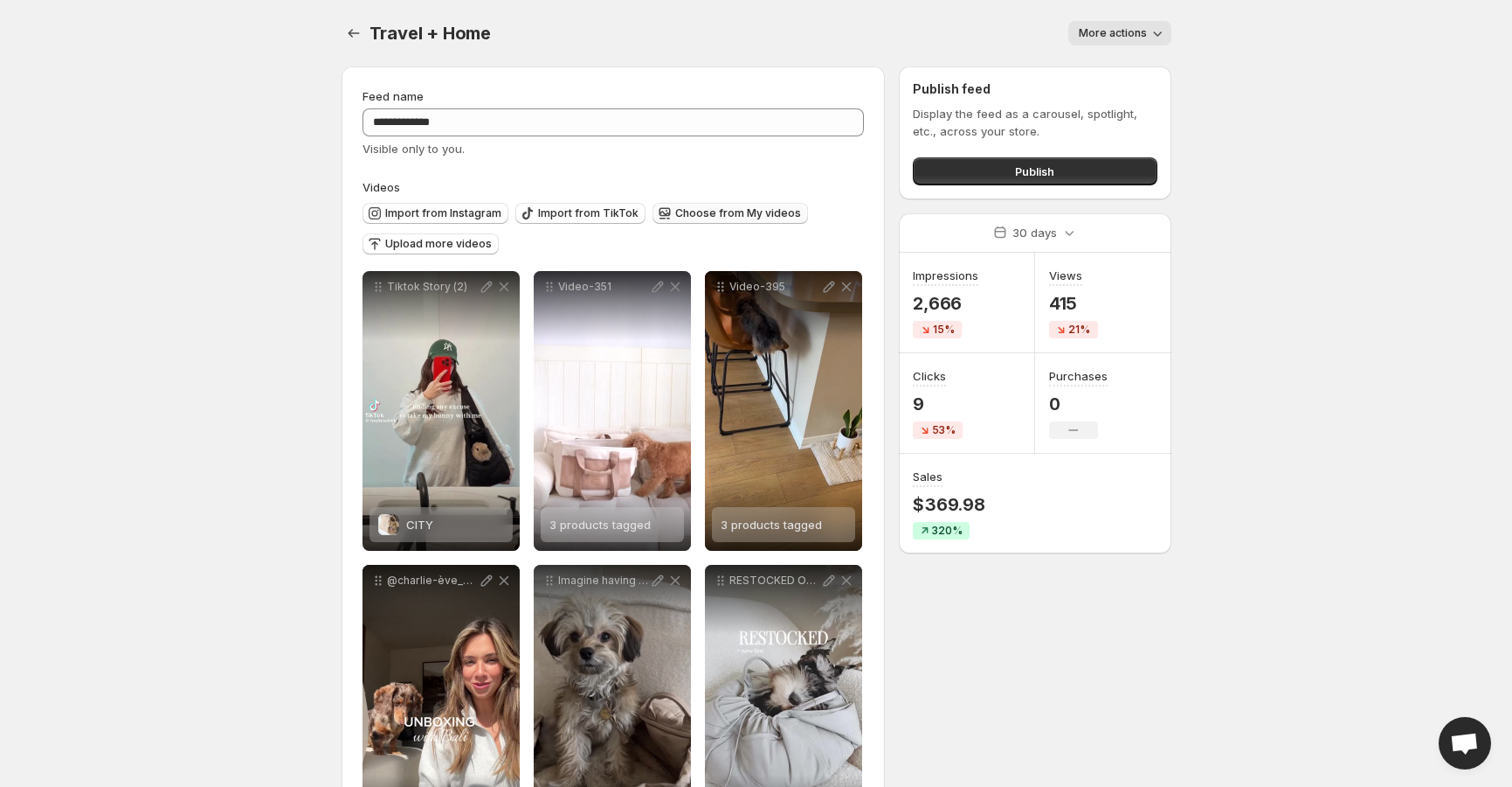
click at [699, 214] on span "Choose from My videos" at bounding box center [738, 214] width 126 height 14
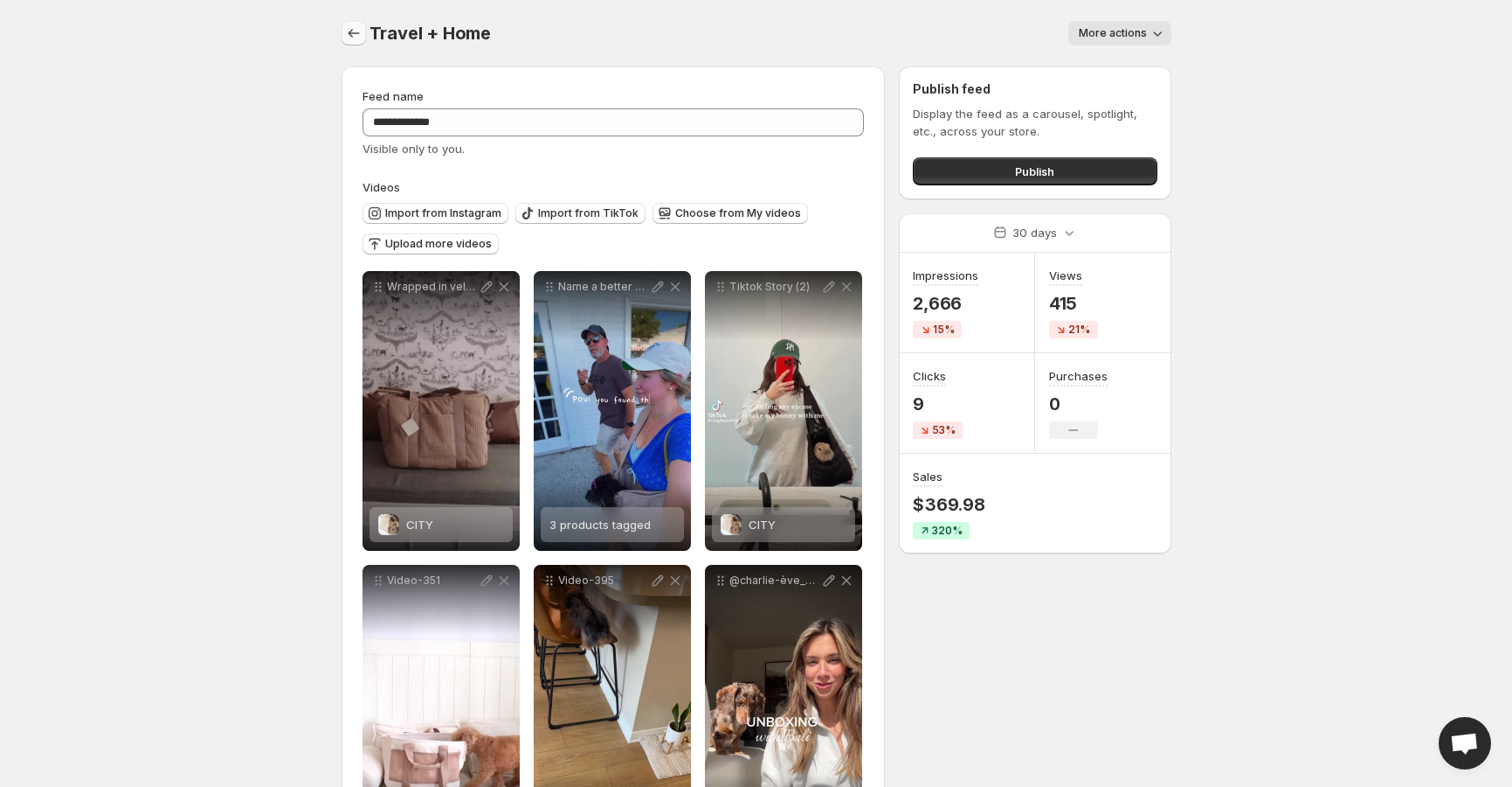
click at [345, 32] on icon "Settings" at bounding box center [354, 33] width 18 height 18
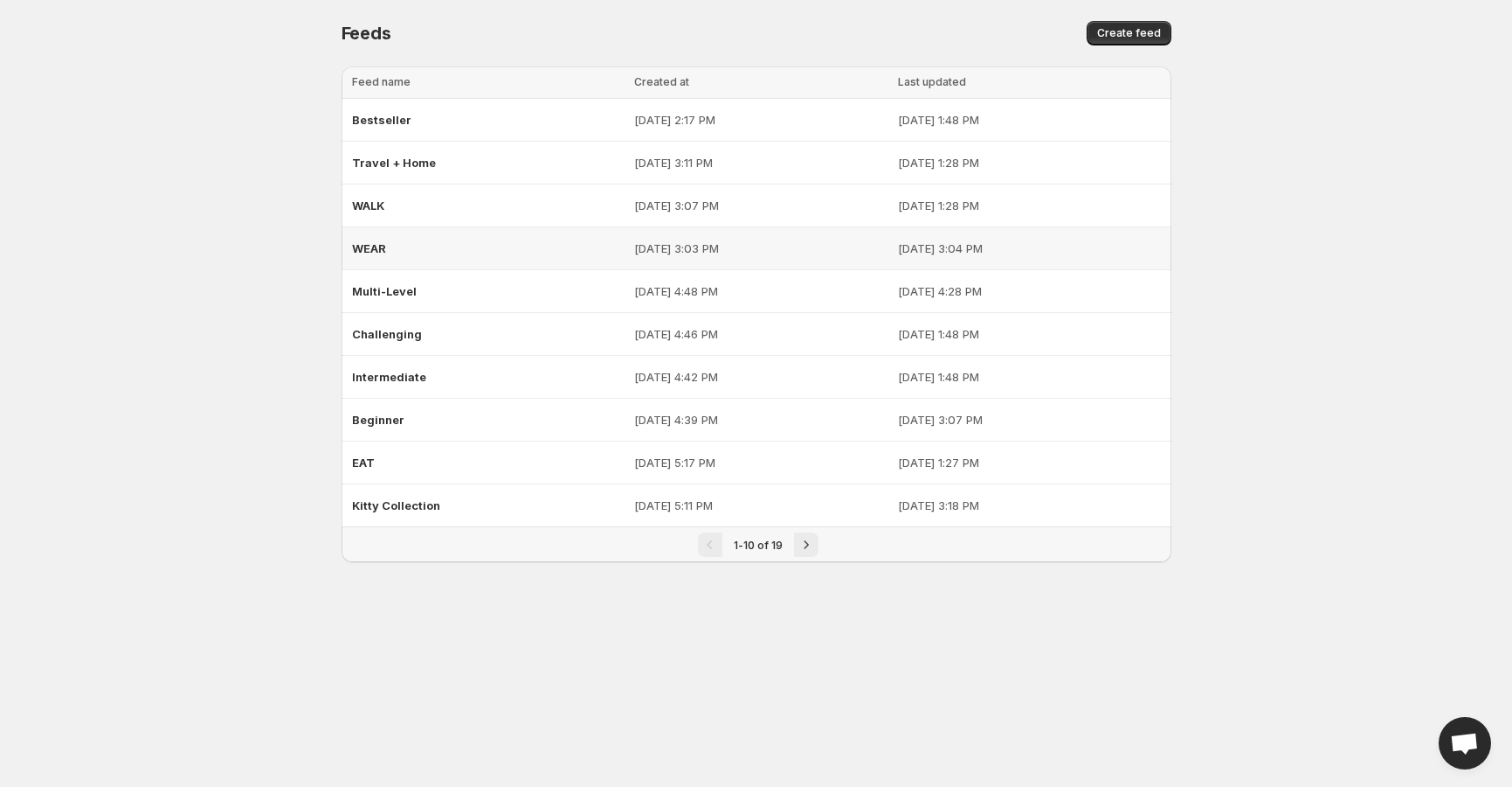
click at [372, 242] on span "WEAR" at bounding box center [368, 249] width 34 height 14
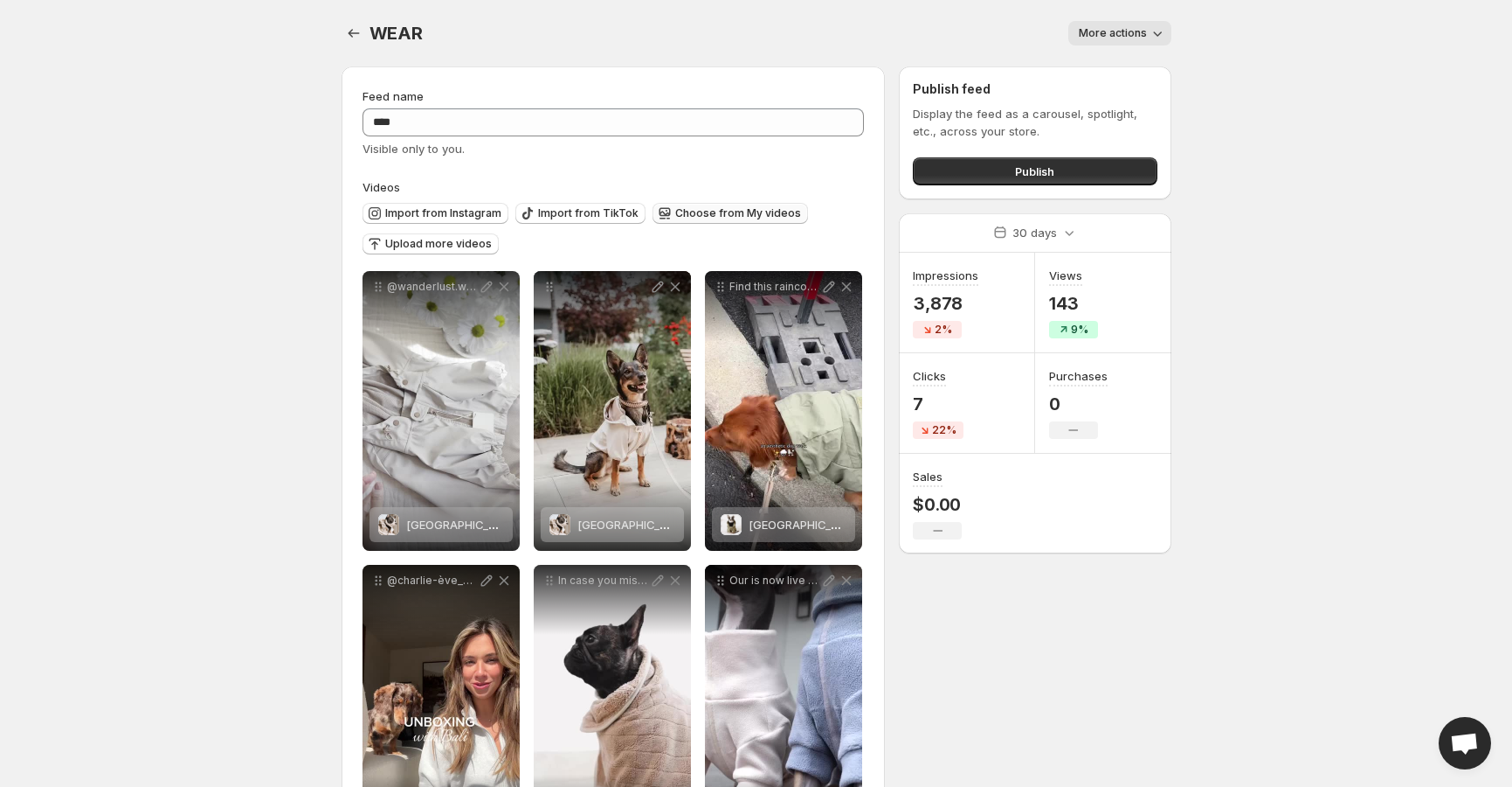
click at [728, 211] on span "Choose from My videos" at bounding box center [738, 214] width 126 height 14
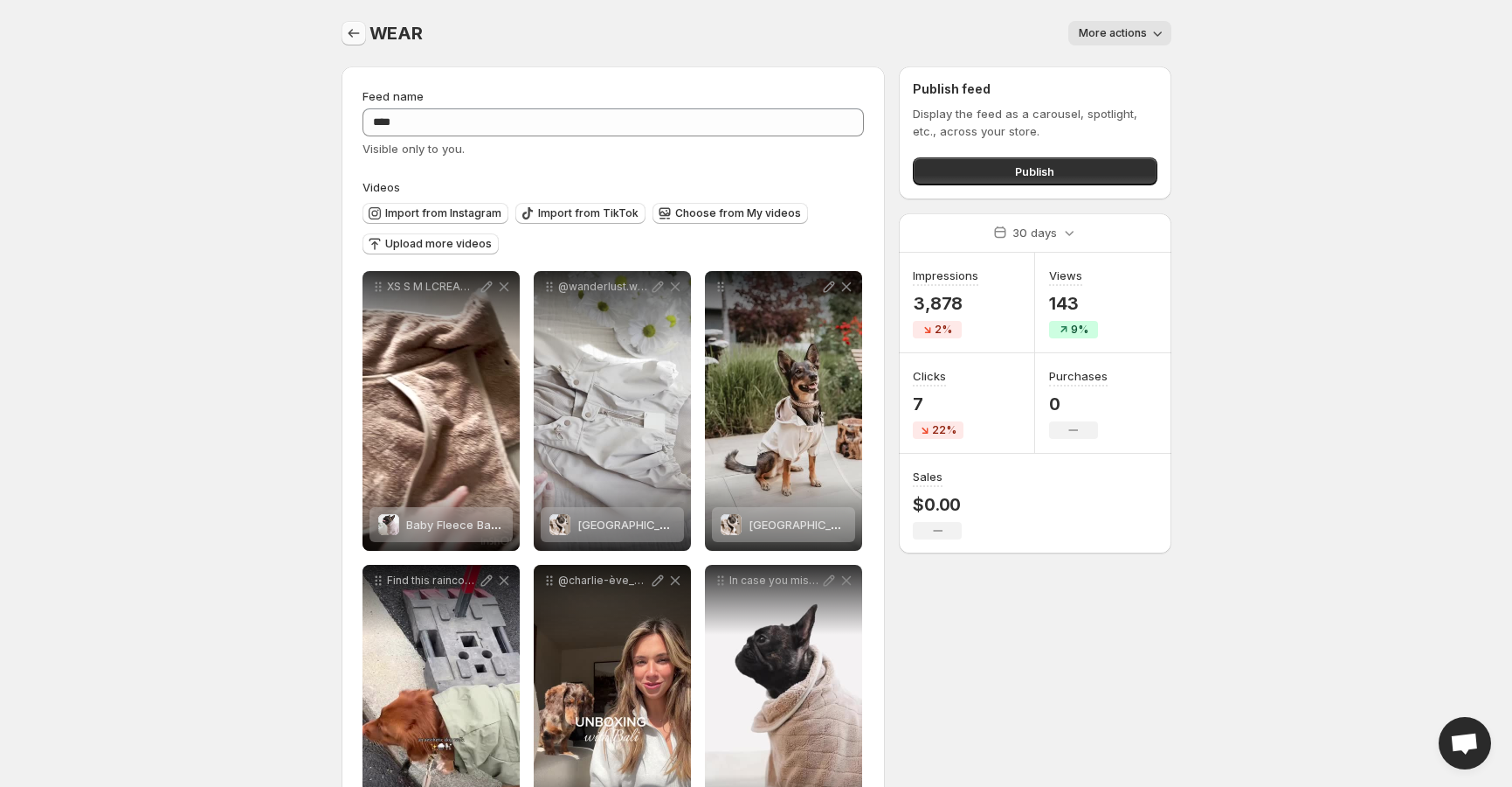
click at [348, 39] on icon "Settings" at bounding box center [354, 33] width 18 height 18
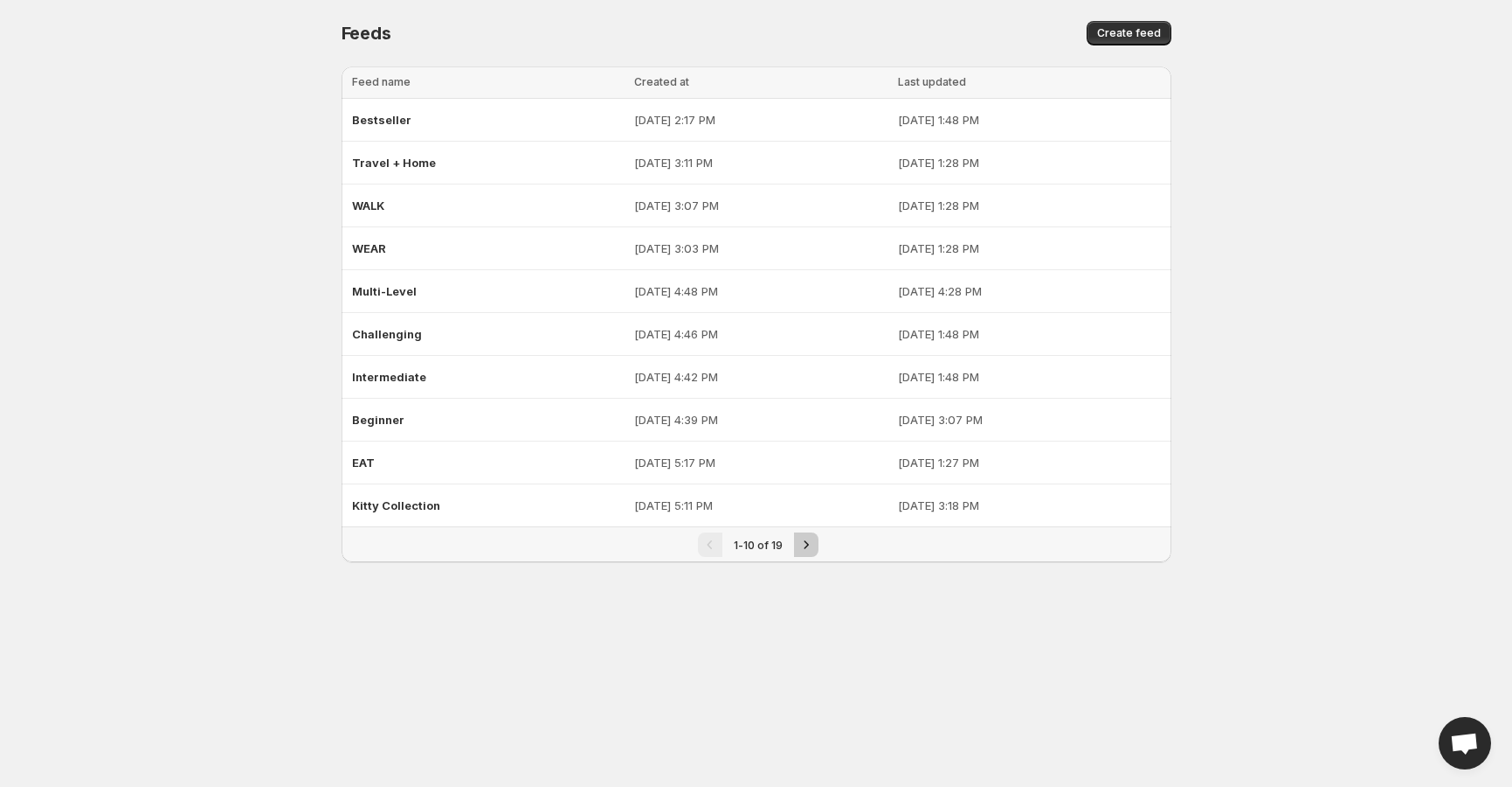
click at [802, 548] on icon "Next" at bounding box center [807, 545] width 18 height 18
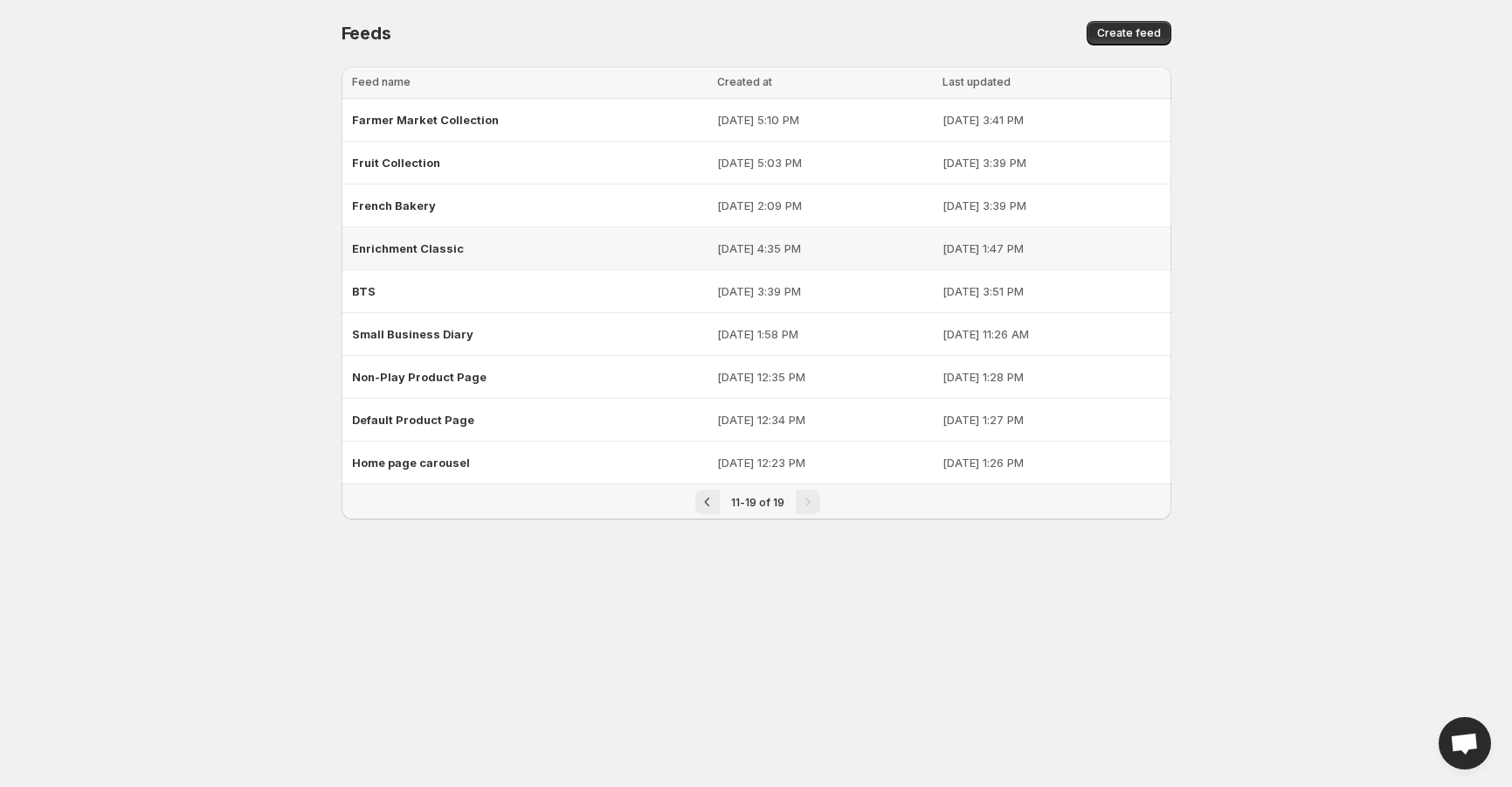
click at [383, 246] on span "Enrichment Classic" at bounding box center [408, 249] width 112 height 14
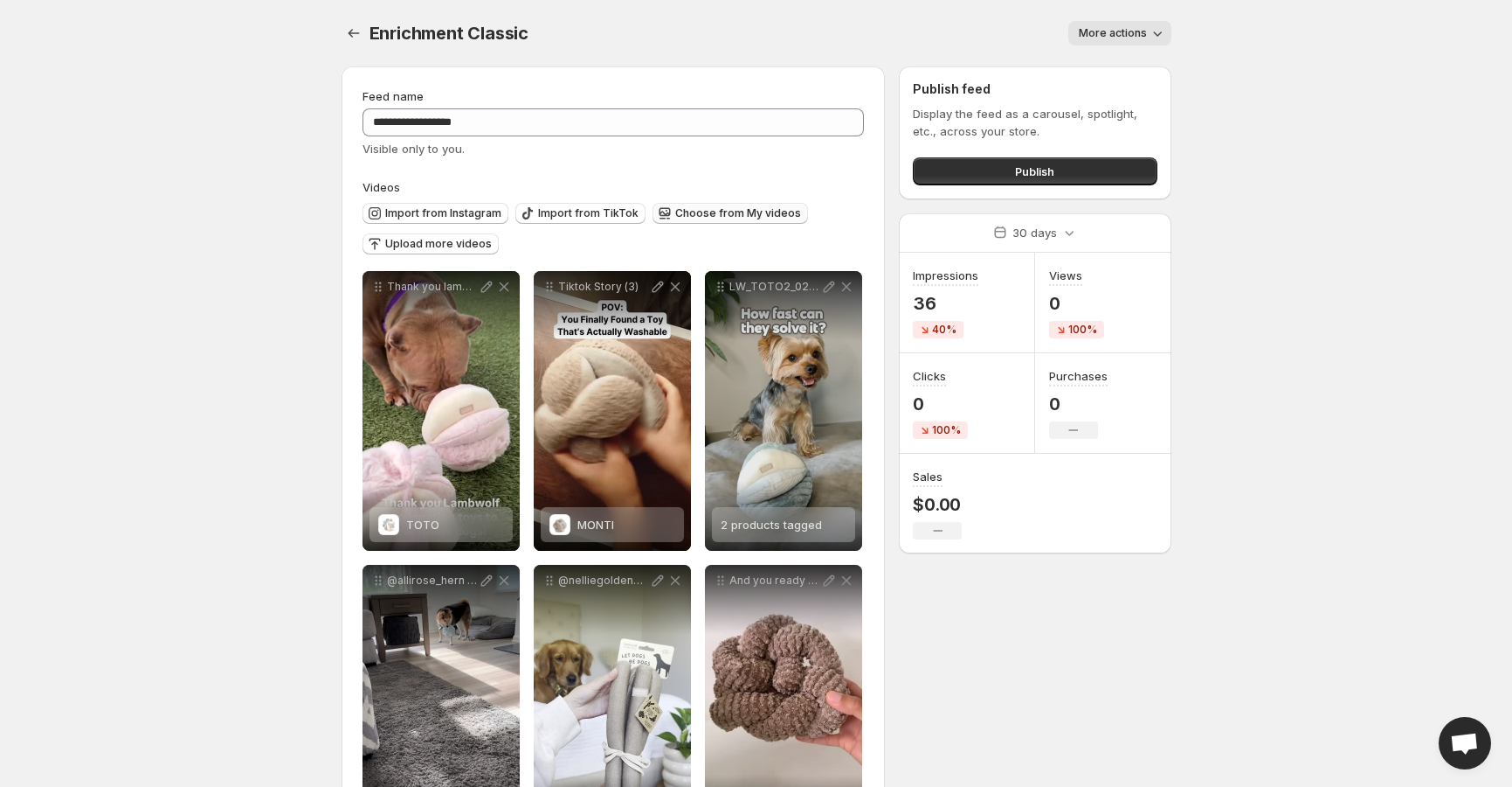
click at [768, 211] on span "Choose from My videos" at bounding box center [738, 214] width 126 height 14
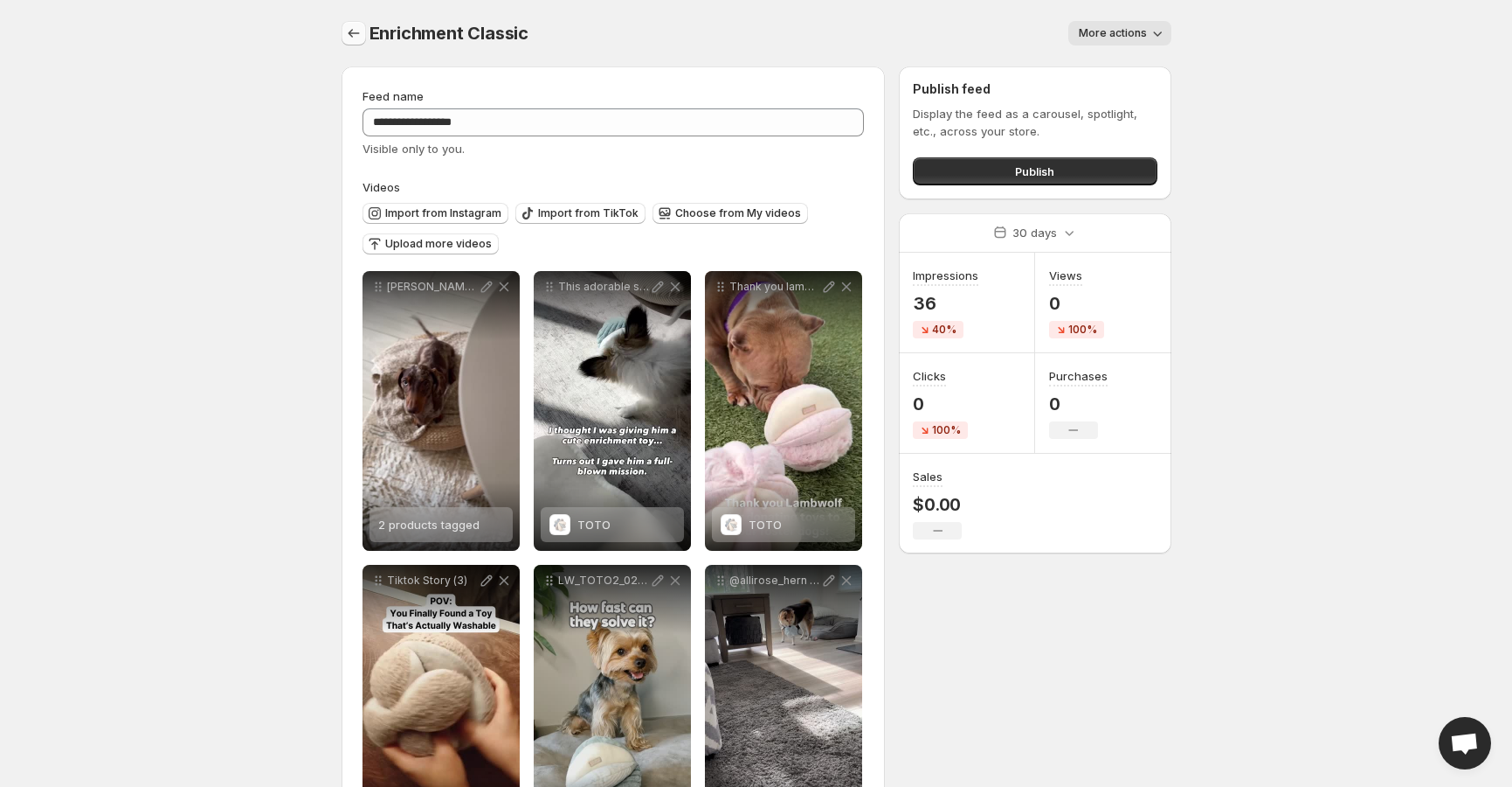
click at [349, 26] on icon "Settings" at bounding box center [354, 33] width 18 height 18
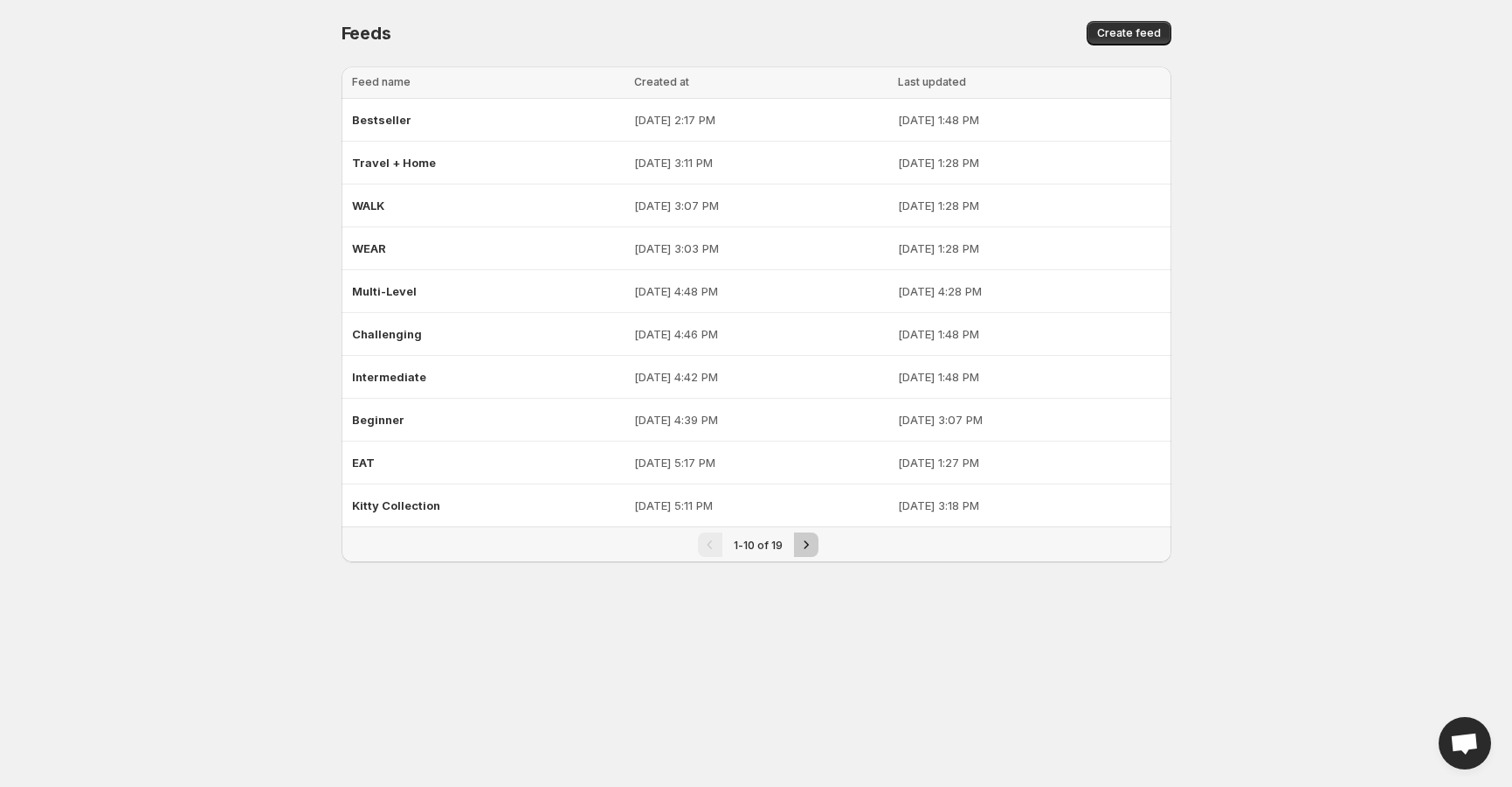
click at [798, 537] on icon "Next" at bounding box center [807, 545] width 18 height 18
